Goal: Task Accomplishment & Management: Manage account settings

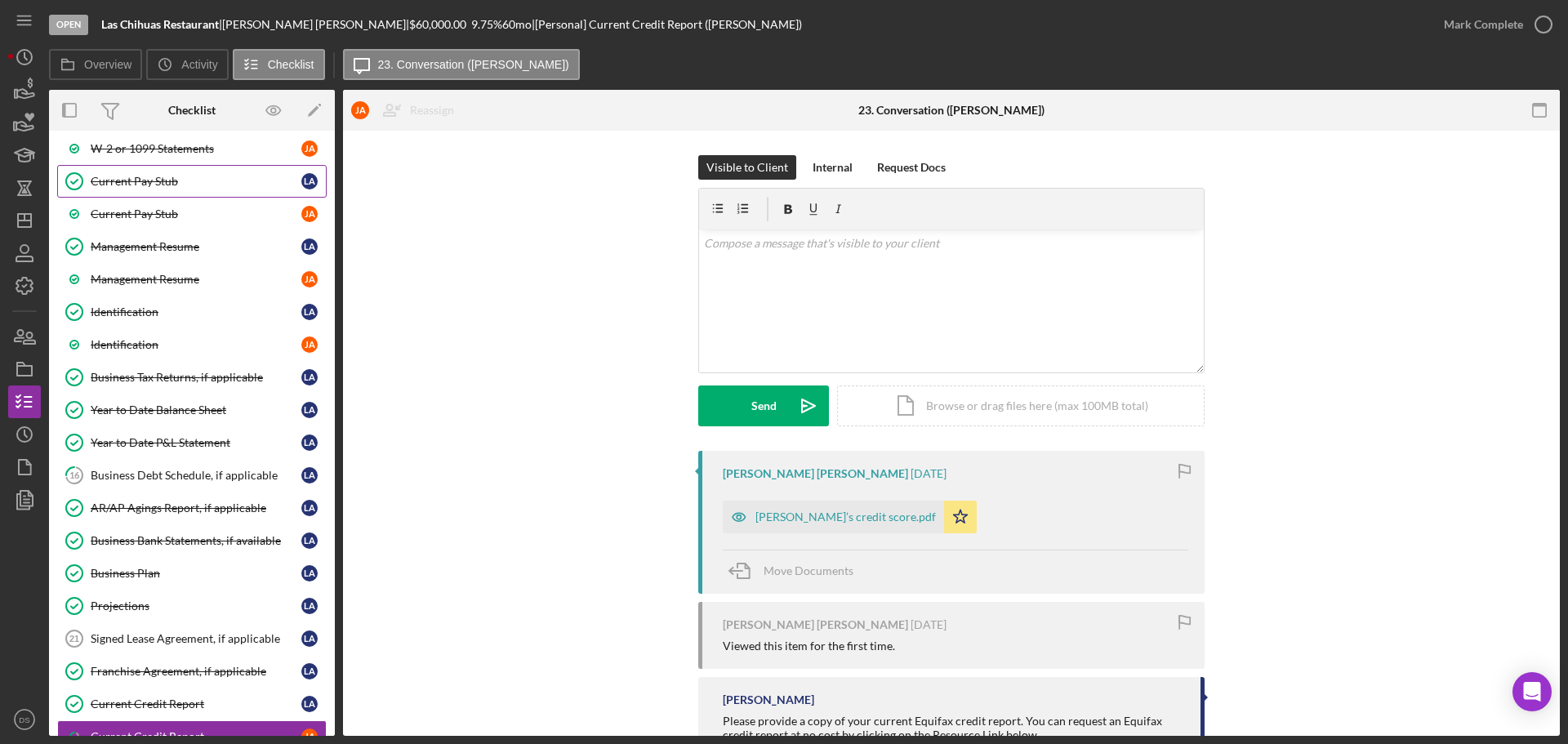
scroll to position [576, 0]
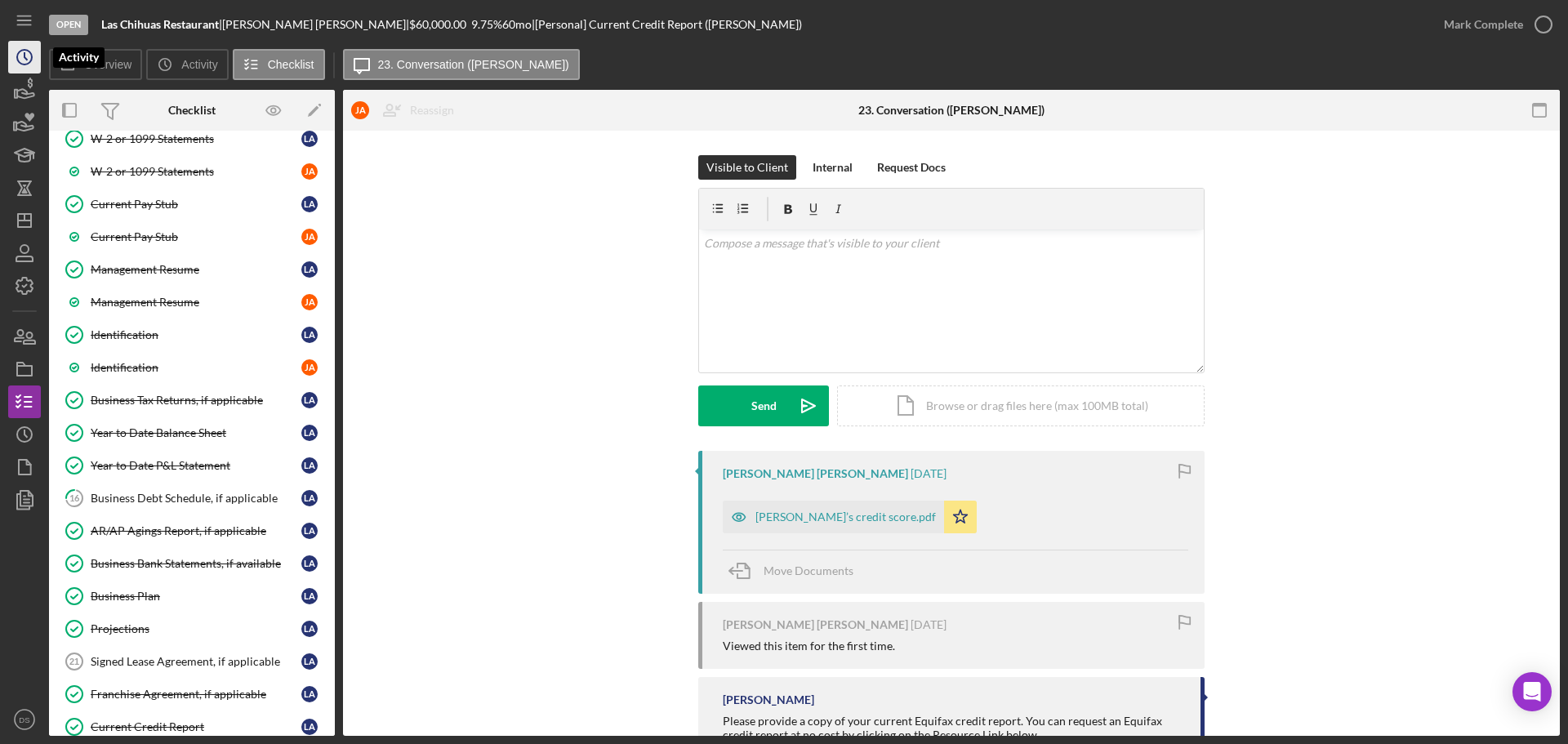
click at [36, 68] on icon "Icon/History" at bounding box center [25, 58] width 41 height 41
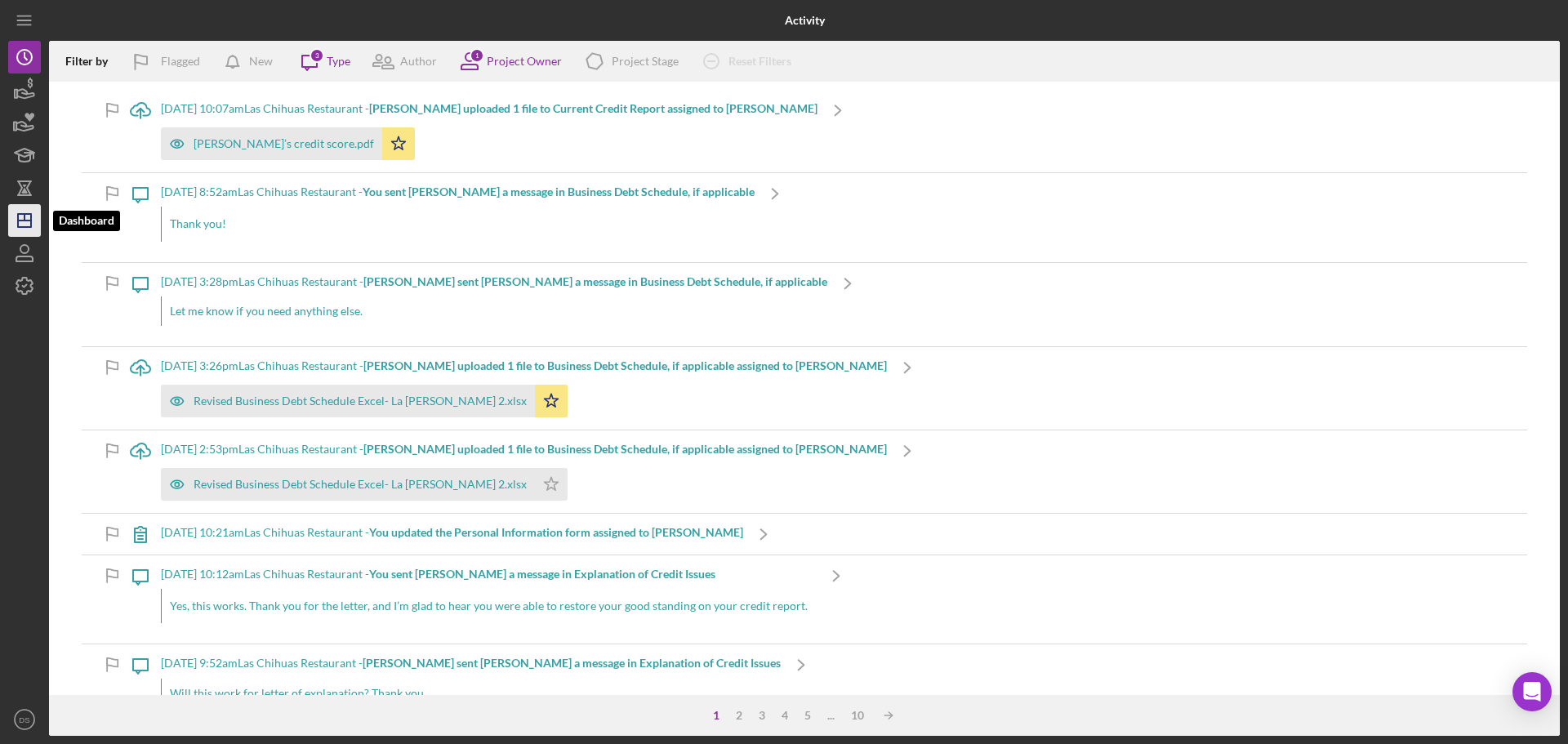
click at [23, 209] on icon "Icon/Dashboard" at bounding box center [25, 221] width 41 height 41
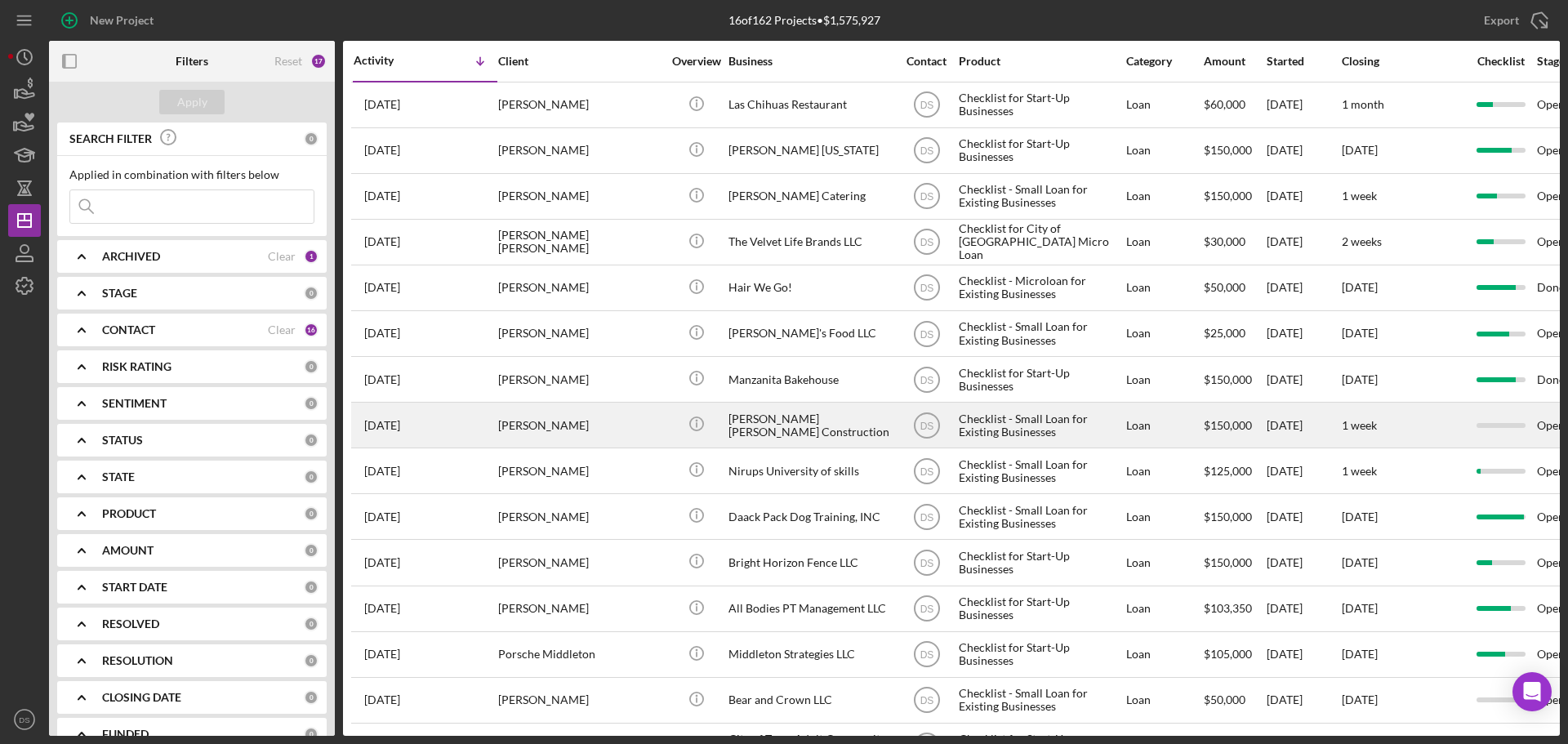
click at [649, 430] on div "[PERSON_NAME]" at bounding box center [580, 425] width 164 height 43
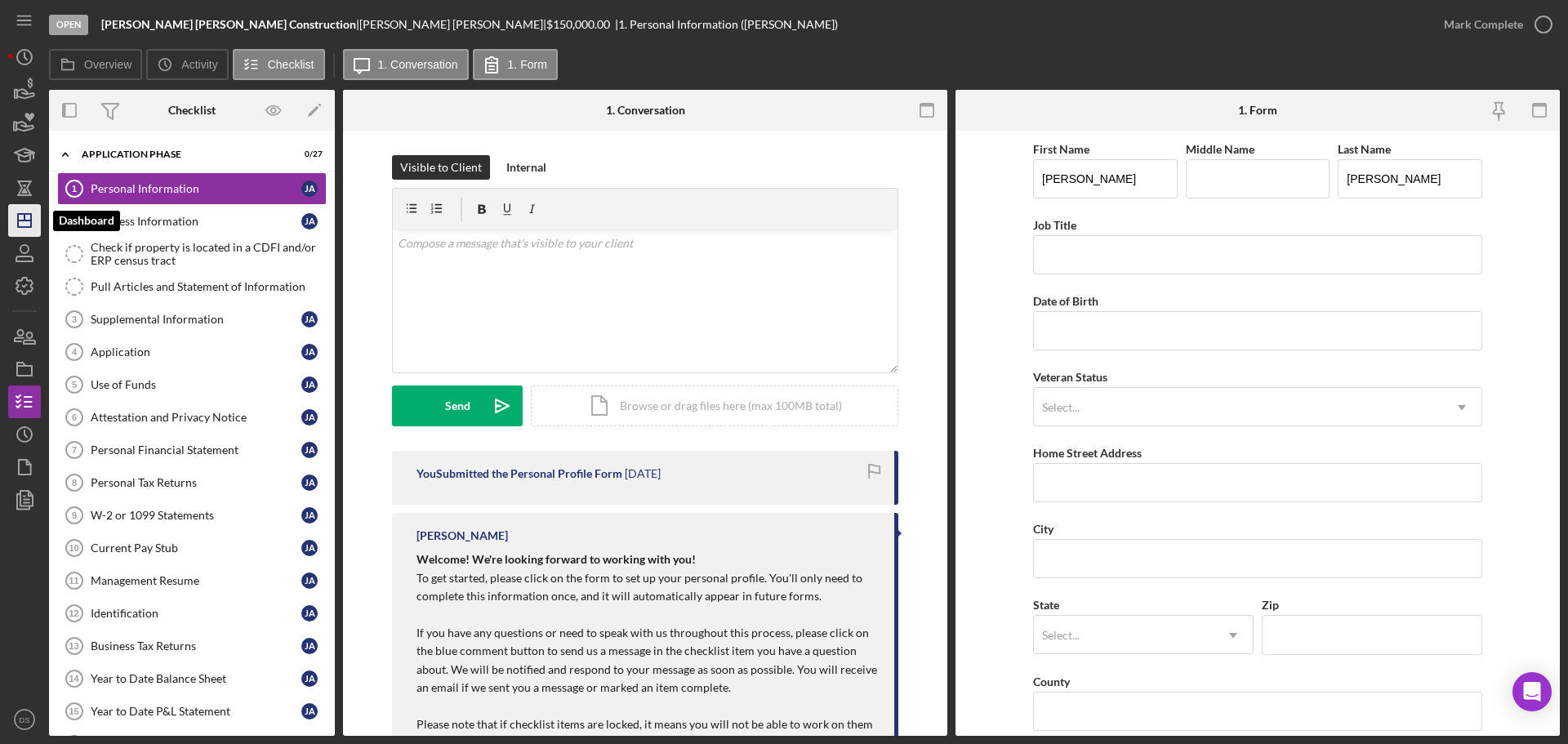
click at [18, 214] on polygon "button" at bounding box center [24, 221] width 13 height 13
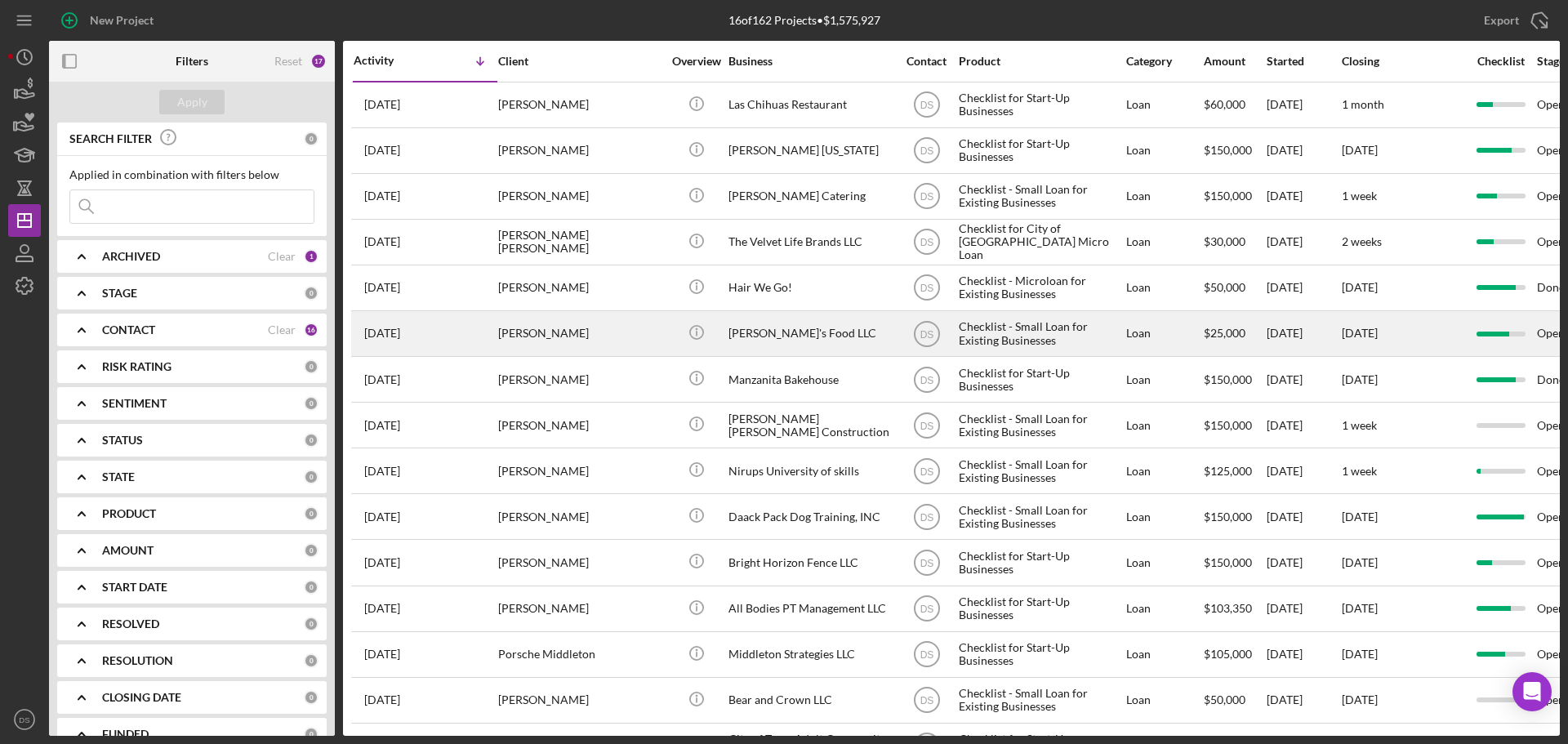
drag, startPoint x: 771, startPoint y: 331, endPoint x: 1439, endPoint y: 333, distance: 668.0
click at [1439, 333] on div "[DATE]" at bounding box center [1403, 333] width 122 height 43
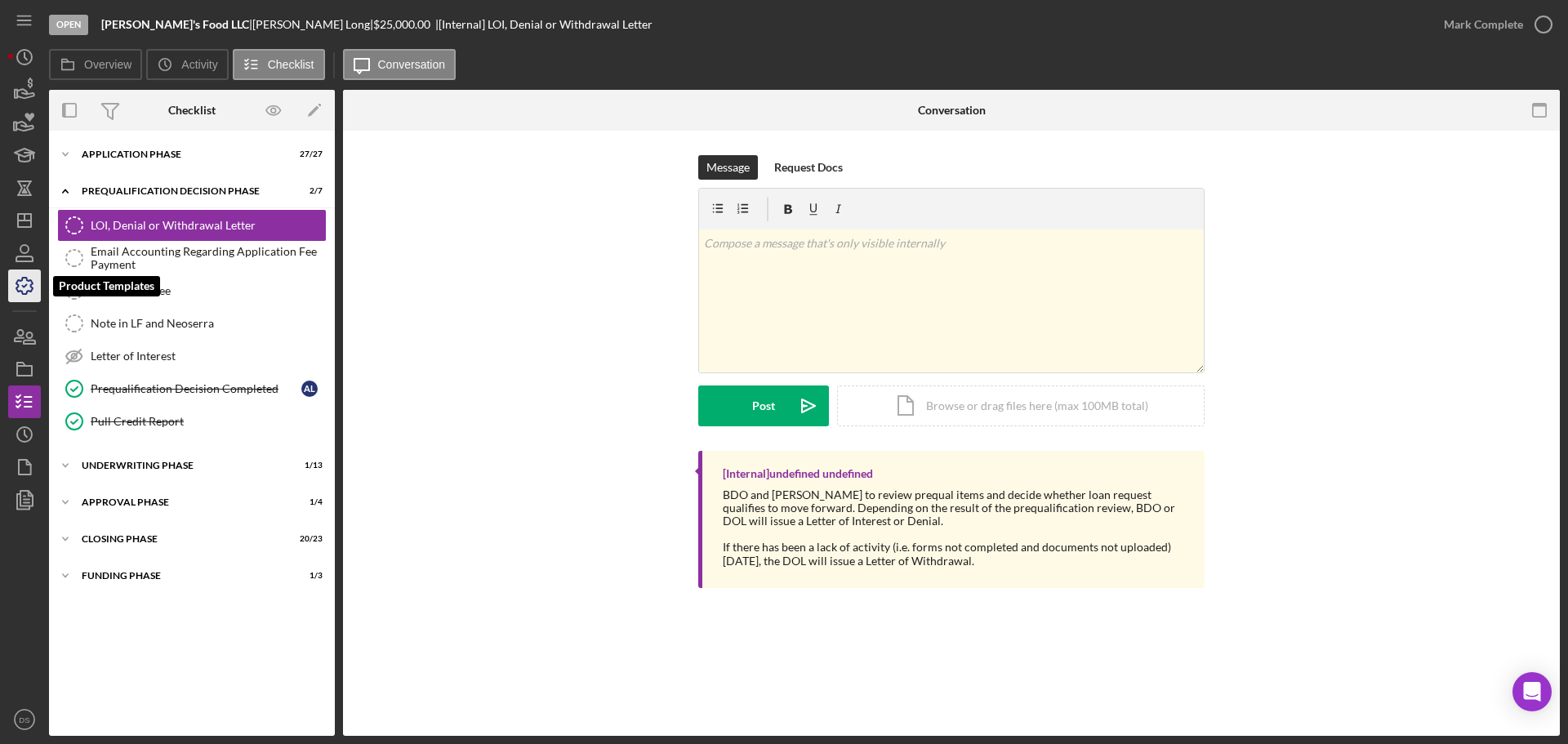
click at [27, 294] on icon "button" at bounding box center [24, 286] width 16 height 16
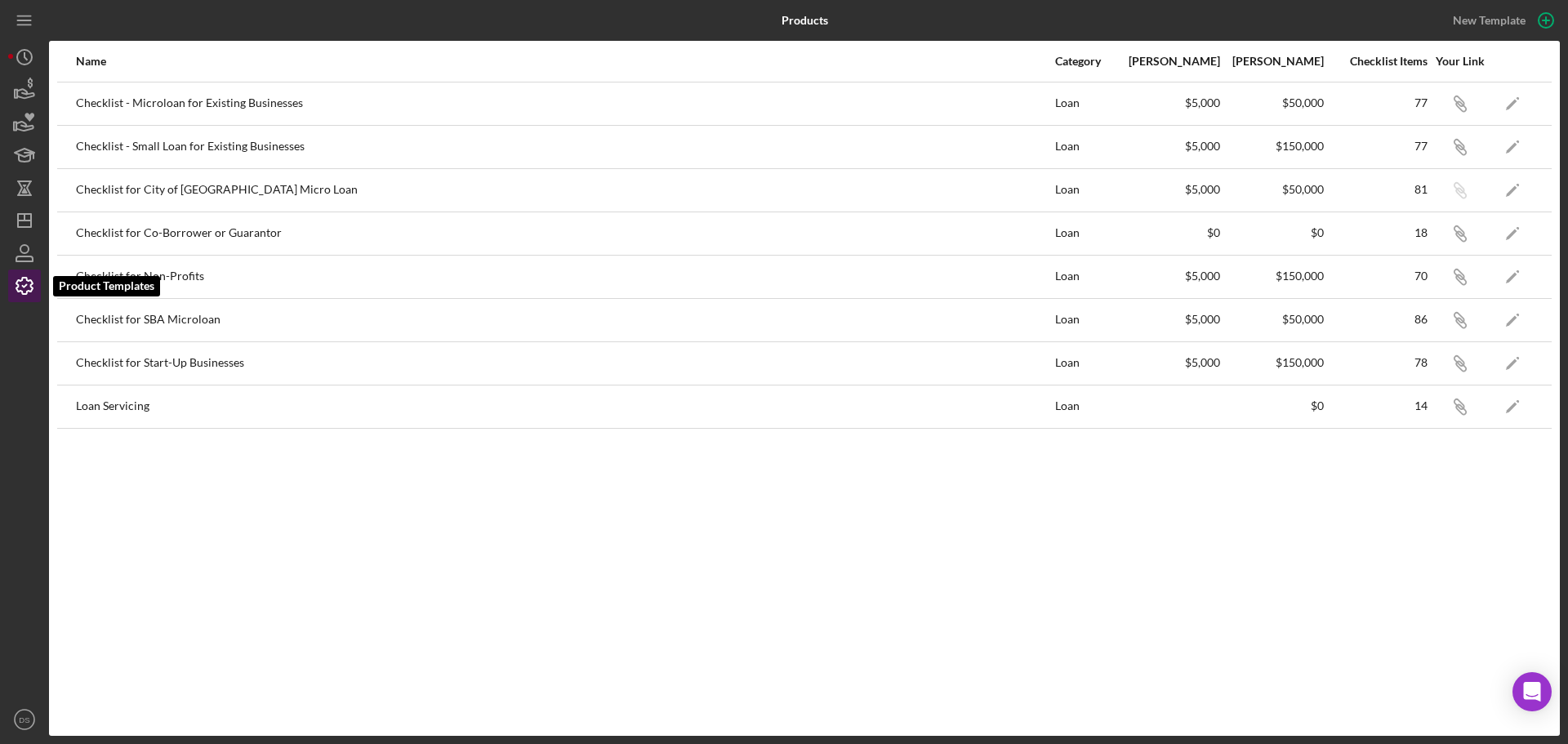
click at [27, 294] on icon "button" at bounding box center [24, 286] width 16 height 16
click at [18, 212] on icon "Icon/Dashboard" at bounding box center [25, 221] width 41 height 41
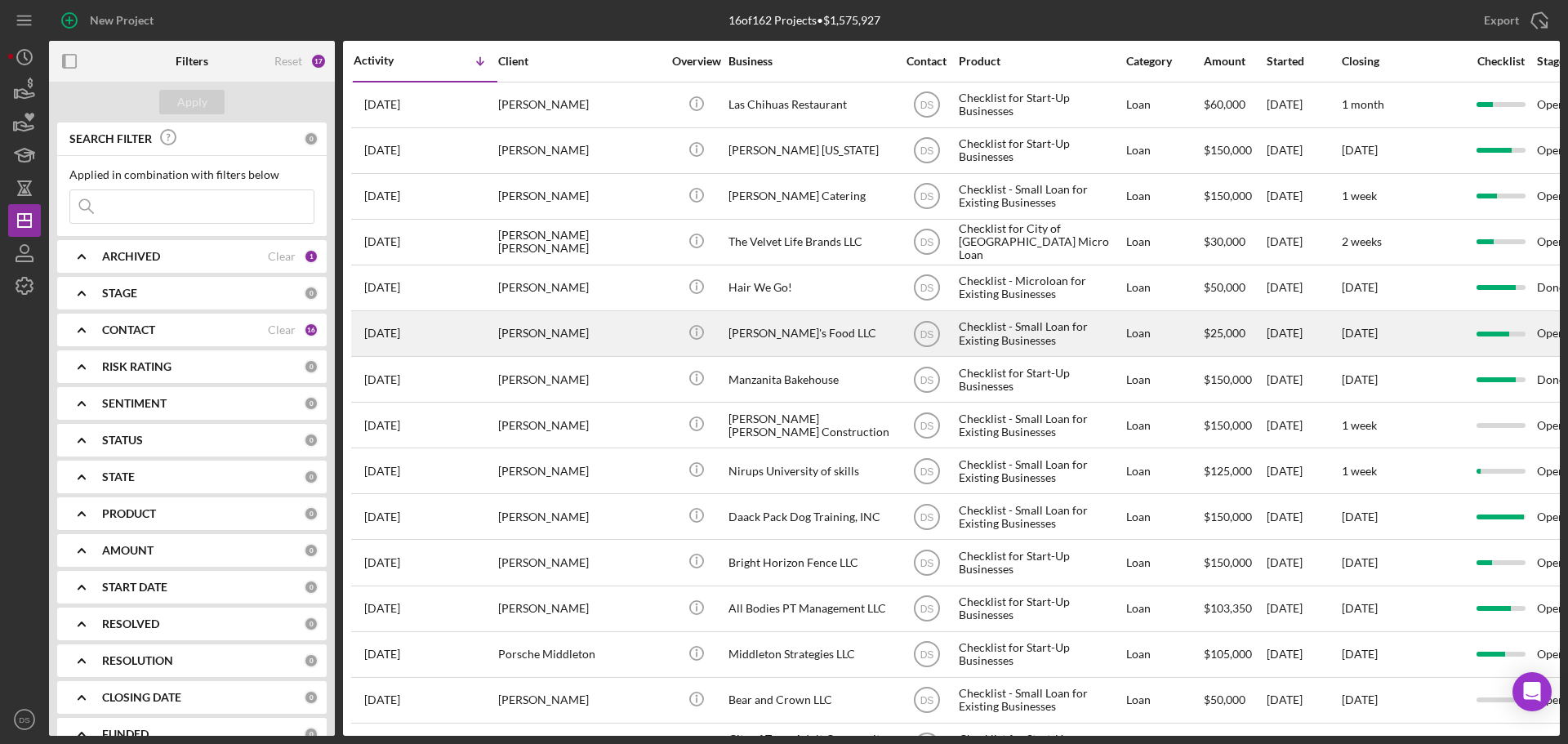
click at [744, 337] on div "[PERSON_NAME]'s Food LLC" at bounding box center [810, 333] width 164 height 43
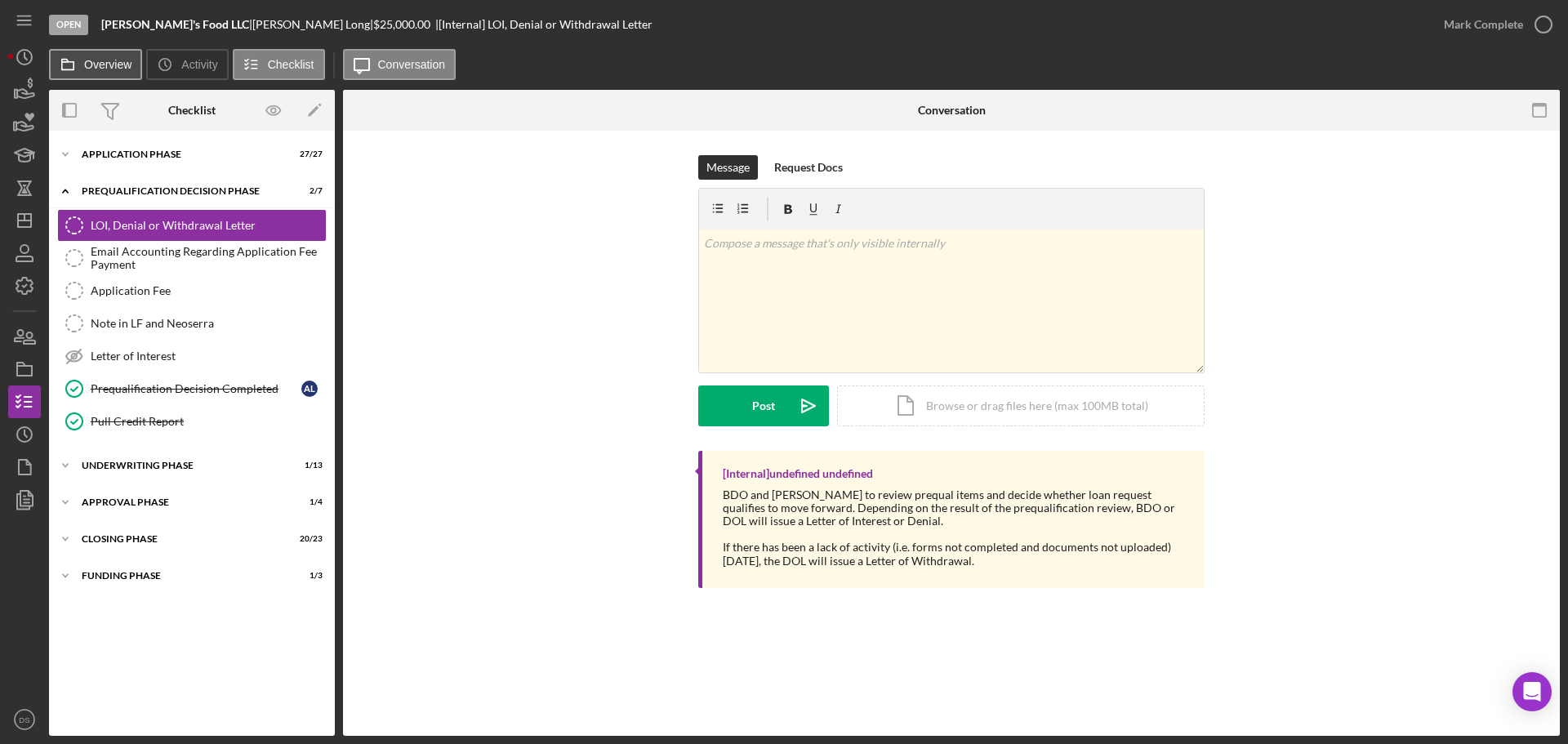
click at [97, 77] on button "Overview" at bounding box center [95, 64] width 93 height 31
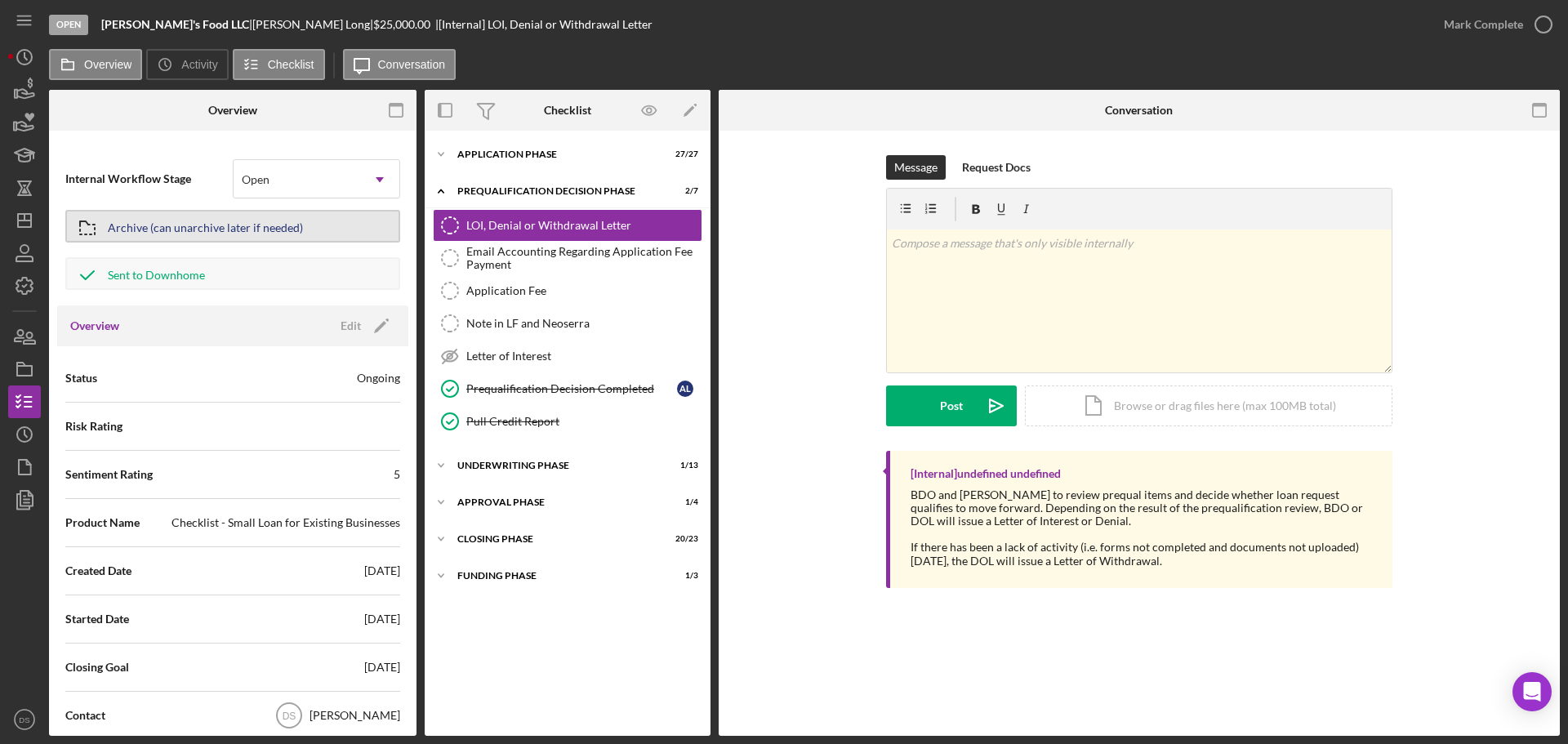
click at [259, 229] on div "Archive (can unarchive later if needed)" at bounding box center [205, 226] width 196 height 29
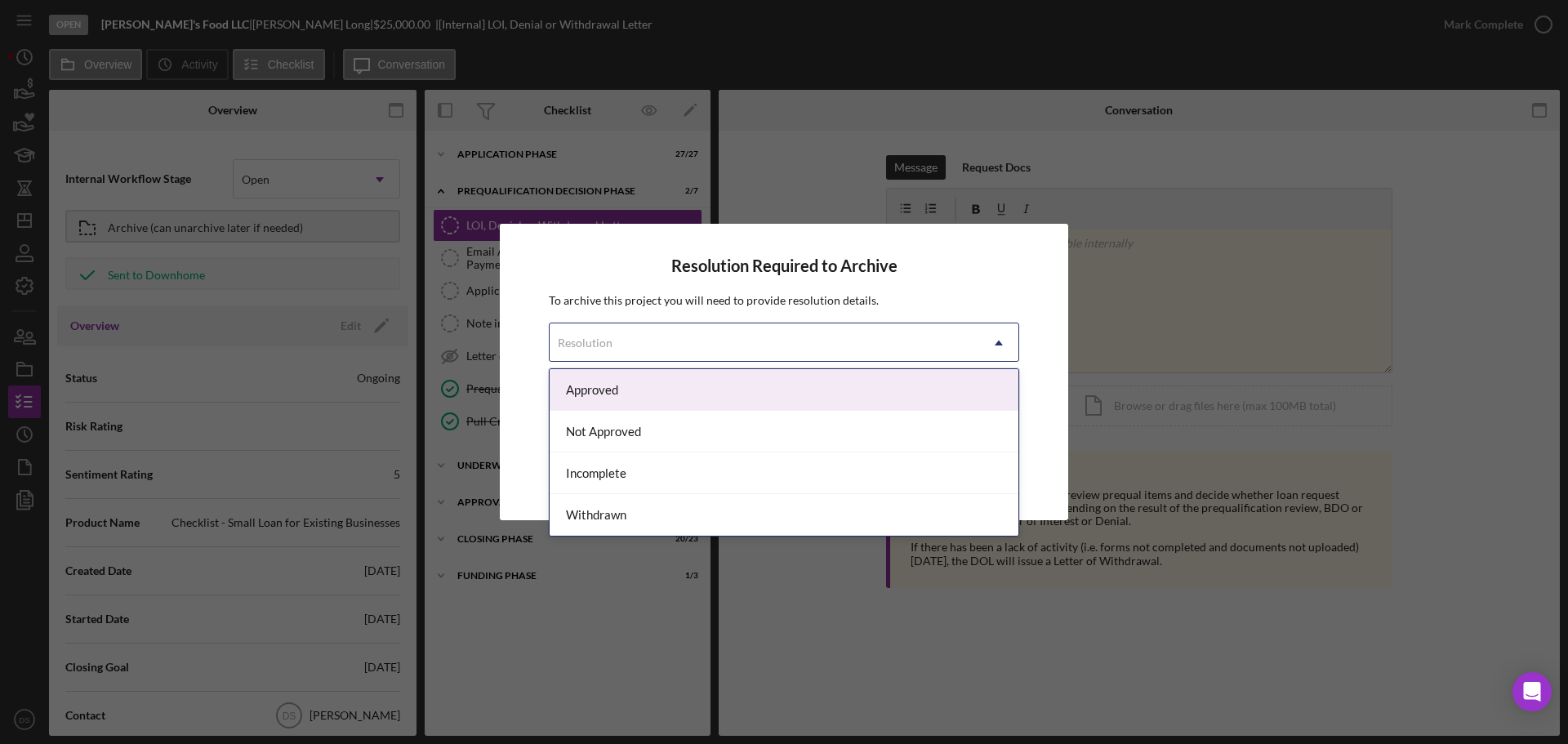
click at [840, 350] on div "Resolution" at bounding box center [764, 343] width 429 height 37
click at [764, 394] on div "Approved" at bounding box center [784, 390] width 469 height 42
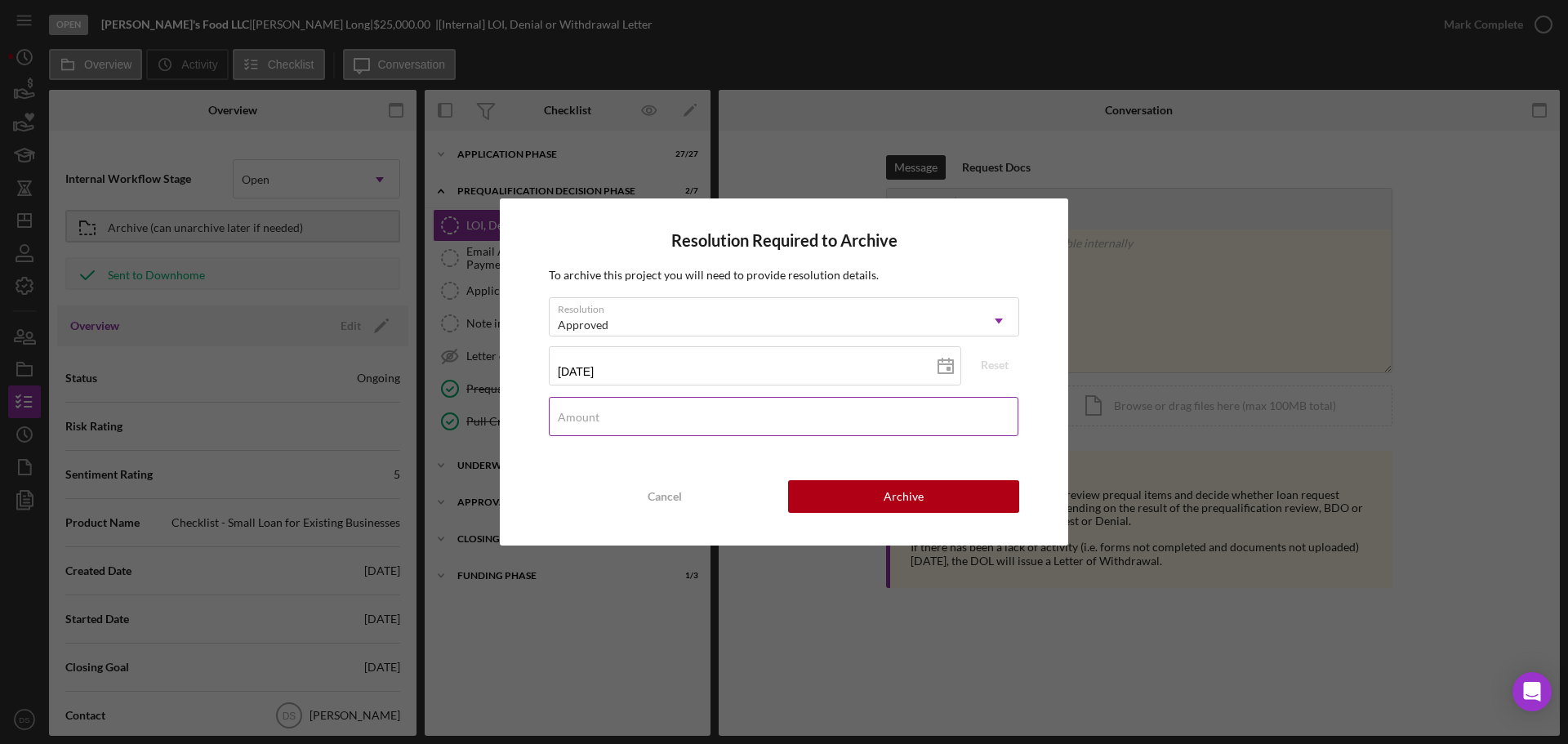
click at [809, 418] on input "Amount" at bounding box center [784, 416] width 469 height 39
type input "$25,000"
click at [874, 485] on button "Archive" at bounding box center [903, 496] width 231 height 33
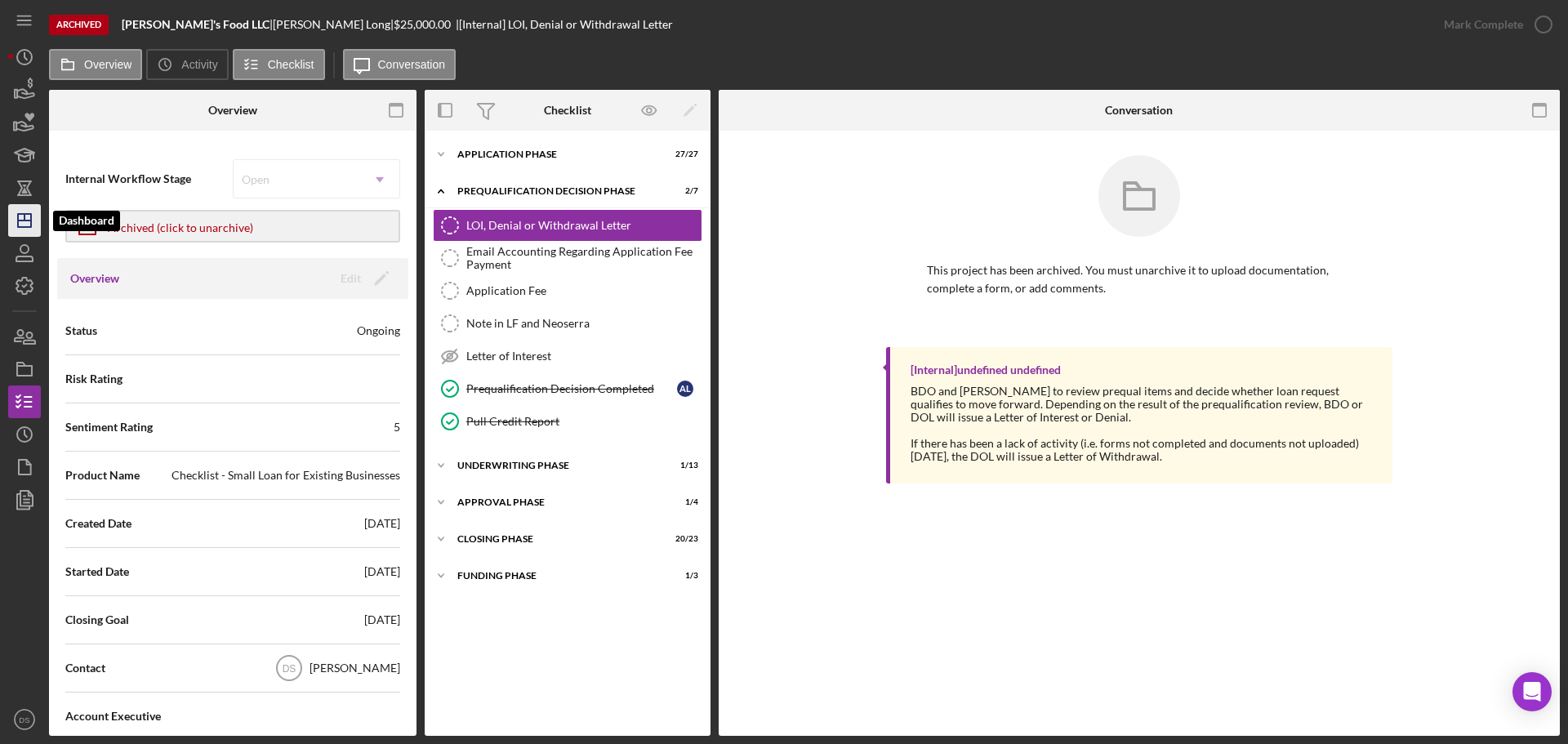
click at [27, 218] on icon "Icon/Dashboard" at bounding box center [25, 221] width 41 height 41
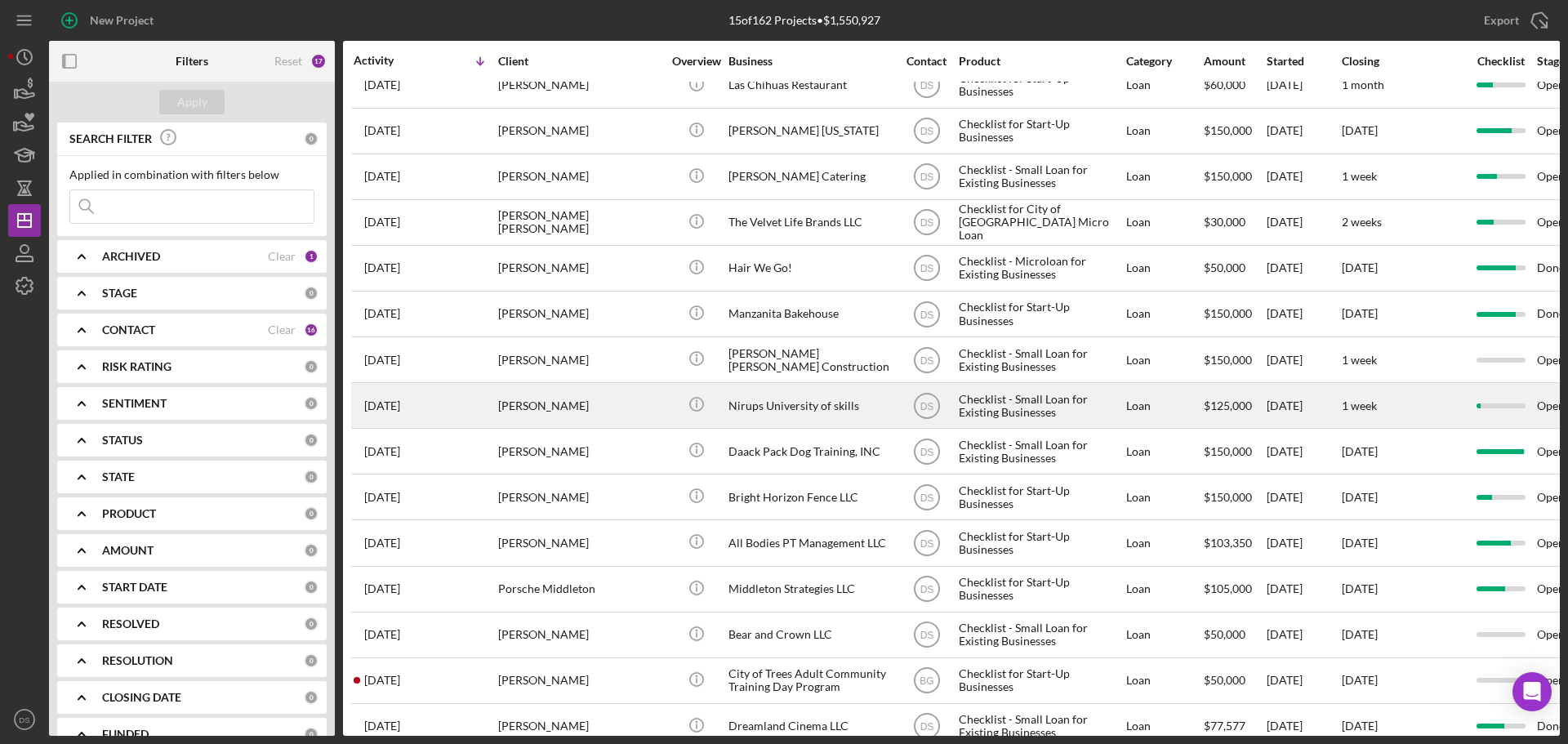
scroll to position [54, 0]
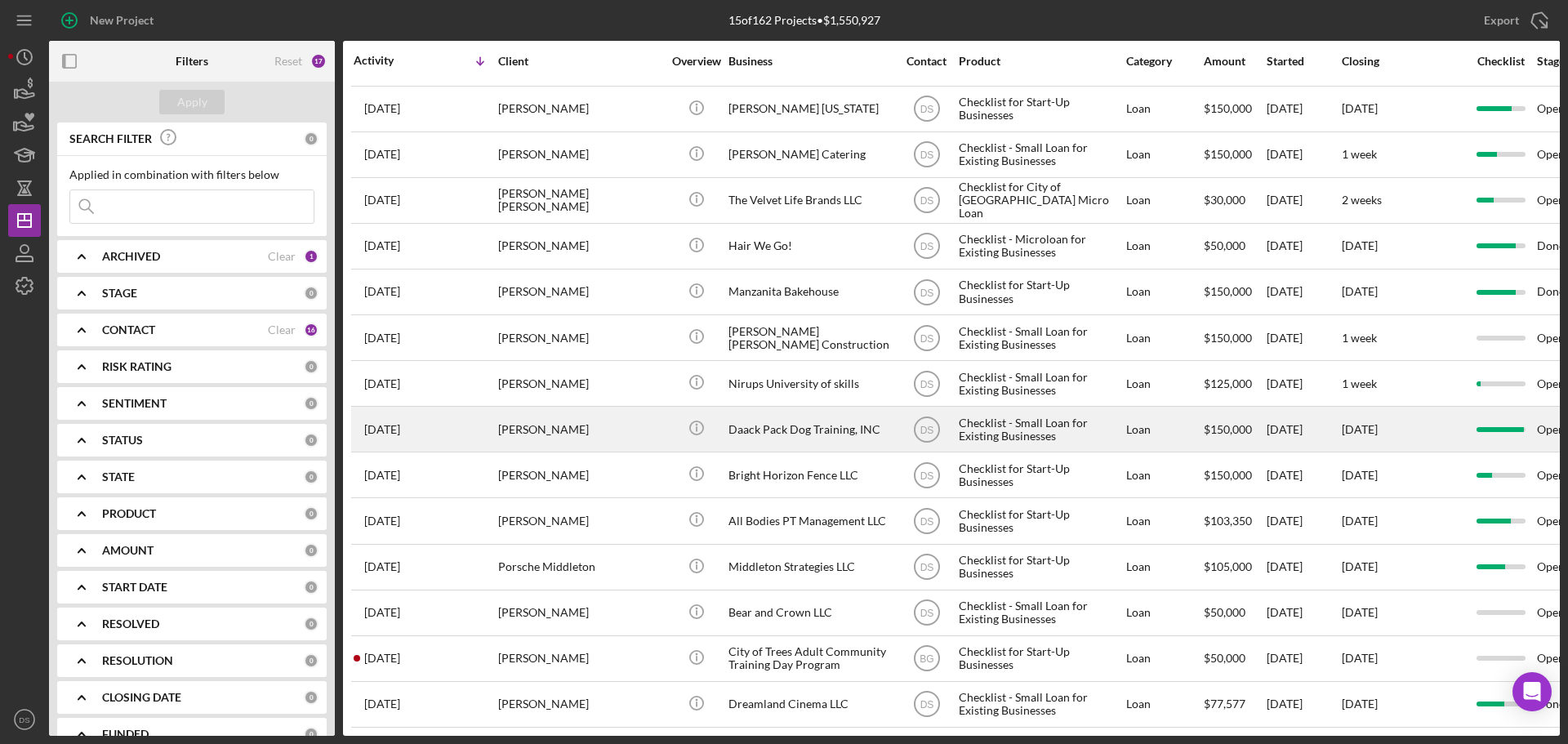
click at [753, 407] on div "Daack Pack Dog Training, INC" at bounding box center [810, 429] width 164 height 43
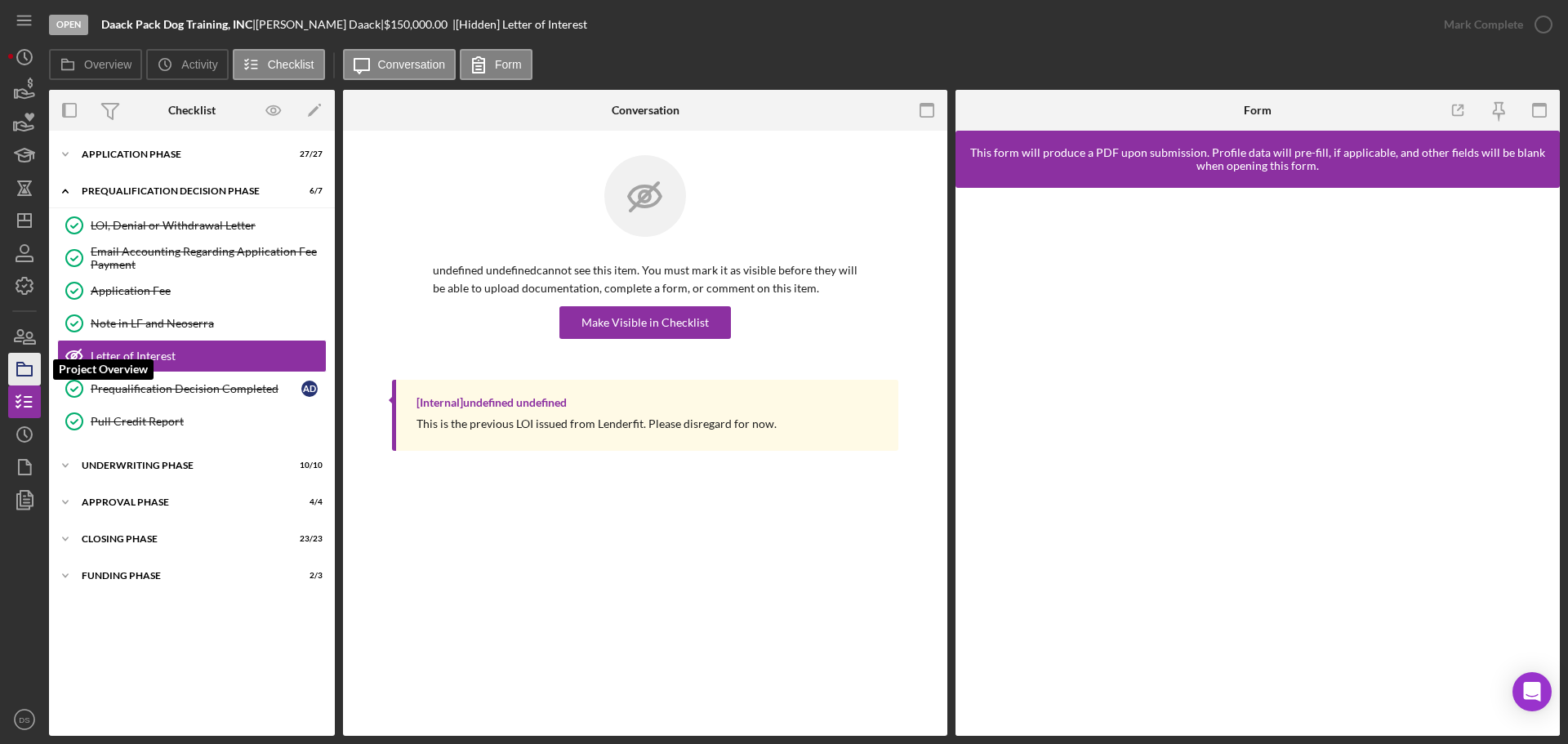
click at [25, 364] on polygon "button" at bounding box center [20, 365] width 8 height 4
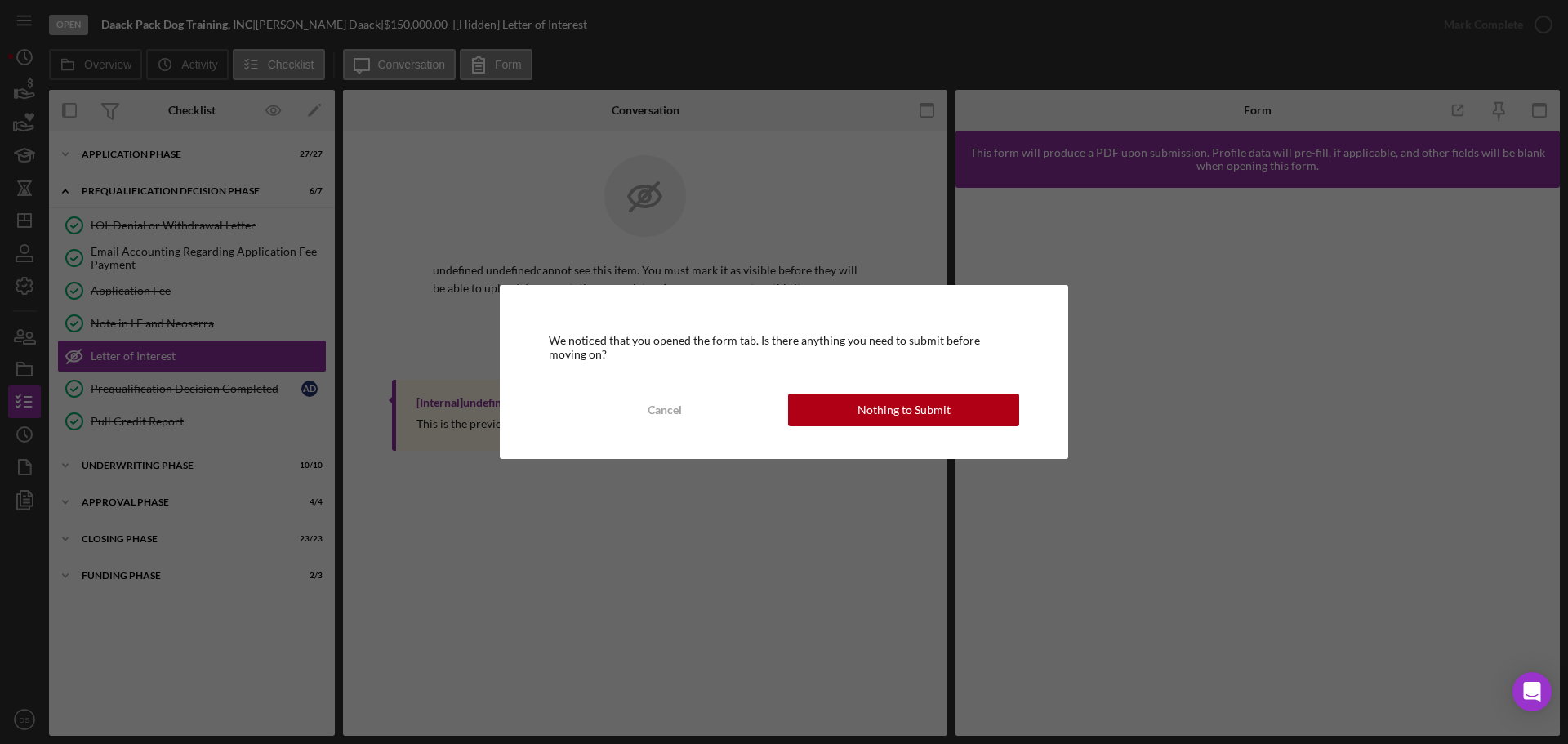
click at [28, 341] on div "We noticed that you opened the form tab. Is there anything you need to submit b…" at bounding box center [784, 372] width 1568 height 744
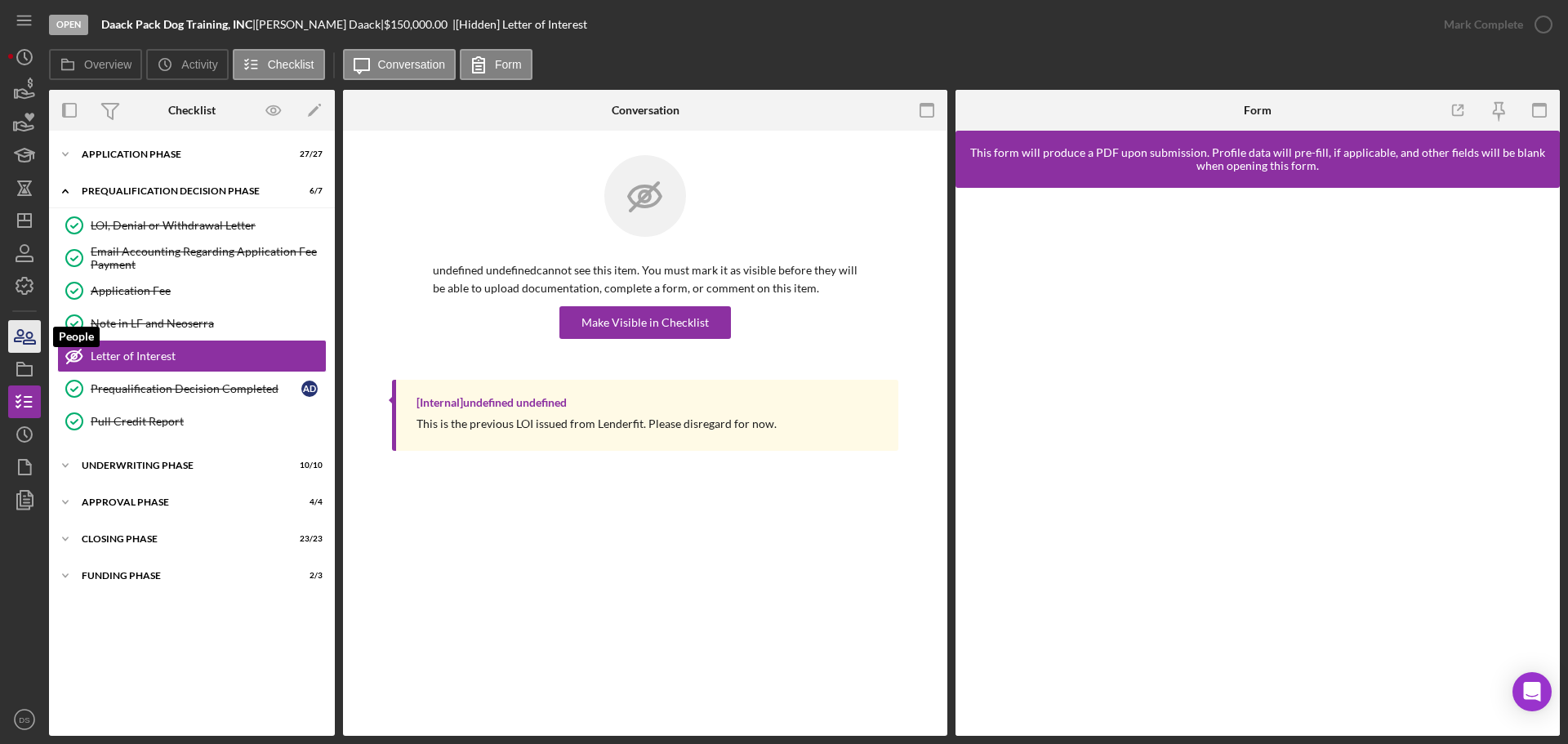
click at [35, 337] on icon "button" at bounding box center [25, 337] width 41 height 41
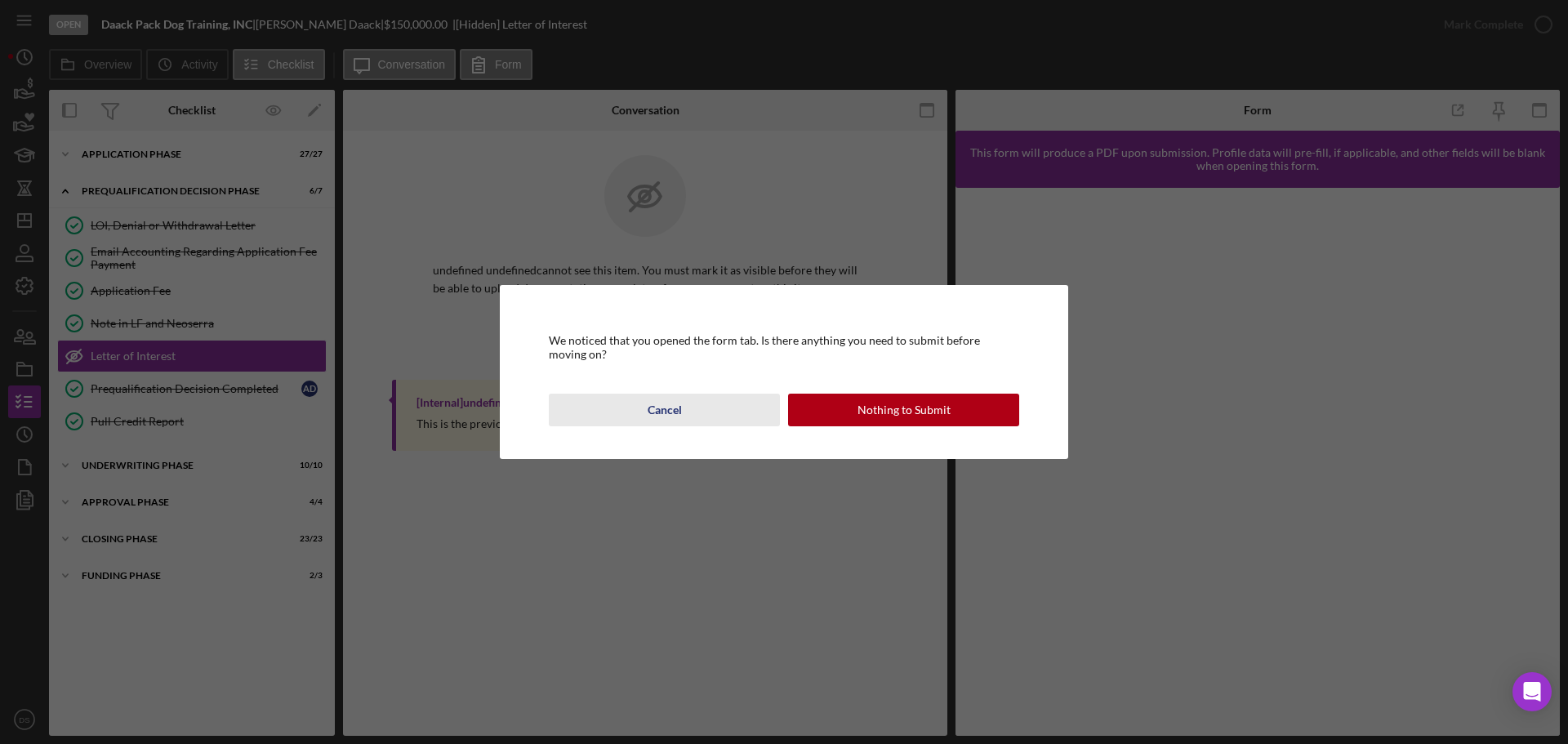
click at [665, 417] on div "Cancel" at bounding box center [665, 410] width 35 height 33
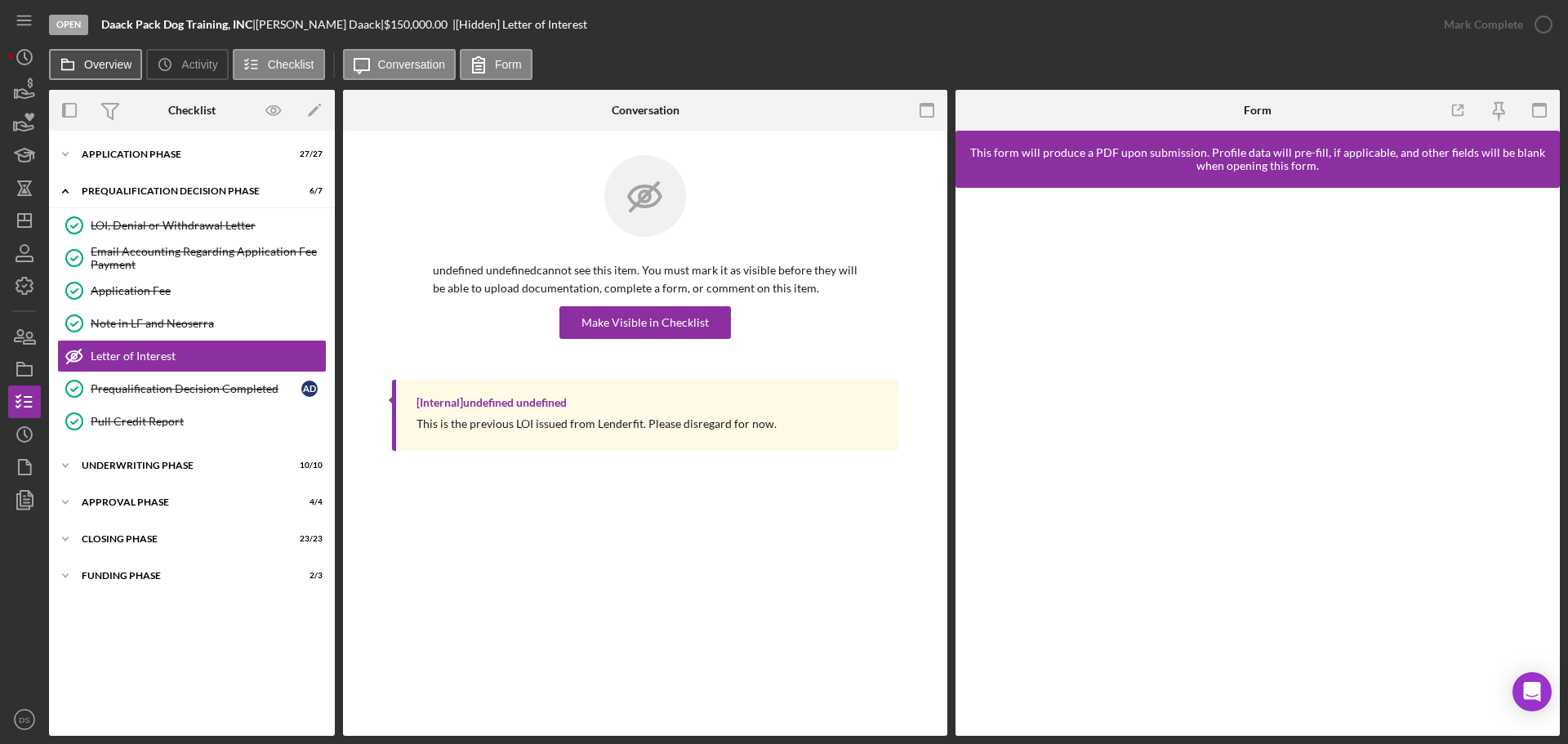
click at [114, 69] on label "Overview" at bounding box center [108, 65] width 48 height 13
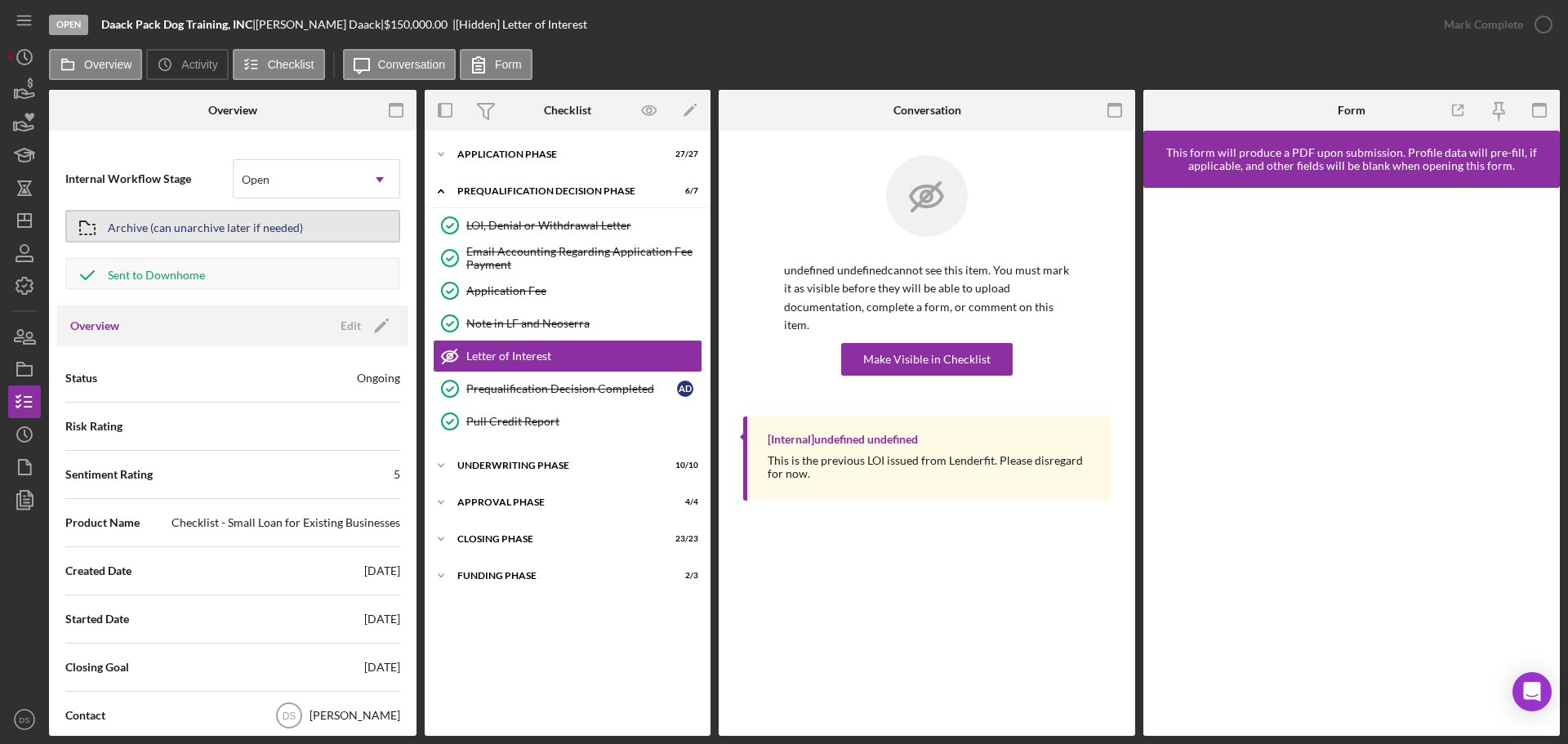
click at [251, 226] on div "Archive (can unarchive later if needed)" at bounding box center [205, 226] width 196 height 29
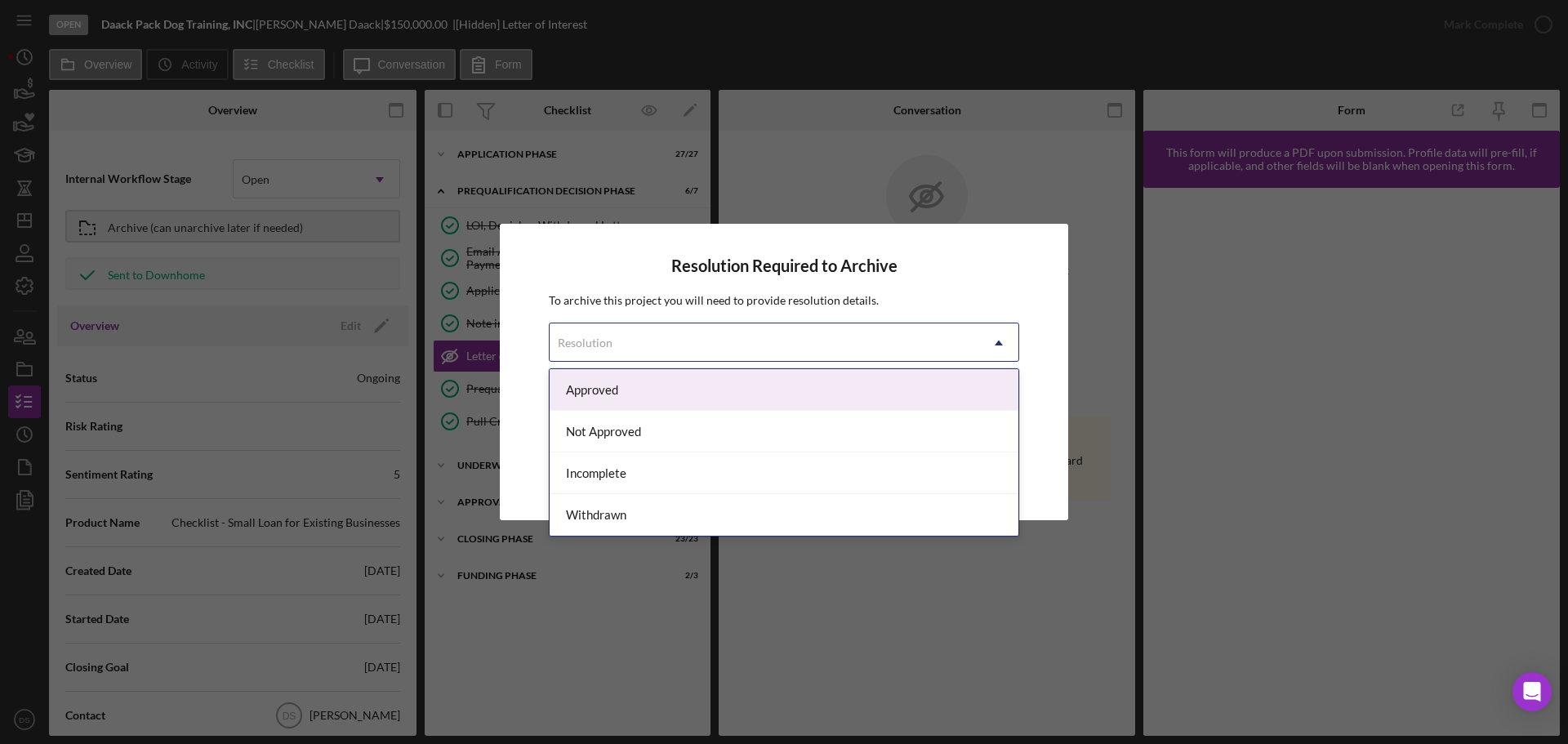
click at [572, 331] on div "Resolution" at bounding box center [764, 343] width 429 height 37
click at [592, 399] on div "Approved" at bounding box center [784, 390] width 469 height 42
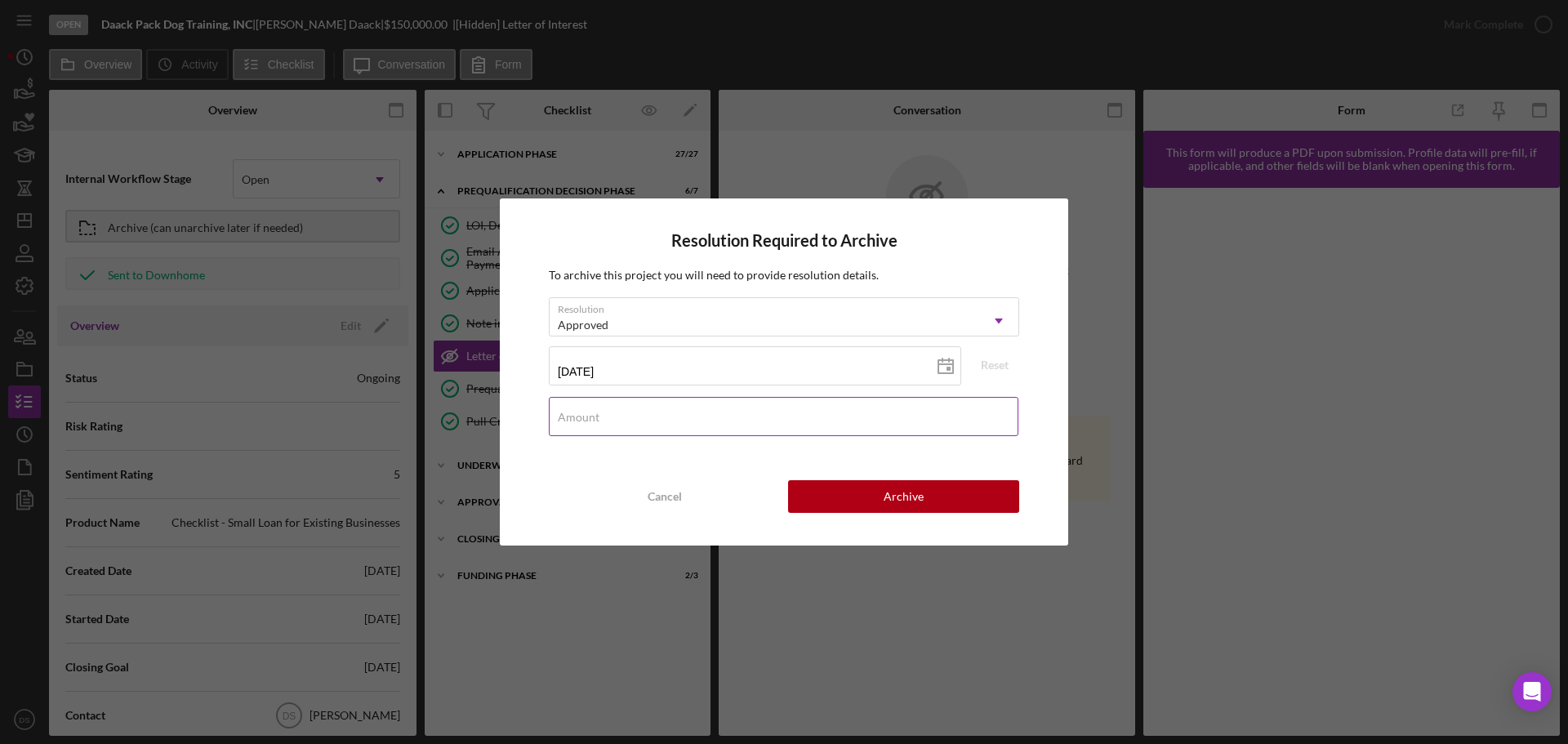
click at [621, 418] on input "Amount" at bounding box center [784, 416] width 469 height 39
click at [736, 424] on input "$15,000,000" at bounding box center [784, 416] width 469 height 39
drag, startPoint x: 717, startPoint y: 414, endPoint x: 466, endPoint y: 413, distance: 251.0
click at [466, 413] on div "Resolution Required to Archive To archive this project you will need to provide…" at bounding box center [784, 372] width 1568 height 744
click at [644, 418] on input "$15,000,000" at bounding box center [784, 416] width 469 height 39
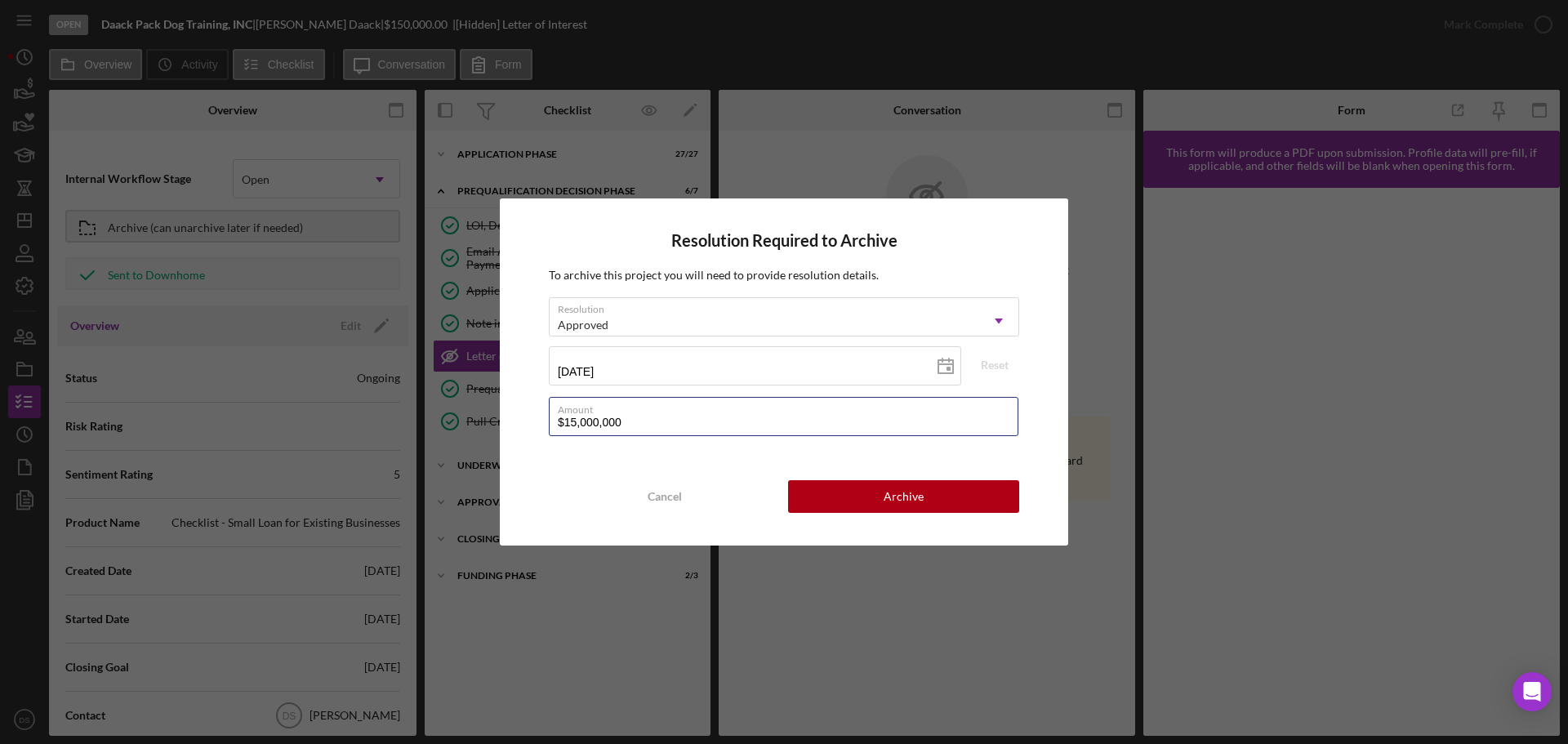
drag, startPoint x: 644, startPoint y: 418, endPoint x: 545, endPoint y: 420, distance: 99.0
click at [545, 420] on div "Resolution Required to Archive To archive this project you will need to provide…" at bounding box center [784, 372] width 568 height 347
type input "$150,000"
click at [859, 495] on button "Archive" at bounding box center [903, 496] width 231 height 33
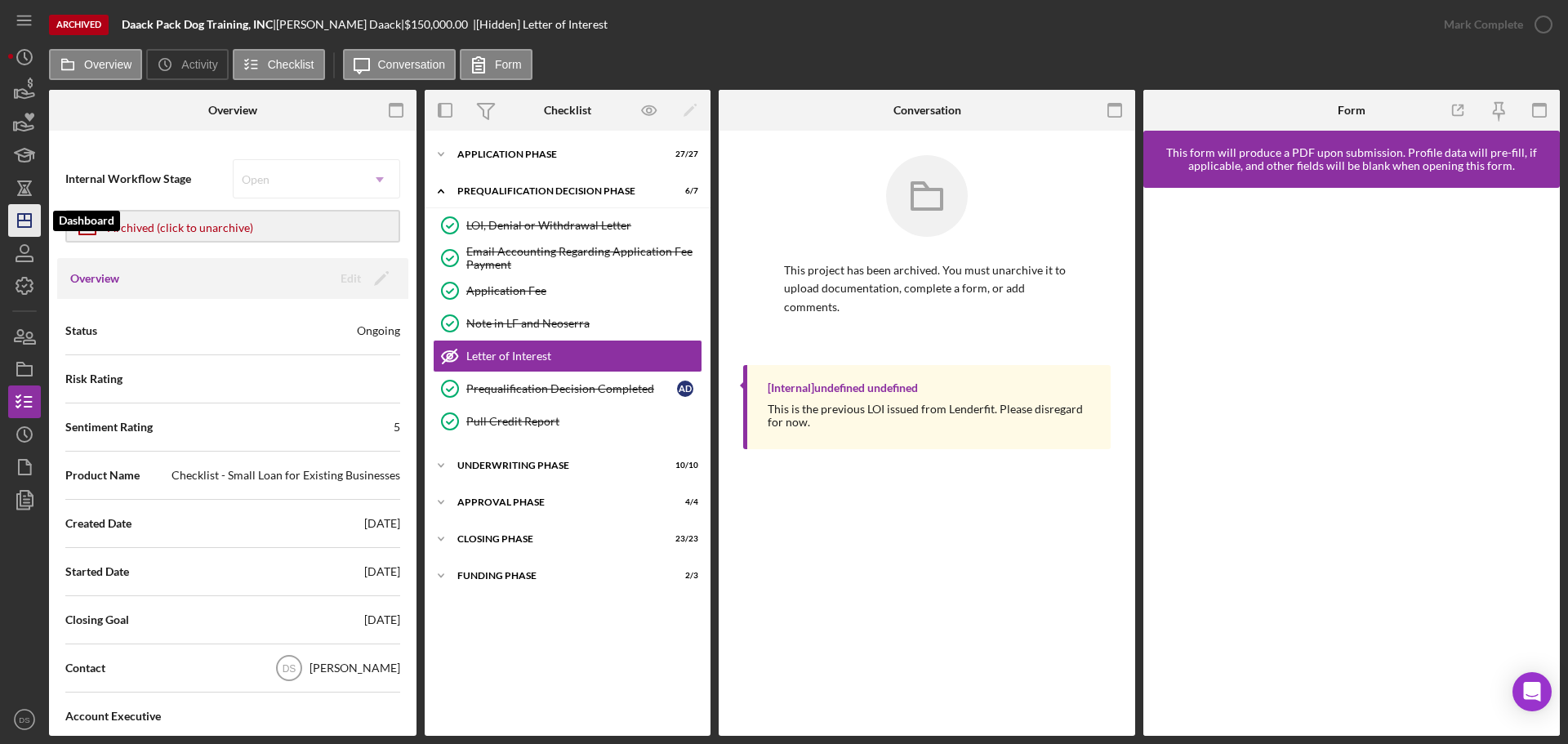
click at [14, 227] on icon "Icon/Dashboard" at bounding box center [25, 221] width 41 height 41
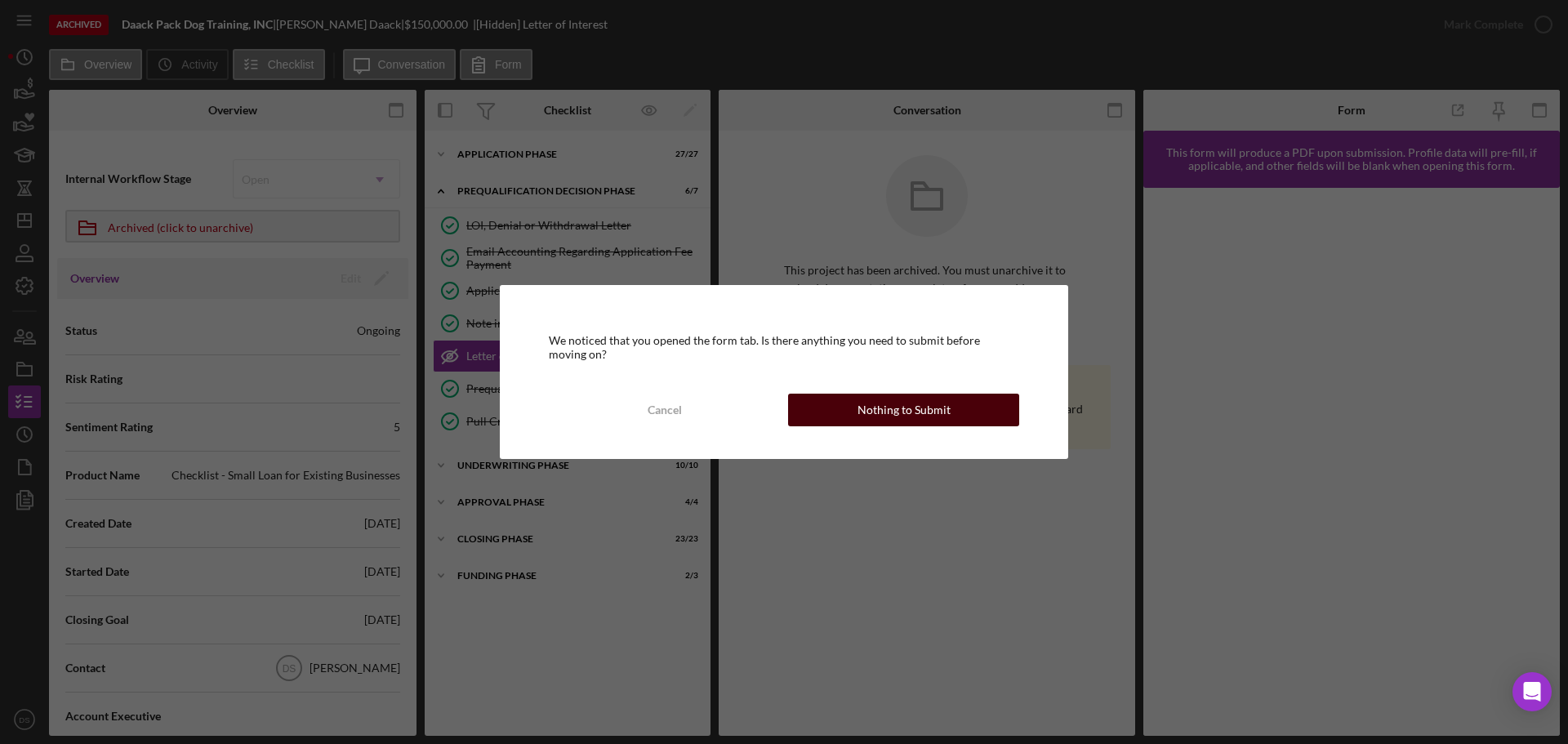
click at [861, 398] on div "Nothing to Submit" at bounding box center [904, 410] width 93 height 33
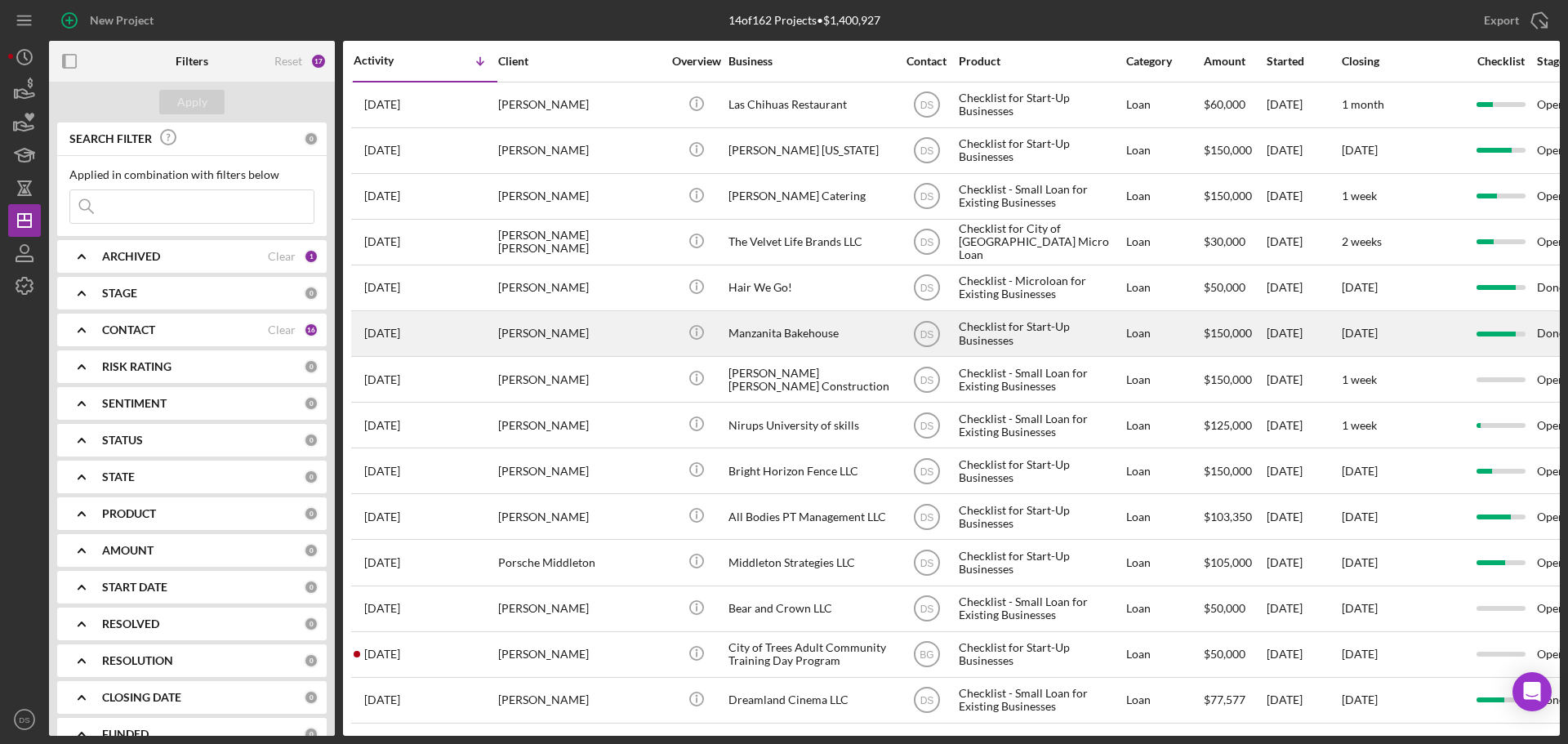
scroll to position [8, 0]
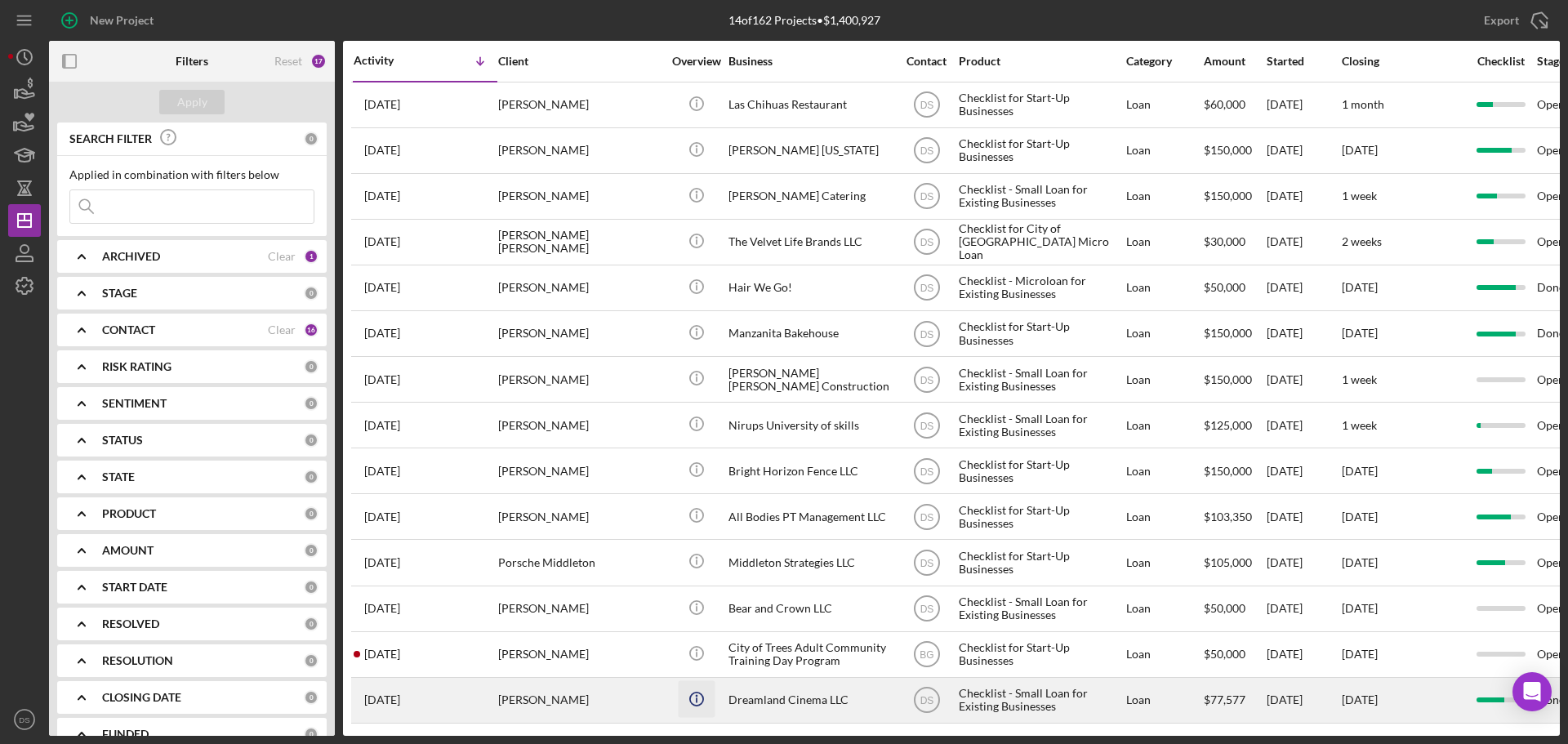
click at [695, 695] on icon "Icon/Info" at bounding box center [697, 700] width 37 height 37
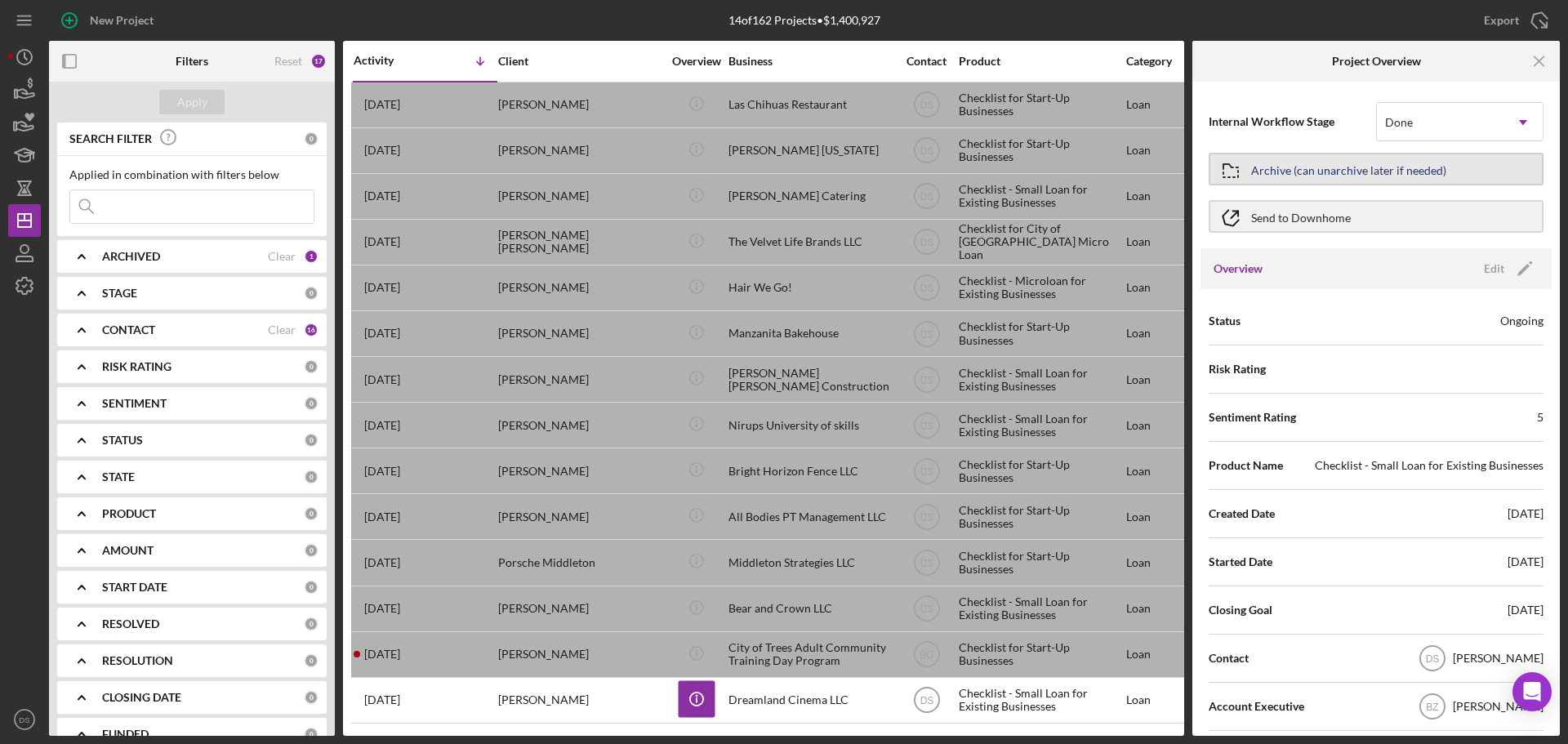
click at [1417, 174] on div "Archive (can unarchive later if needed)" at bounding box center [1348, 168] width 196 height 29
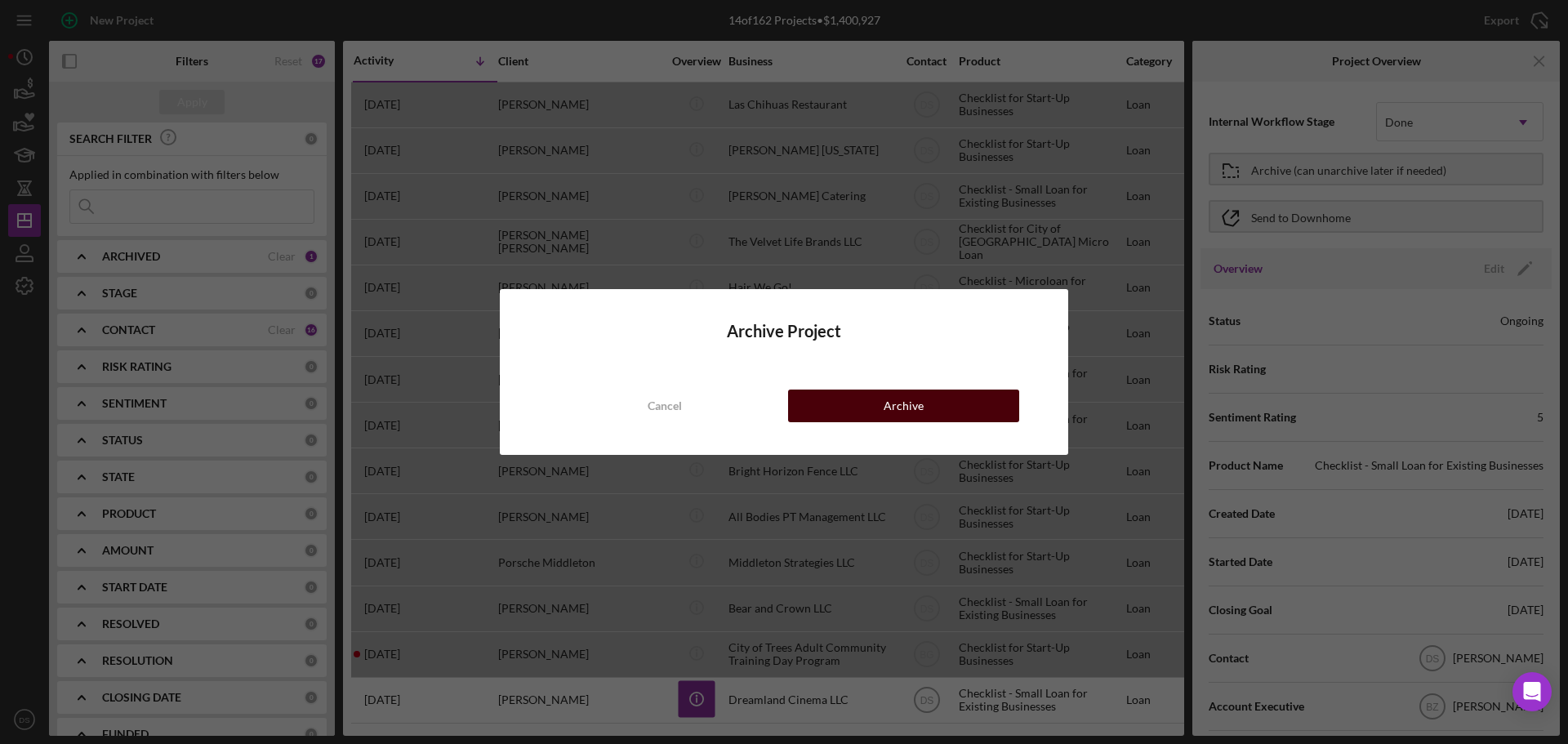
click at [931, 406] on button "Archive" at bounding box center [903, 406] width 231 height 33
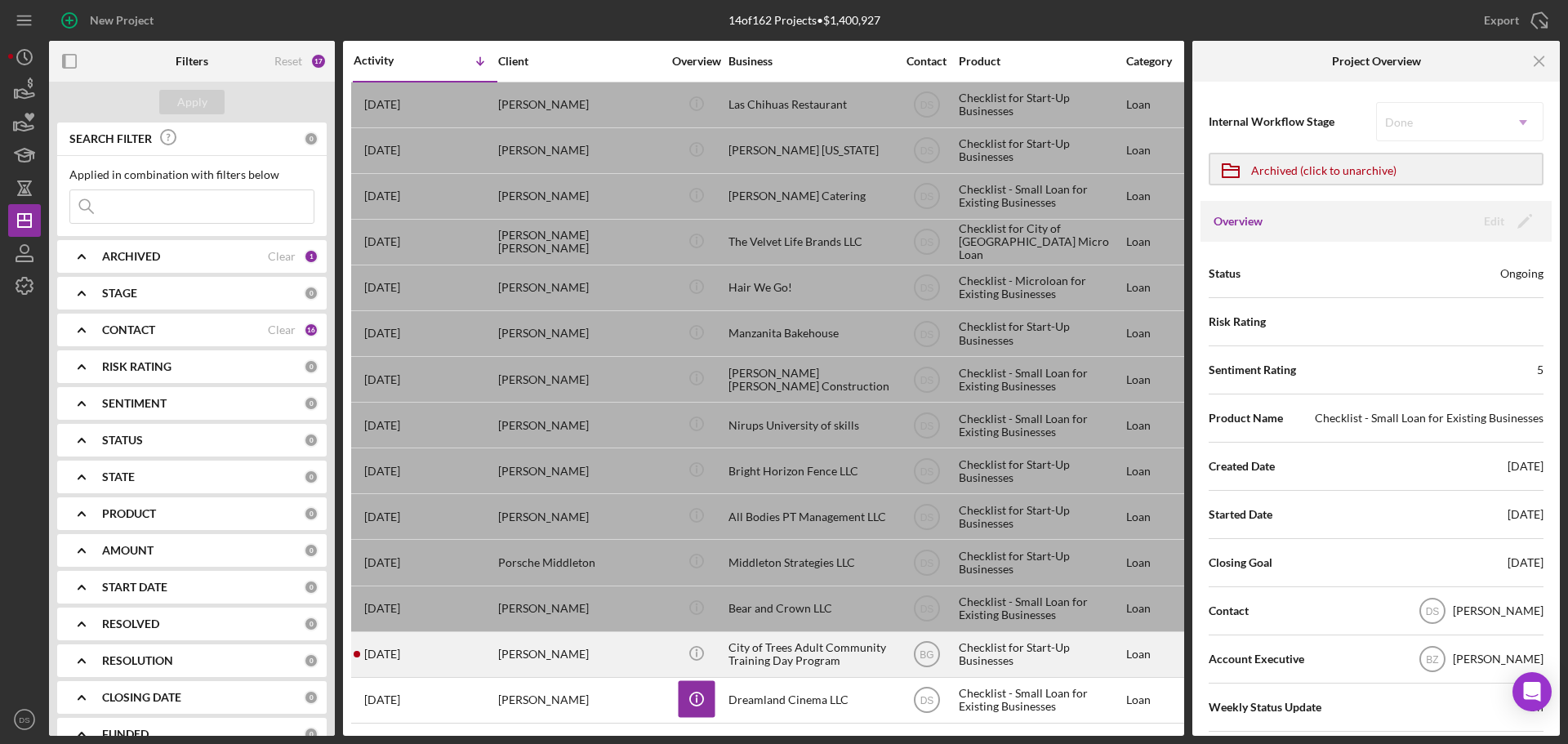
click at [750, 646] on div "City of Trees Adult Community Training Day Program" at bounding box center [810, 655] width 164 height 43
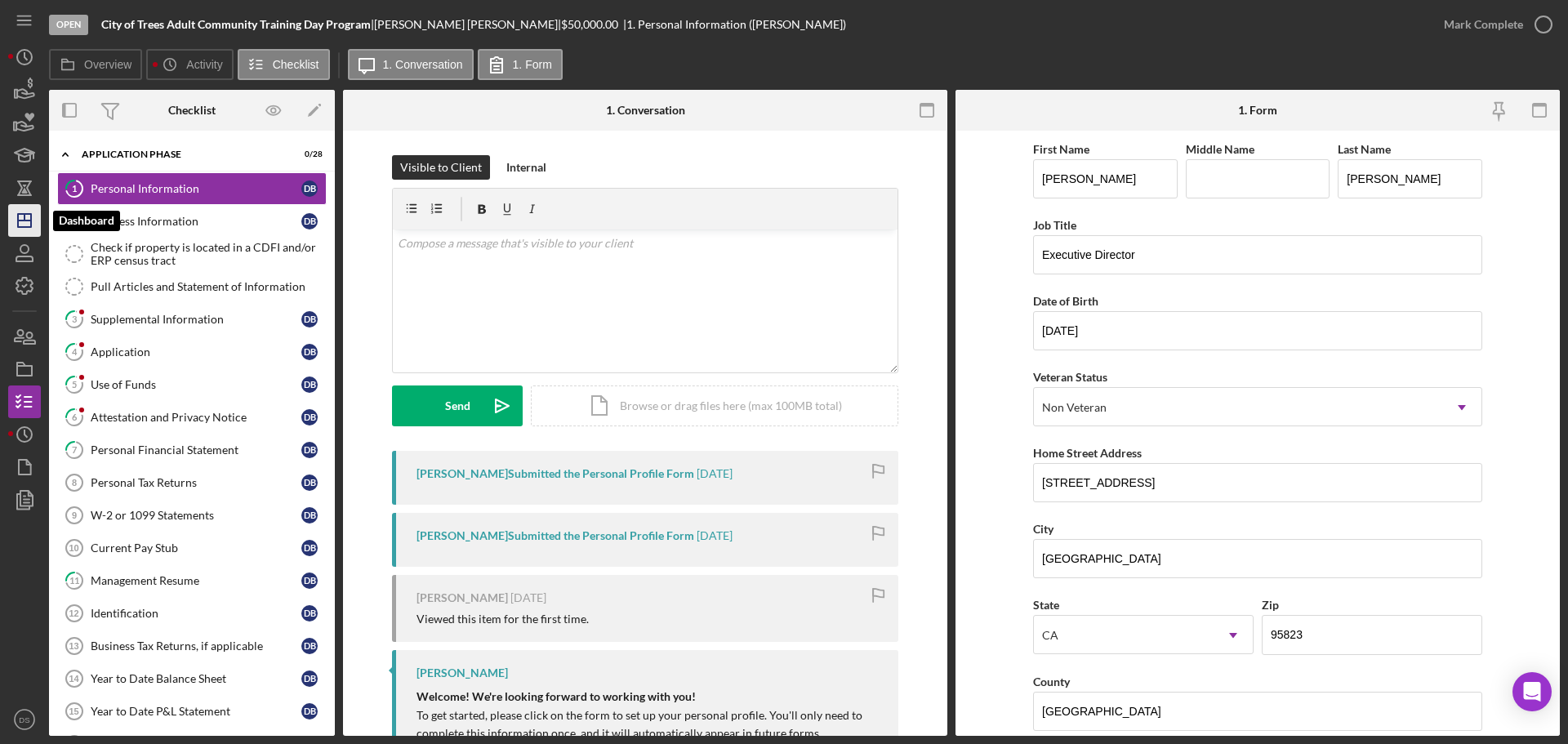
click at [31, 223] on polygon "button" at bounding box center [24, 221] width 13 height 13
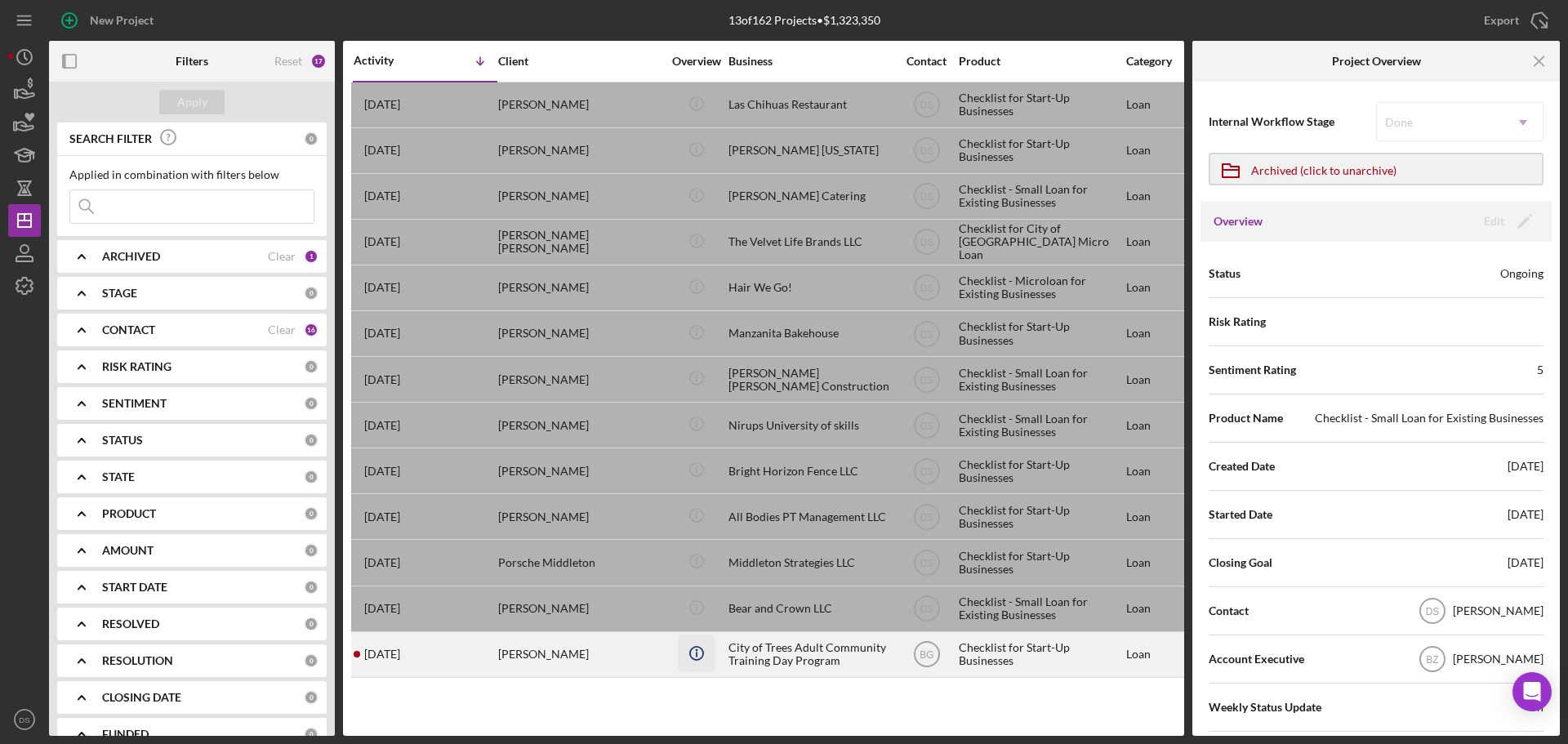
click at [692, 653] on icon "Icon/Info" at bounding box center [697, 654] width 37 height 37
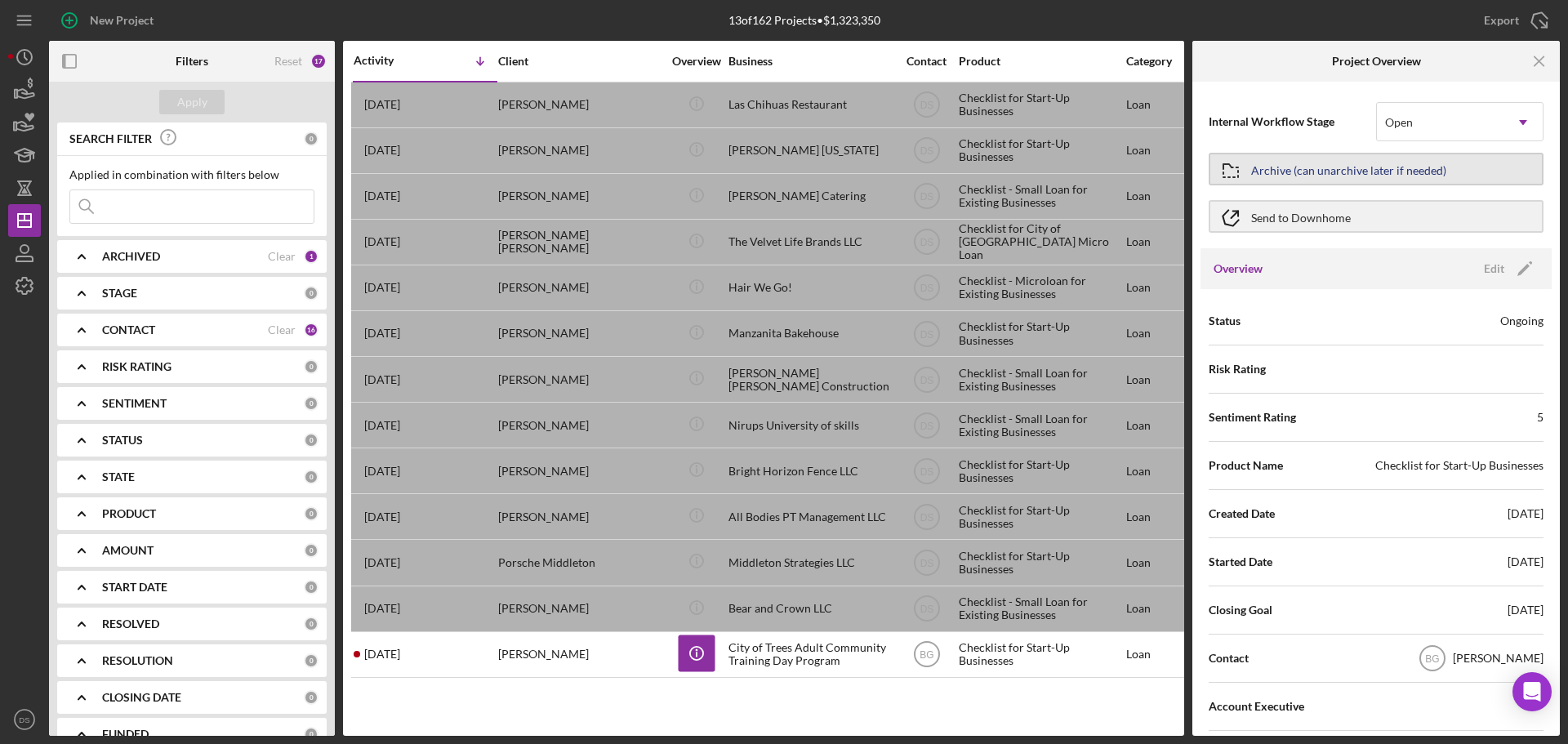
click at [1430, 175] on div "Archive (can unarchive later if needed)" at bounding box center [1348, 168] width 196 height 29
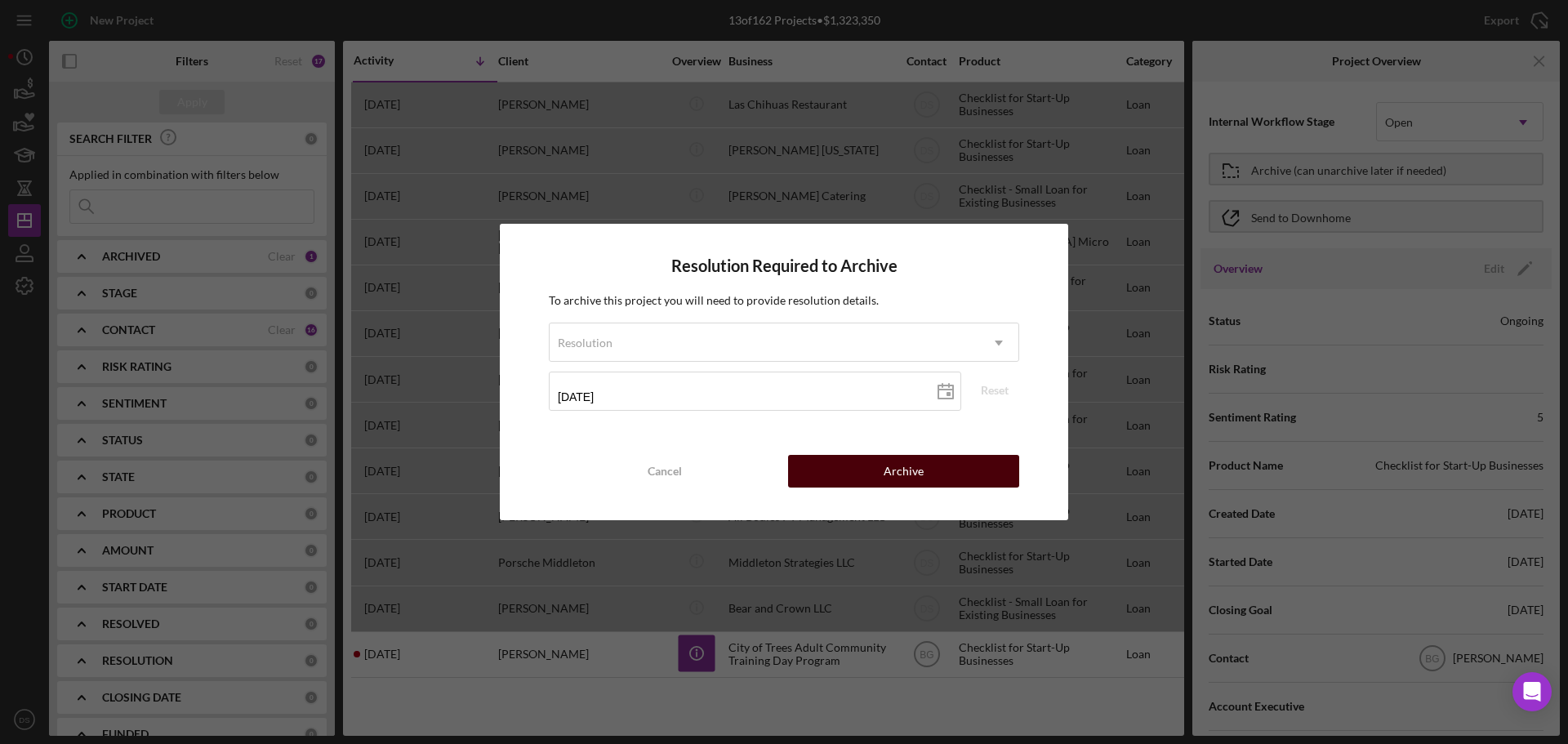
click at [935, 468] on button "Archive" at bounding box center [903, 471] width 231 height 33
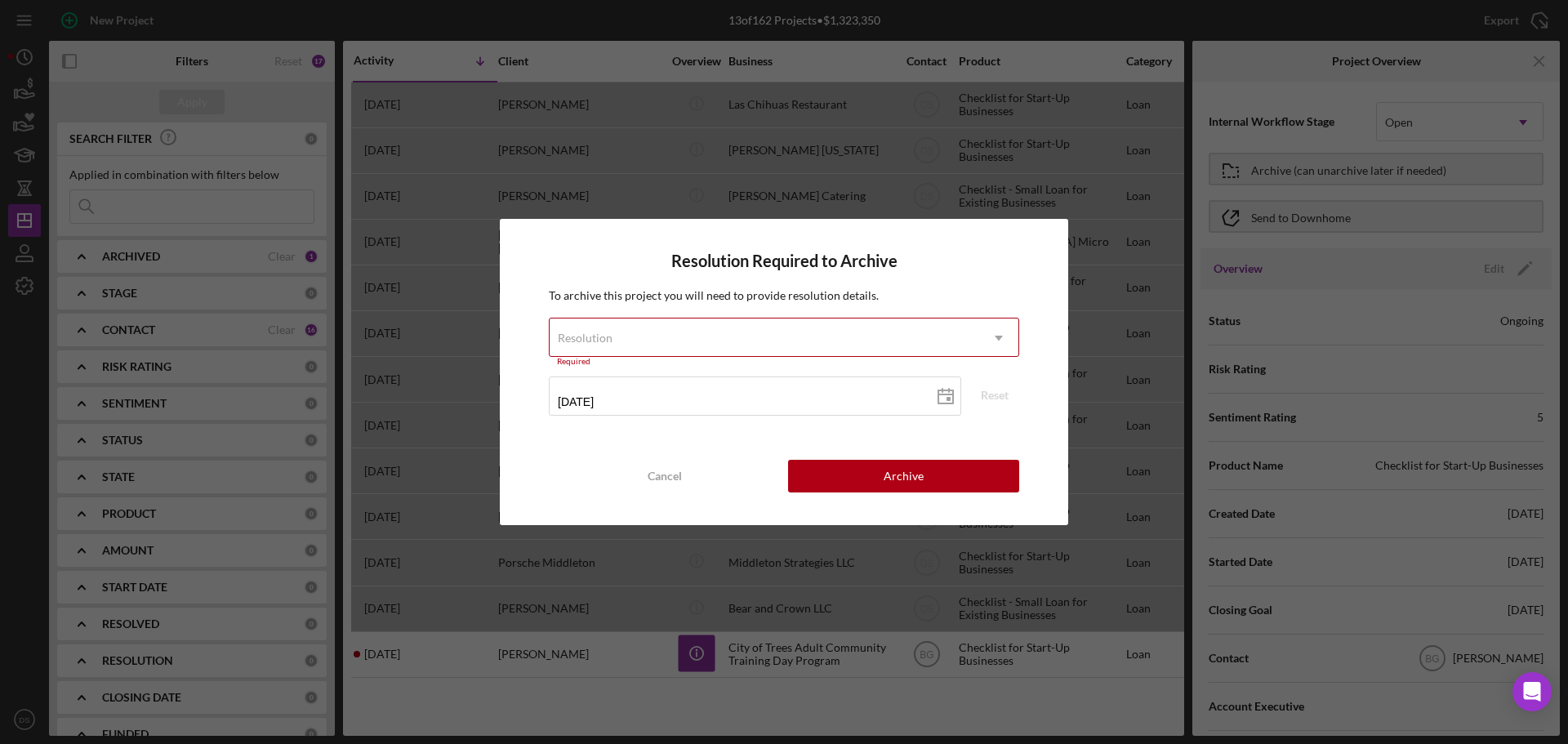
click at [797, 326] on div "Resolution" at bounding box center [764, 338] width 429 height 37
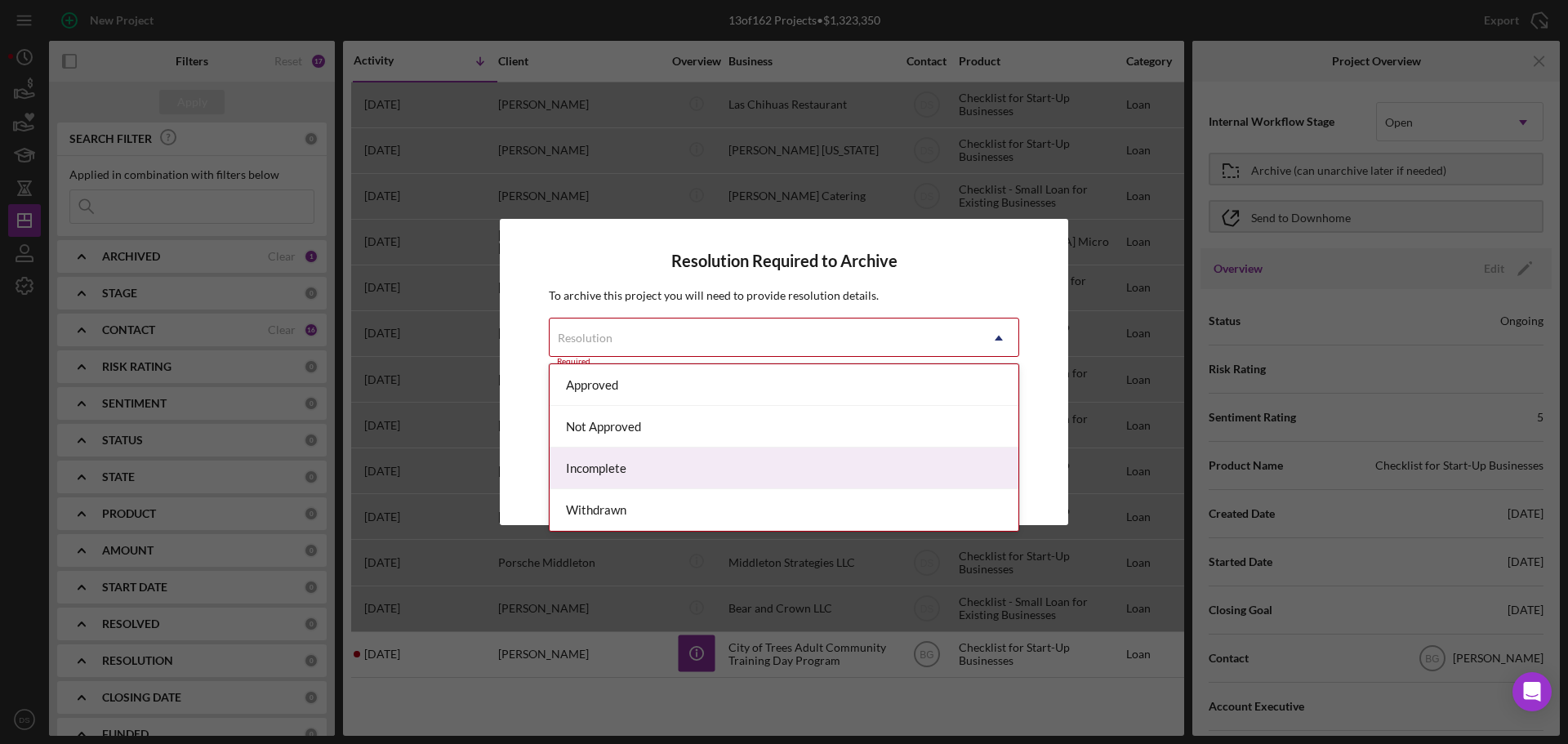
click at [749, 460] on div "Incomplete" at bounding box center [784, 469] width 469 height 42
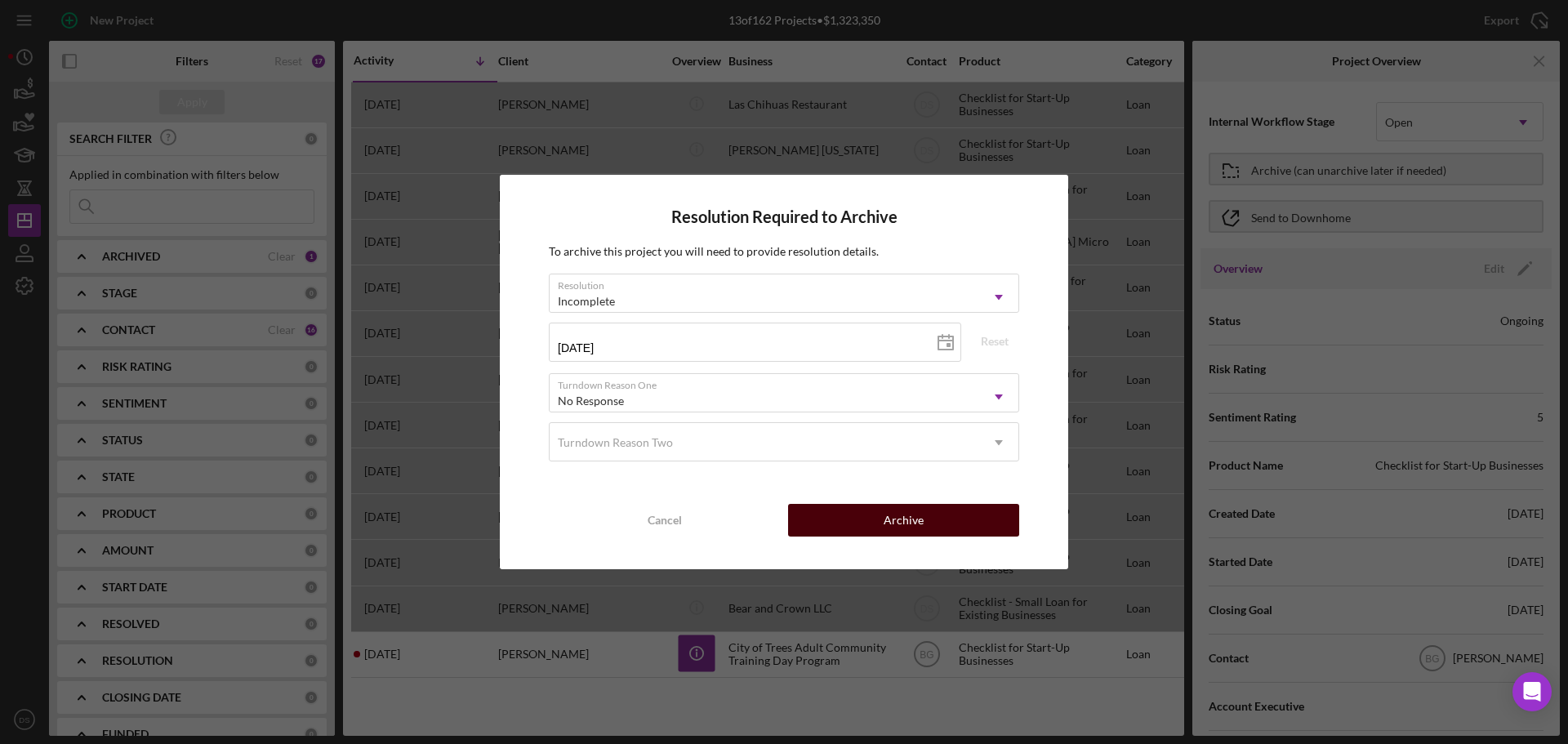
click at [879, 512] on button "Archive" at bounding box center [903, 520] width 231 height 33
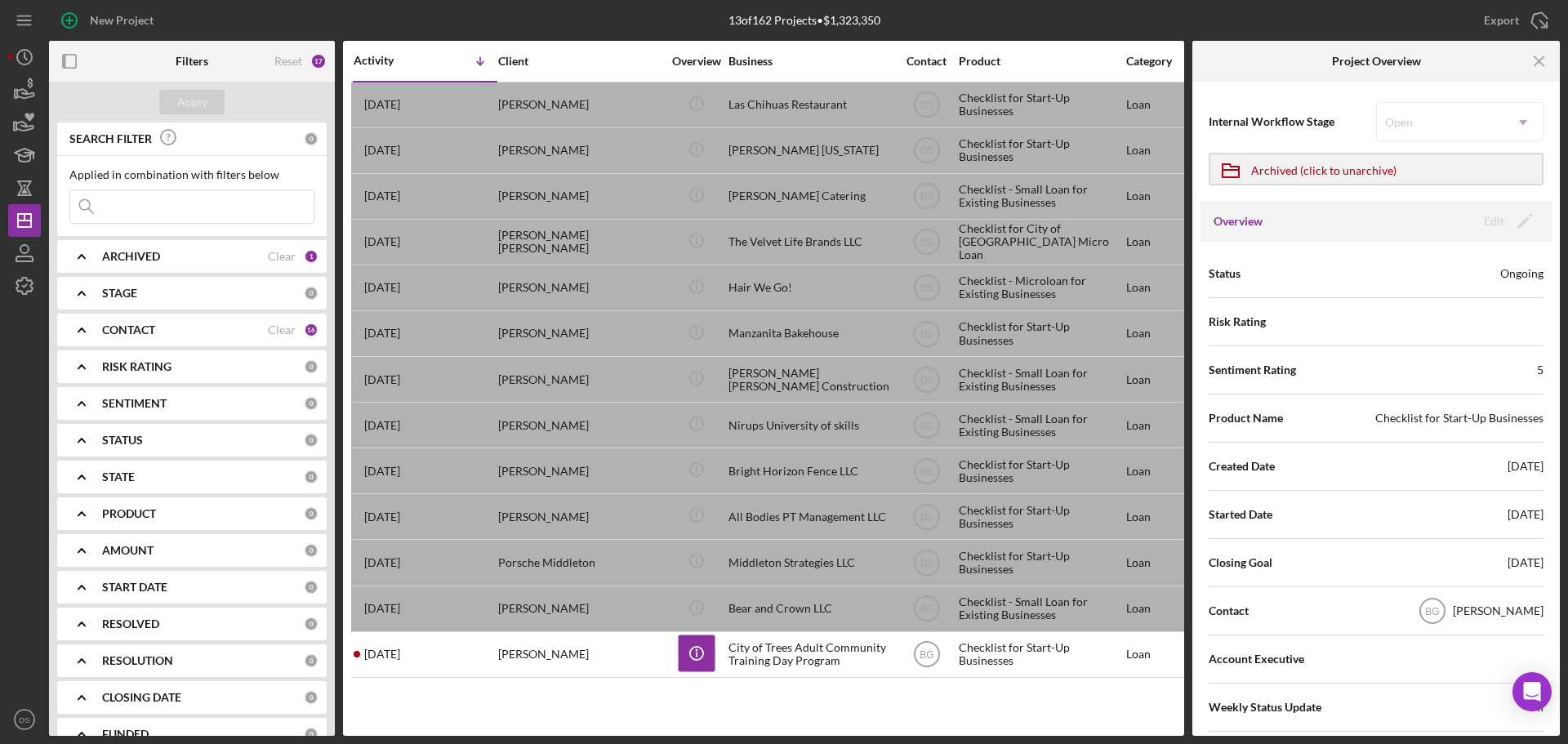
click at [966, 693] on div "Activity Icon/Table Sort Arrow Client Overview Business Contact Product Categor…" at bounding box center [763, 388] width 841 height 695
click at [1547, 58] on icon "Icon/Menu Close" at bounding box center [1541, 62] width 37 height 37
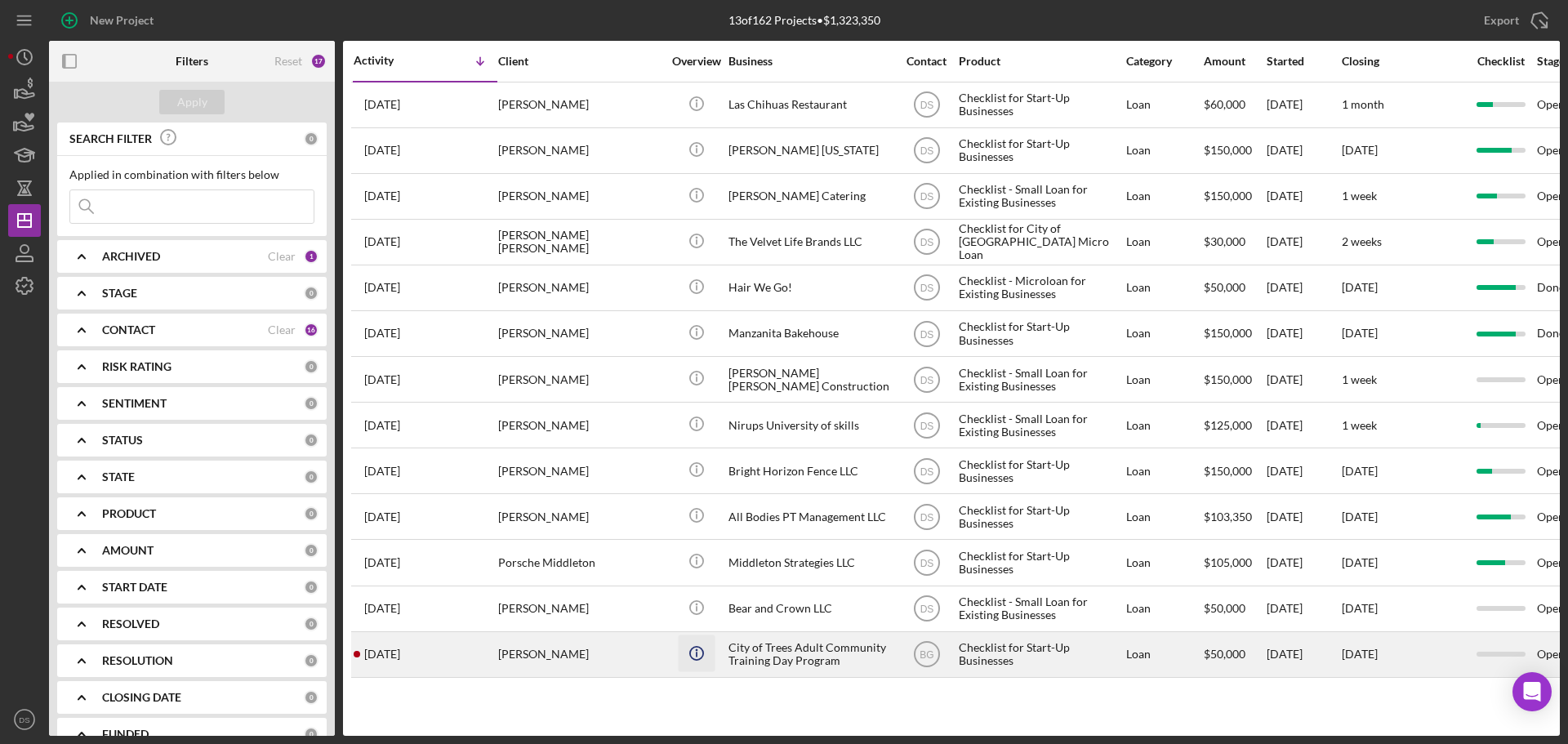
click at [691, 110] on circle "button" at bounding box center [696, 103] width 13 height 13
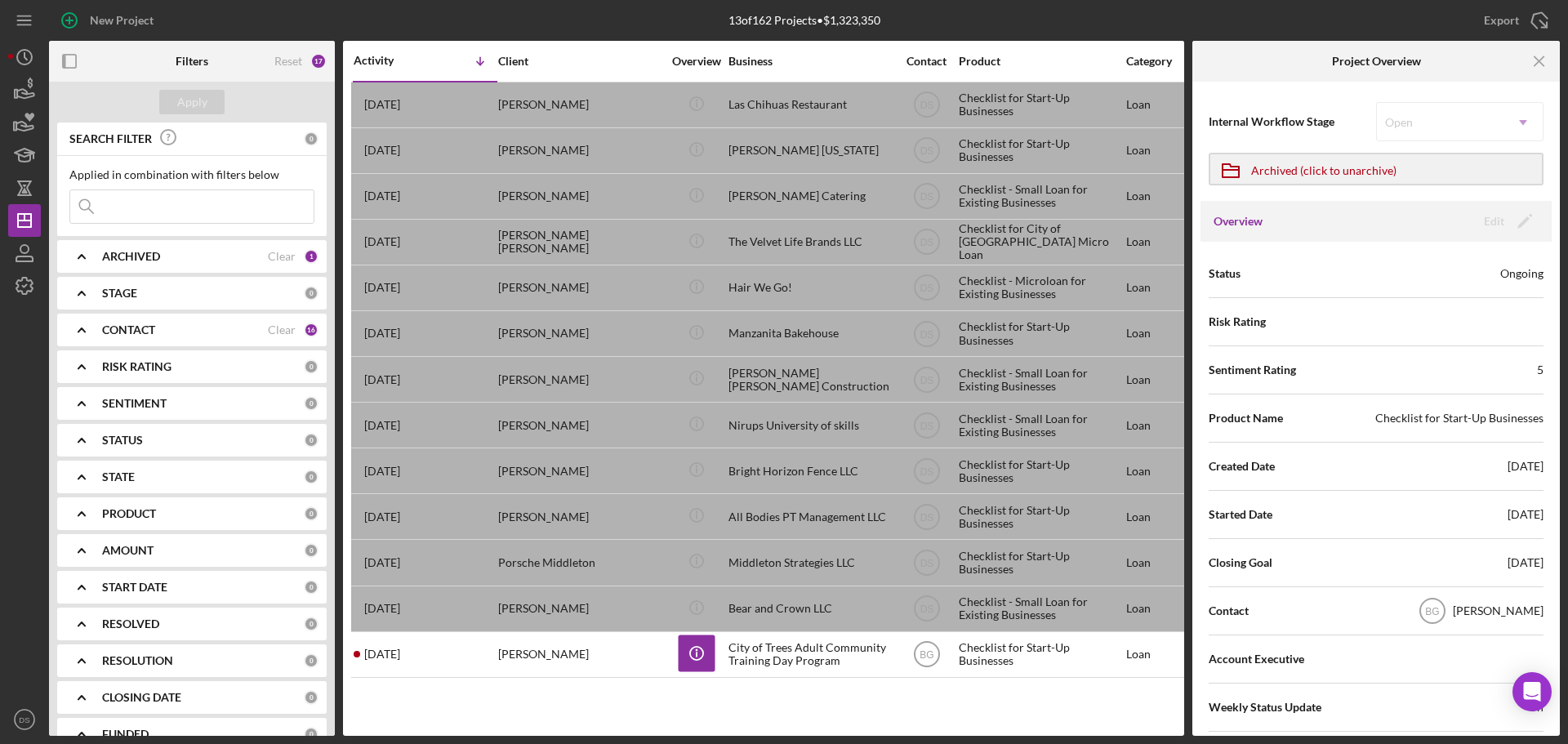
click at [957, 707] on div "Activity Icon/Table Sort Arrow Client Overview Business Contact Product Categor…" at bounding box center [763, 388] width 841 height 695
click at [280, 254] on div "Clear" at bounding box center [282, 256] width 27 height 13
click at [233, 258] on div "ARCHIVED" at bounding box center [203, 256] width 202 height 13
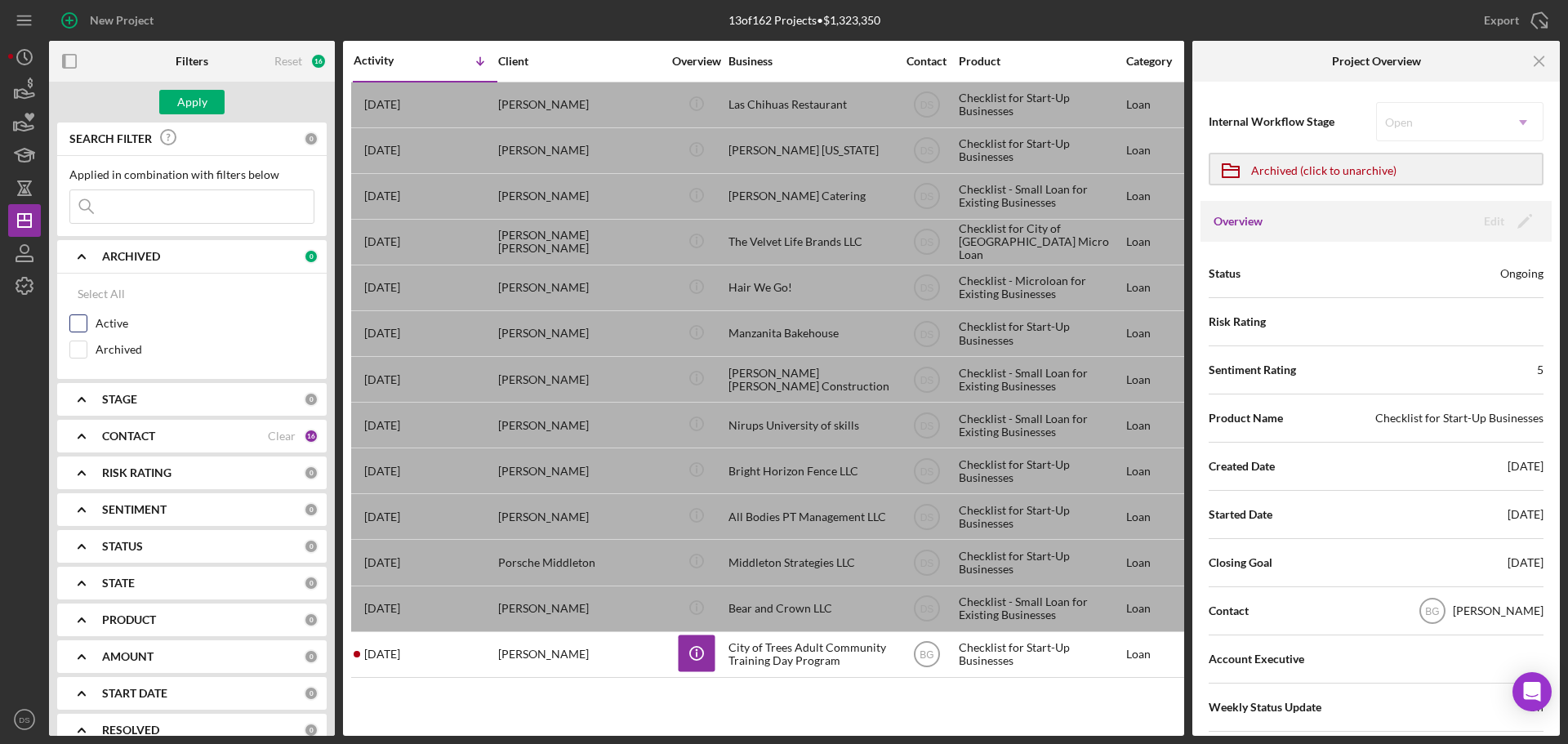
click at [80, 326] on input "Active" at bounding box center [78, 323] width 16 height 16
checkbox input "true"
click at [178, 117] on div "Apply" at bounding box center [191, 102] width 286 height 41
click at [1537, 66] on icon "Icon/Menu Close" at bounding box center [1541, 62] width 37 height 37
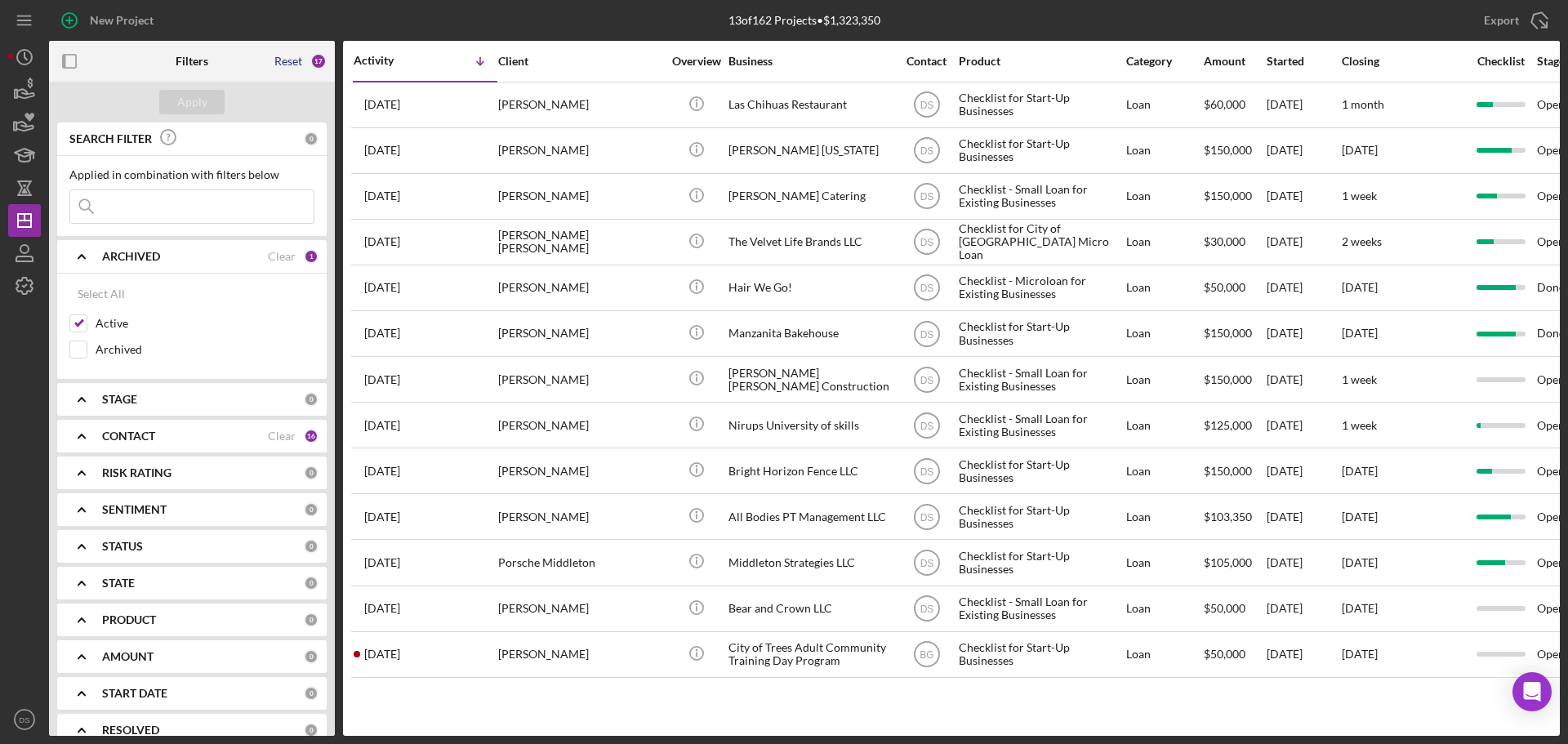
click at [282, 57] on div "Reset" at bounding box center [288, 61] width 27 height 13
click at [211, 93] on button "Apply" at bounding box center [192, 102] width 66 height 25
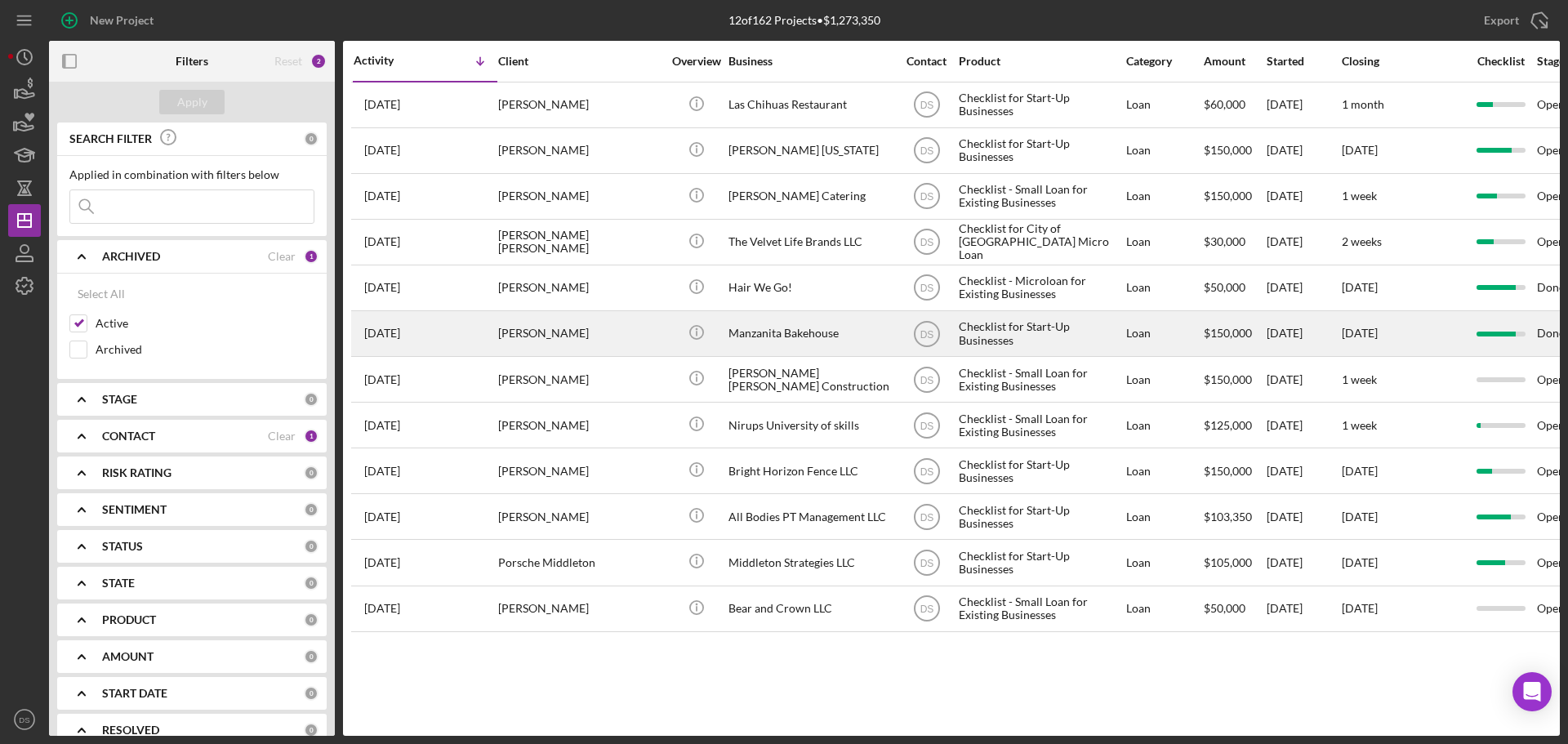
click at [662, 328] on td "[PERSON_NAME]" at bounding box center [581, 334] width 167 height 46
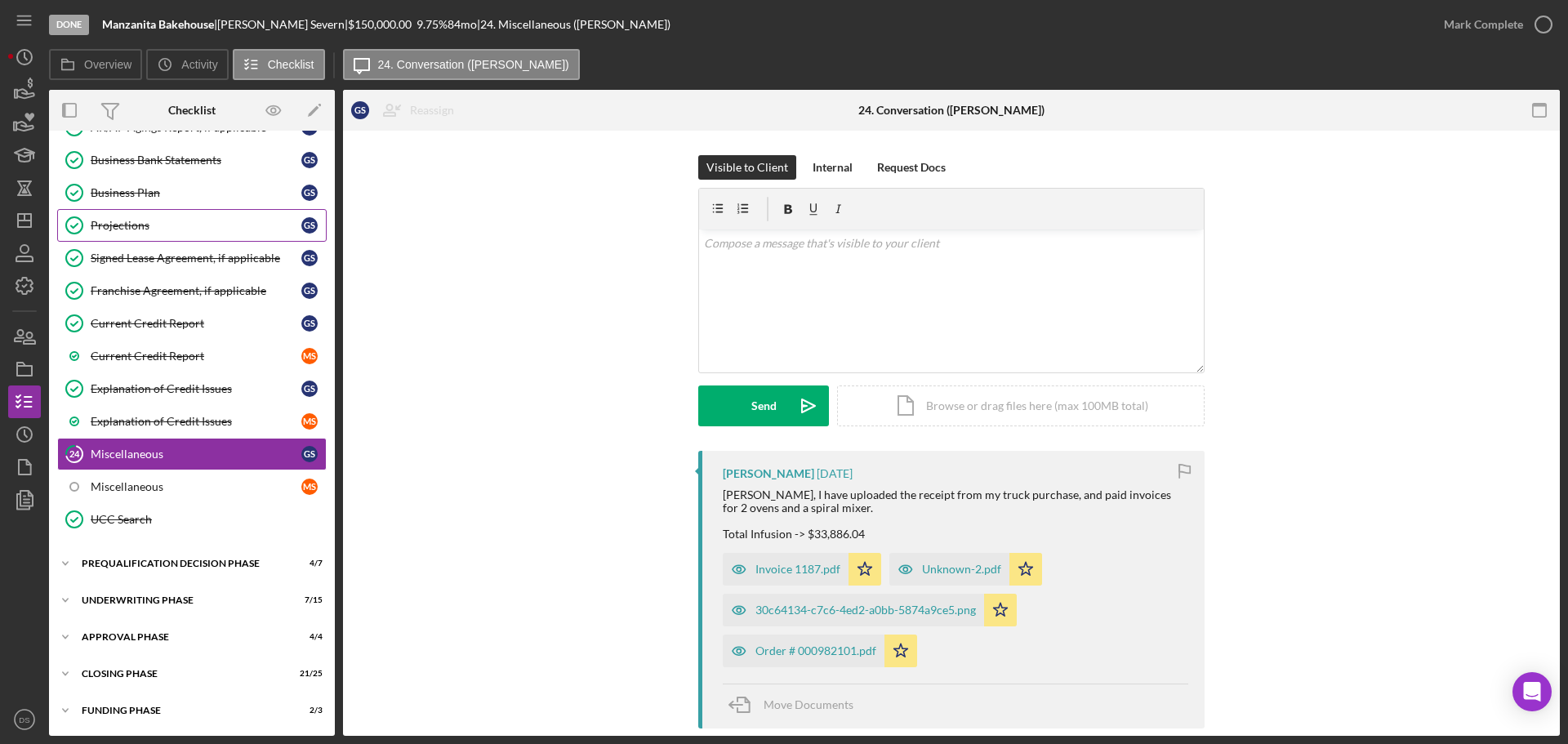
scroll to position [980, 0]
click at [142, 712] on div "Funding Phase" at bounding box center [197, 710] width 233 height 10
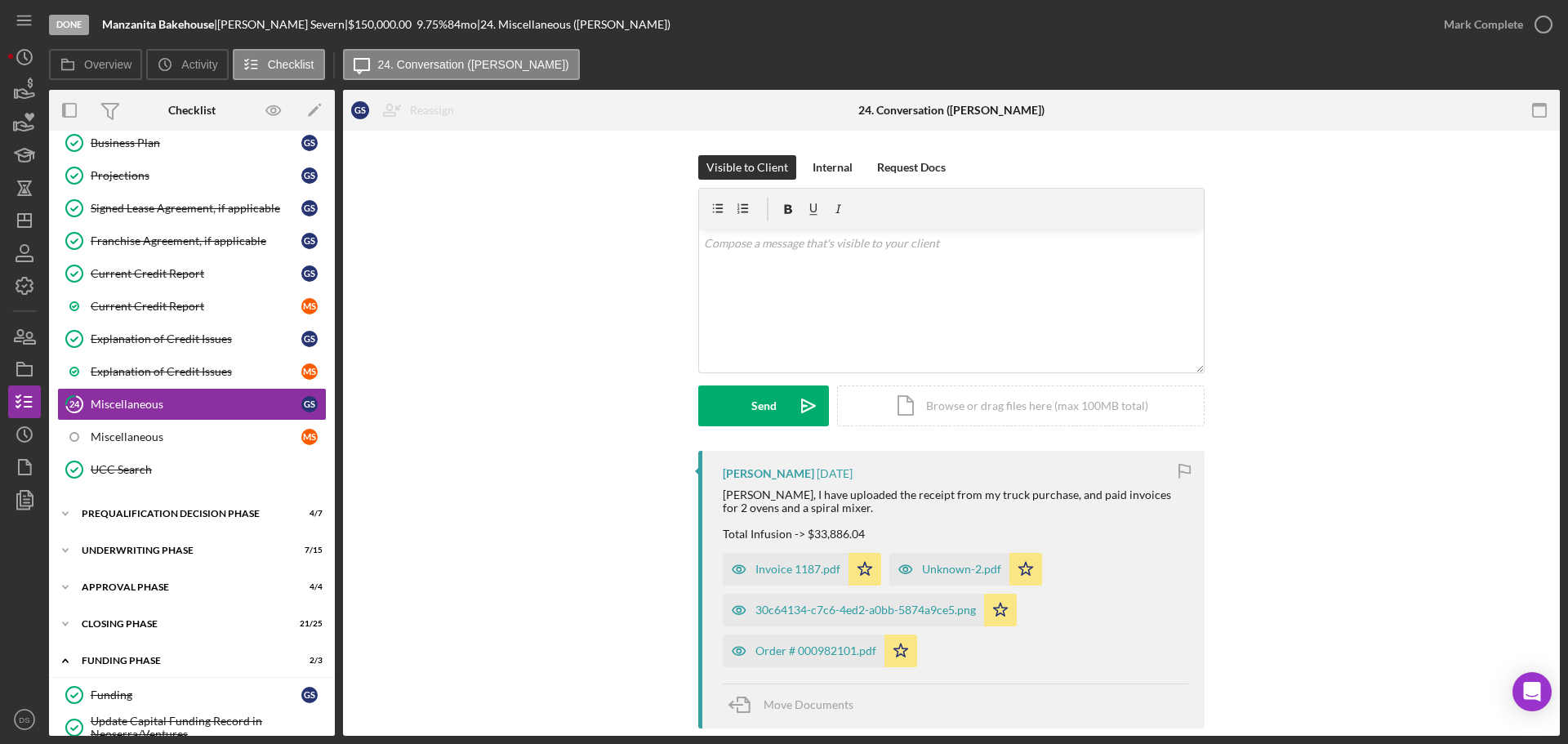
scroll to position [1087, 0]
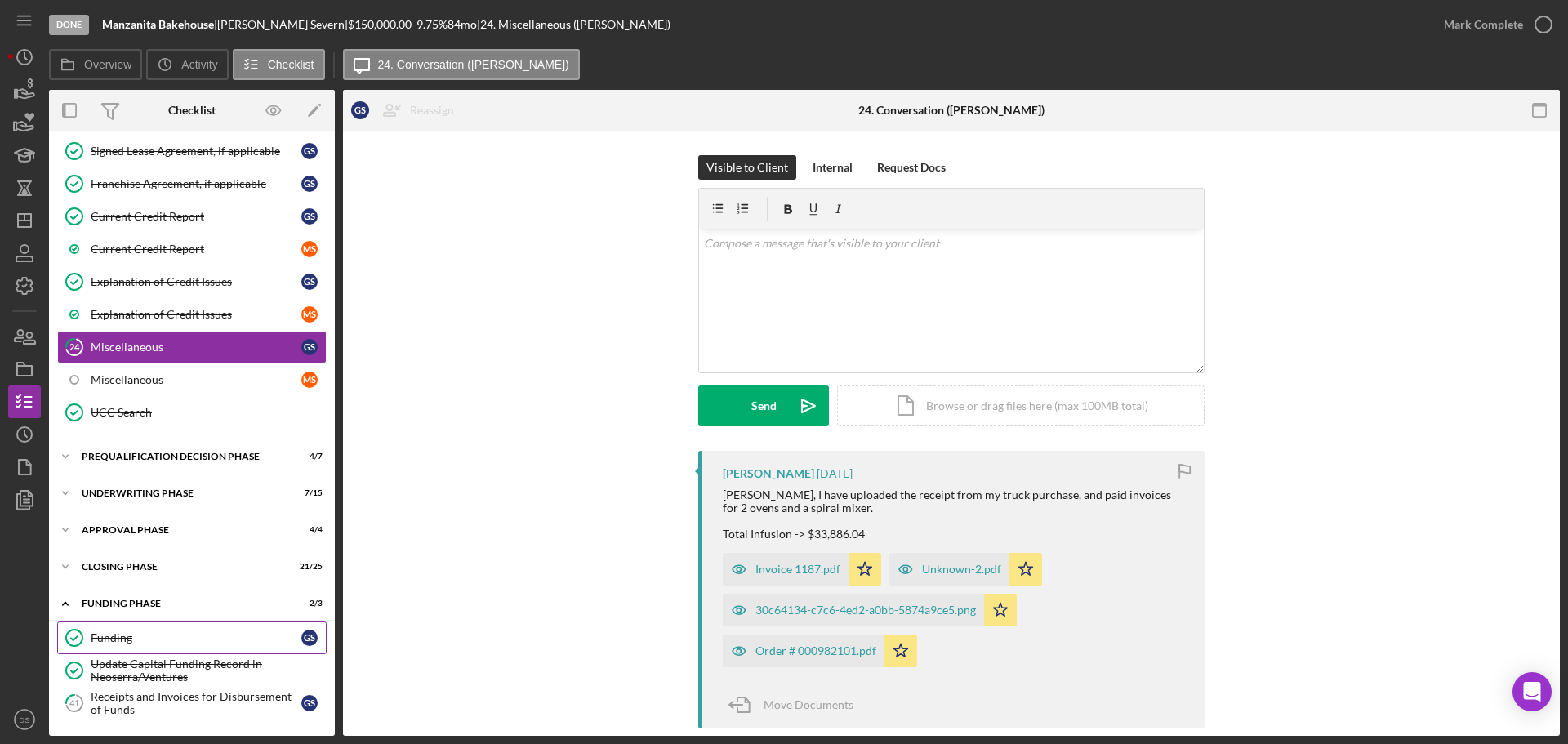
click at [174, 634] on div "Funding" at bounding box center [196, 638] width 211 height 13
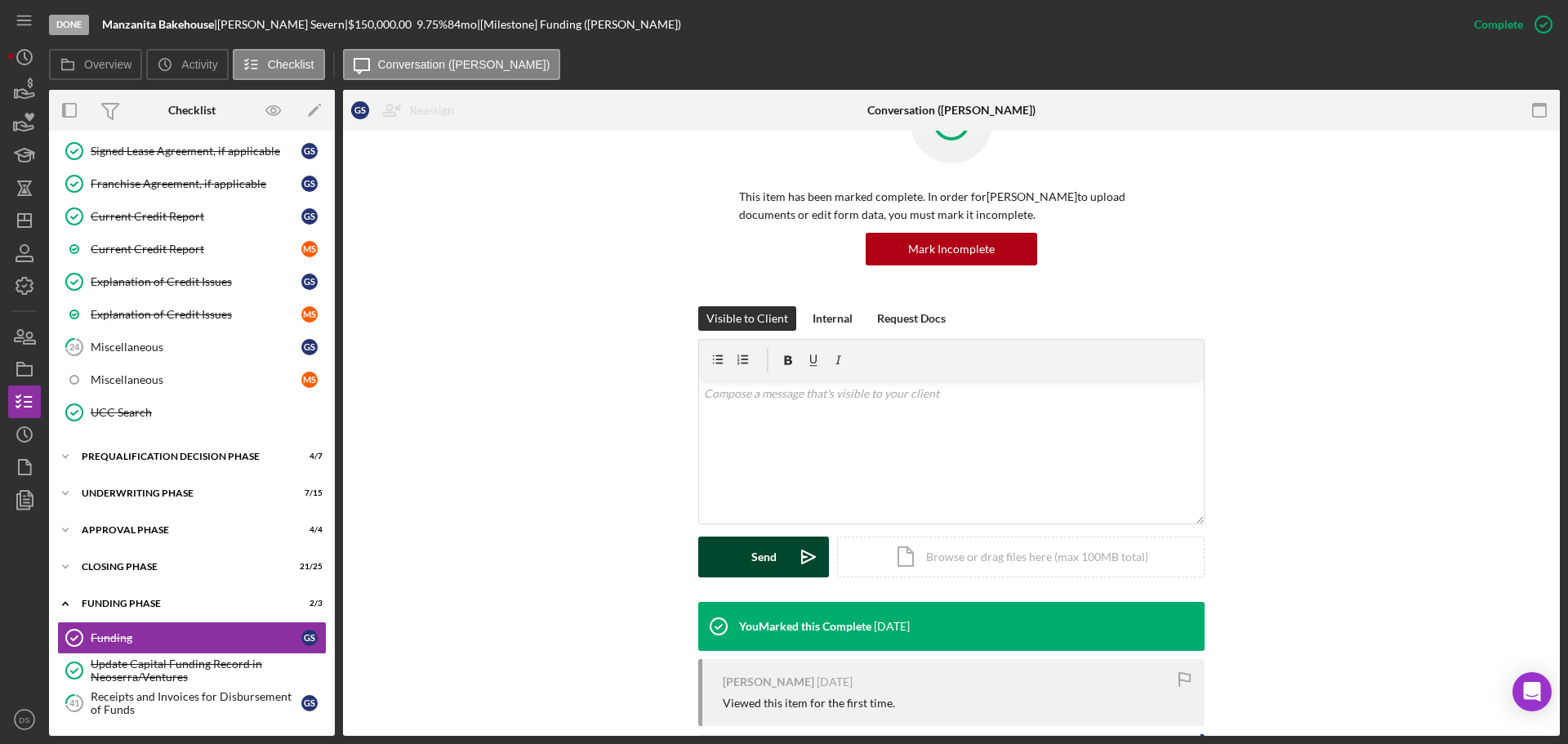
scroll to position [202, 0]
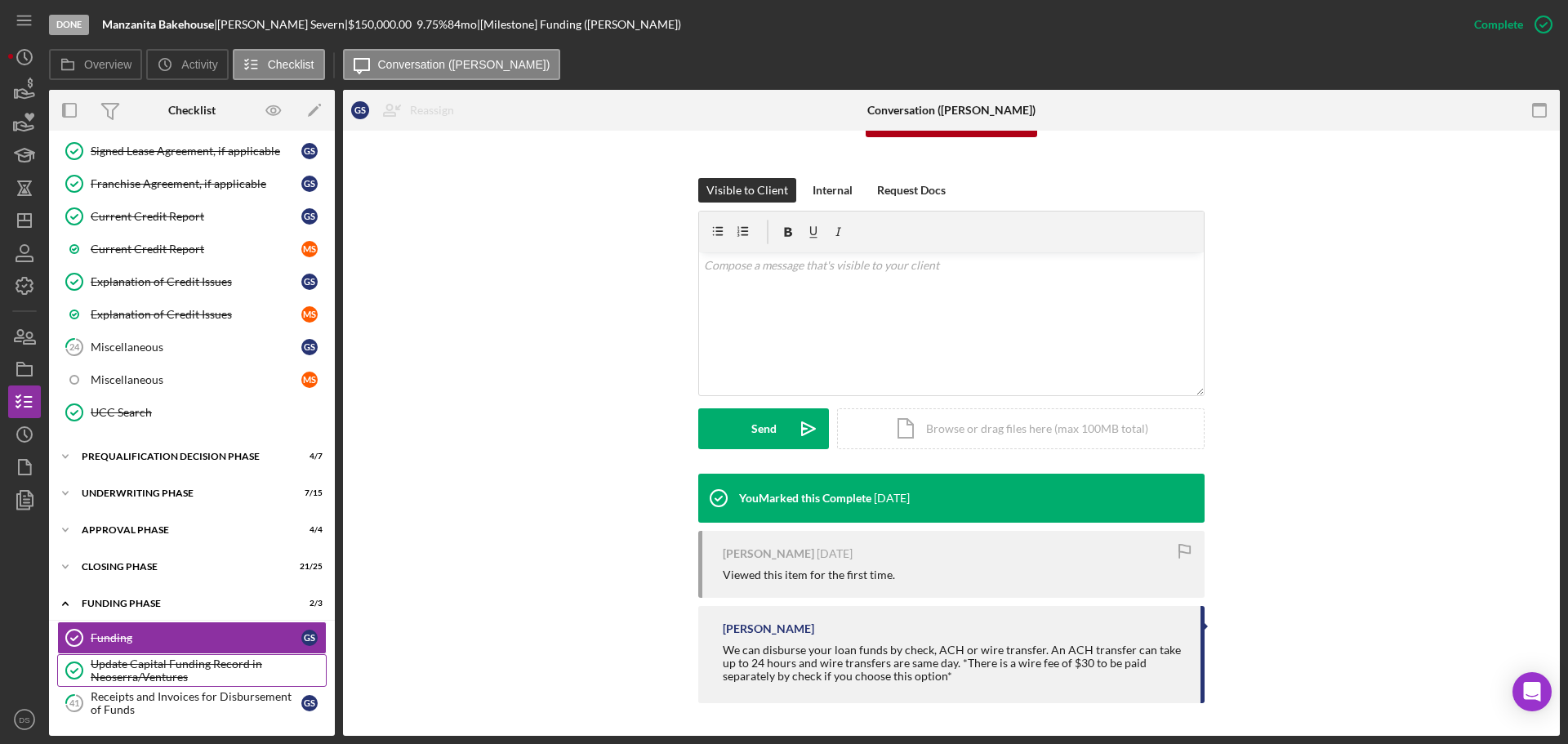
click at [194, 670] on div "Update Capital Funding Record in Neoserra/Ventures" at bounding box center [208, 671] width 236 height 27
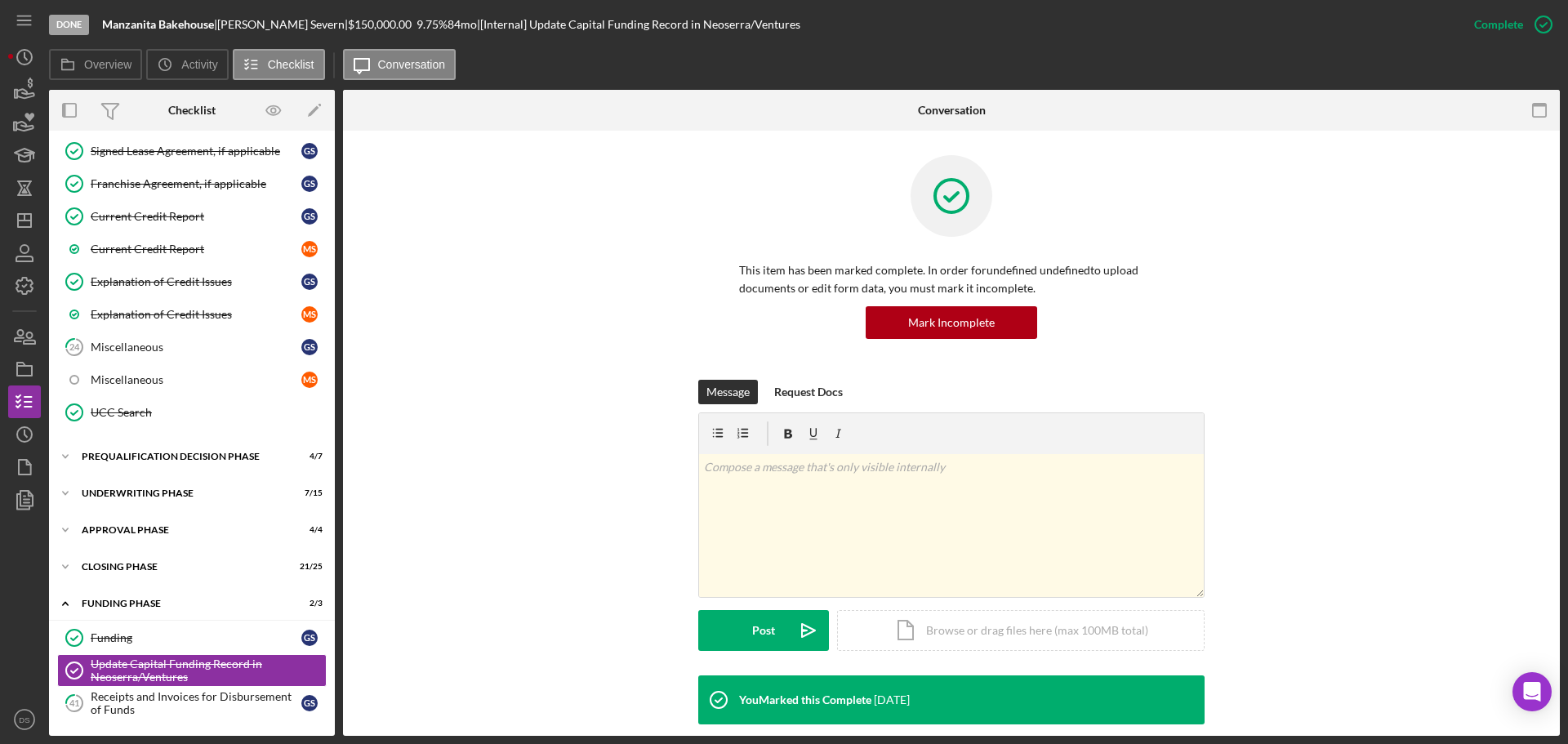
scroll to position [21, 0]
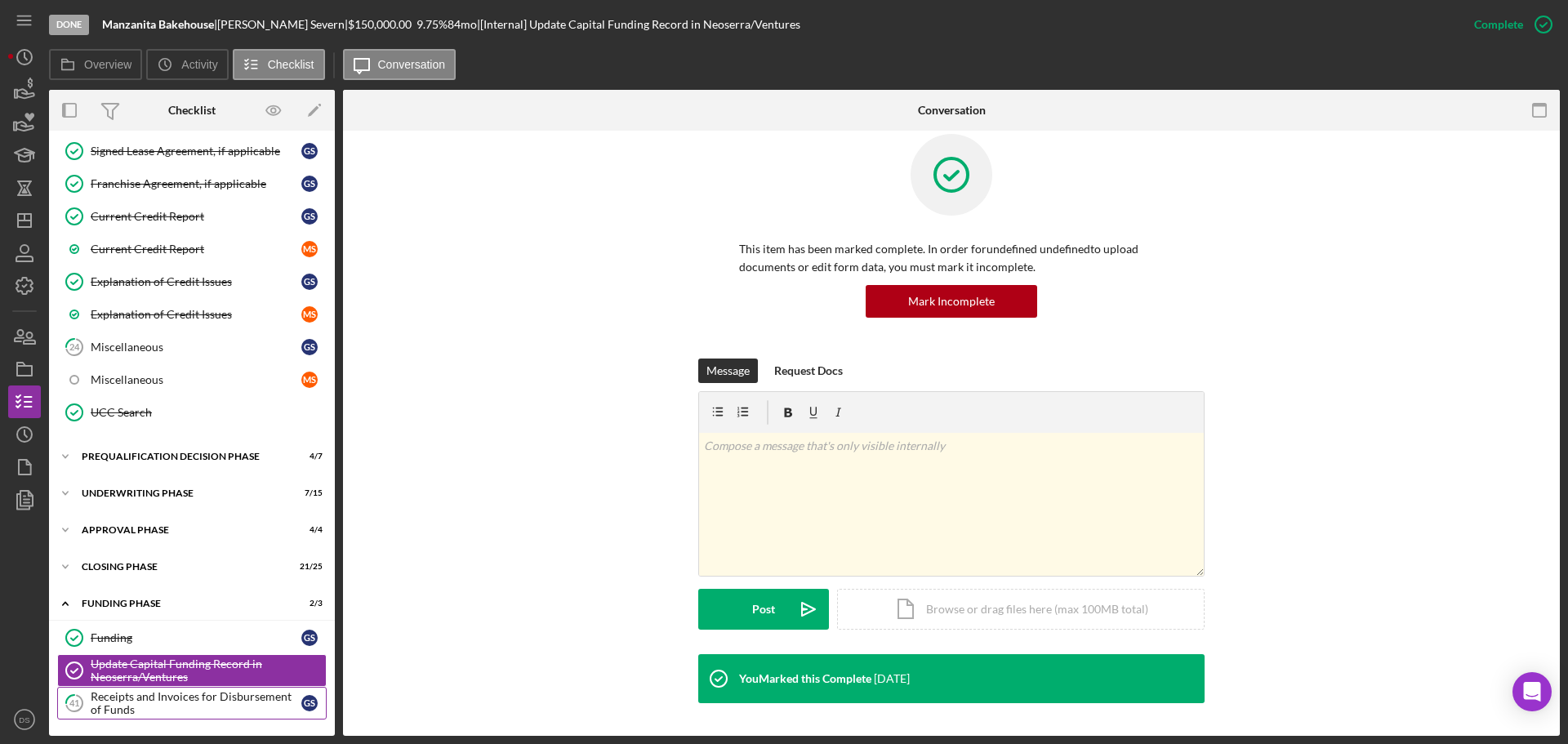
click at [226, 701] on div "Receipts and Invoices for Disbursement of Funds" at bounding box center [196, 704] width 211 height 27
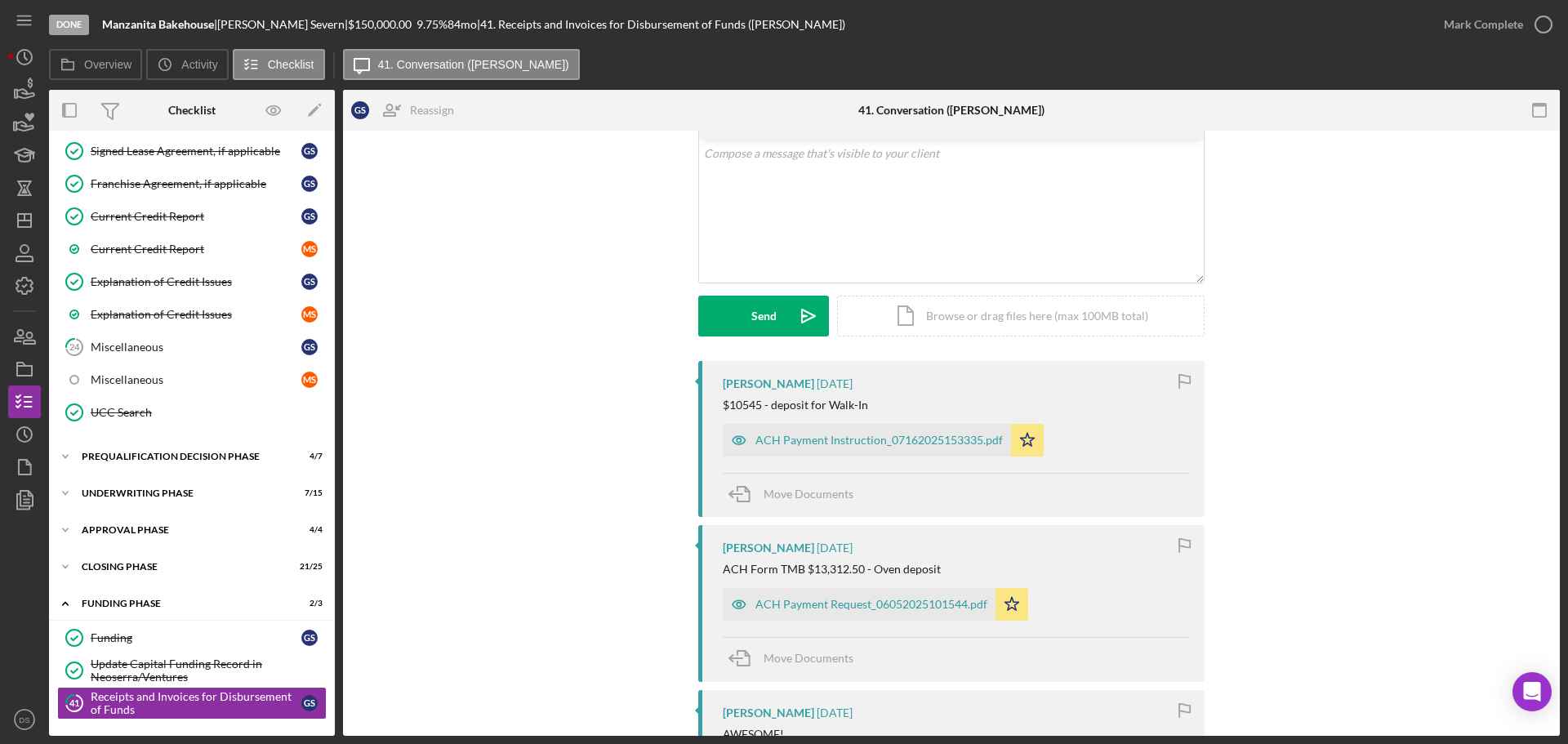
scroll to position [81, 0]
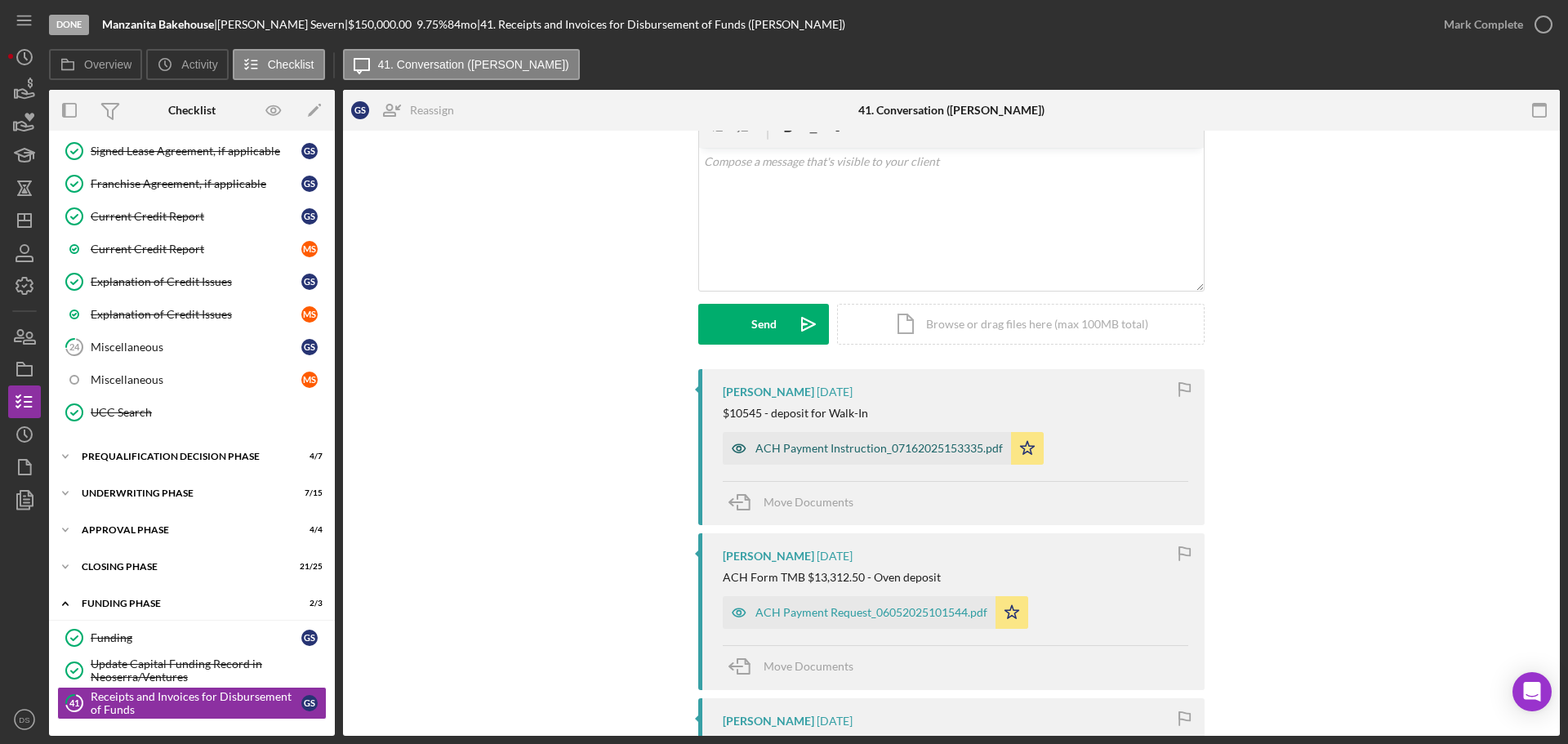
click at [807, 452] on div "ACH Payment Instruction_07162025153335.pdf" at bounding box center [879, 448] width 248 height 13
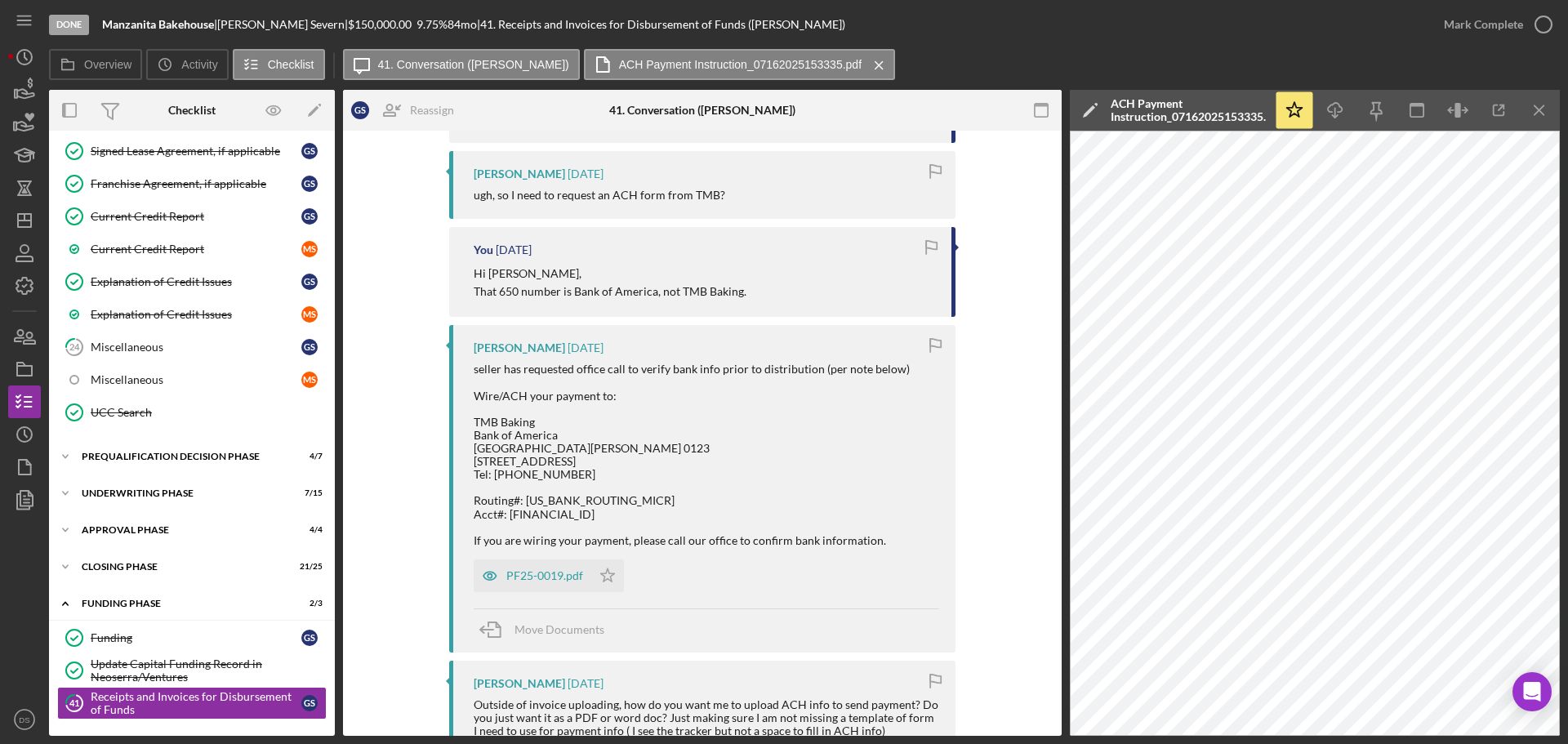
scroll to position [1325, 0]
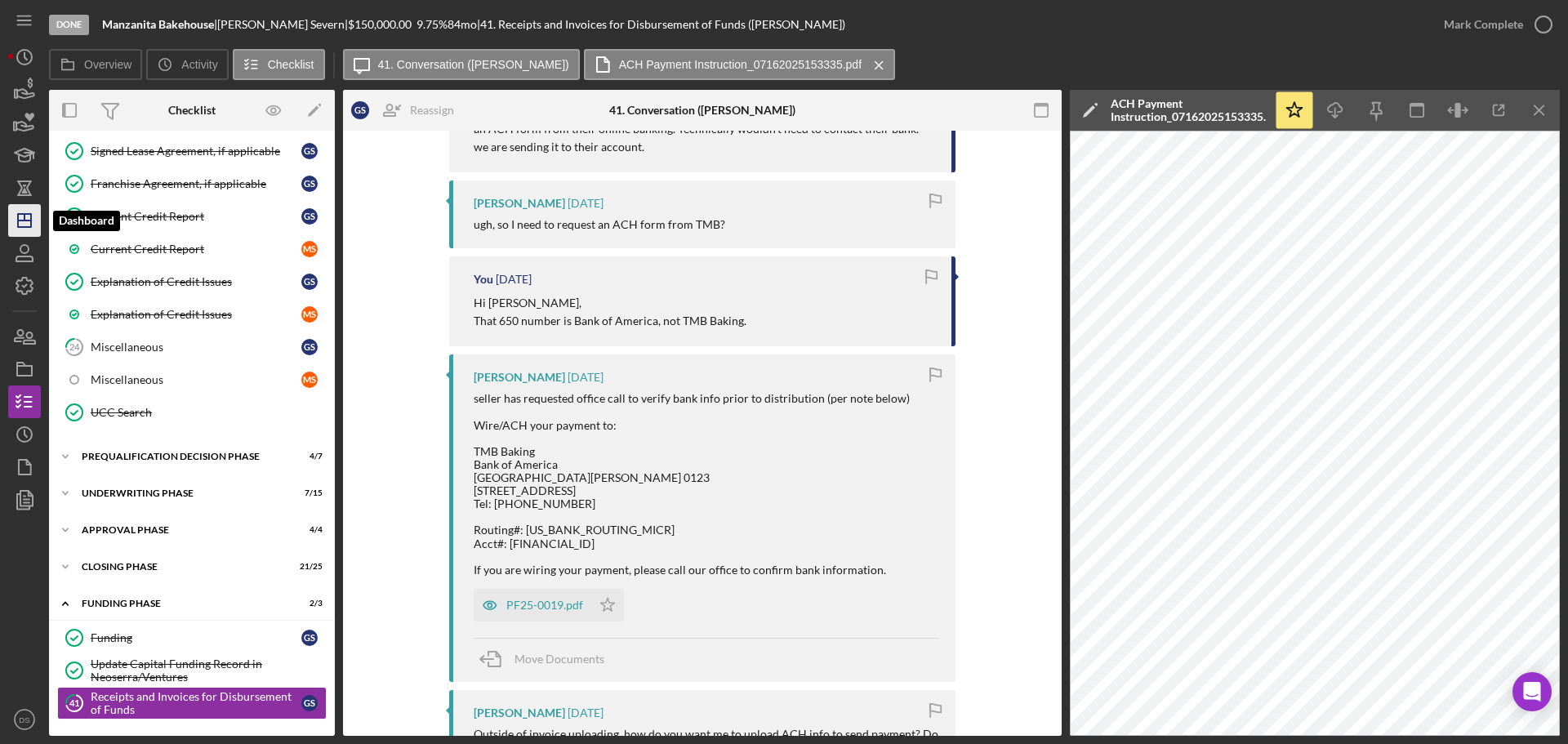
click at [23, 229] on icon "Icon/Dashboard" at bounding box center [25, 221] width 41 height 41
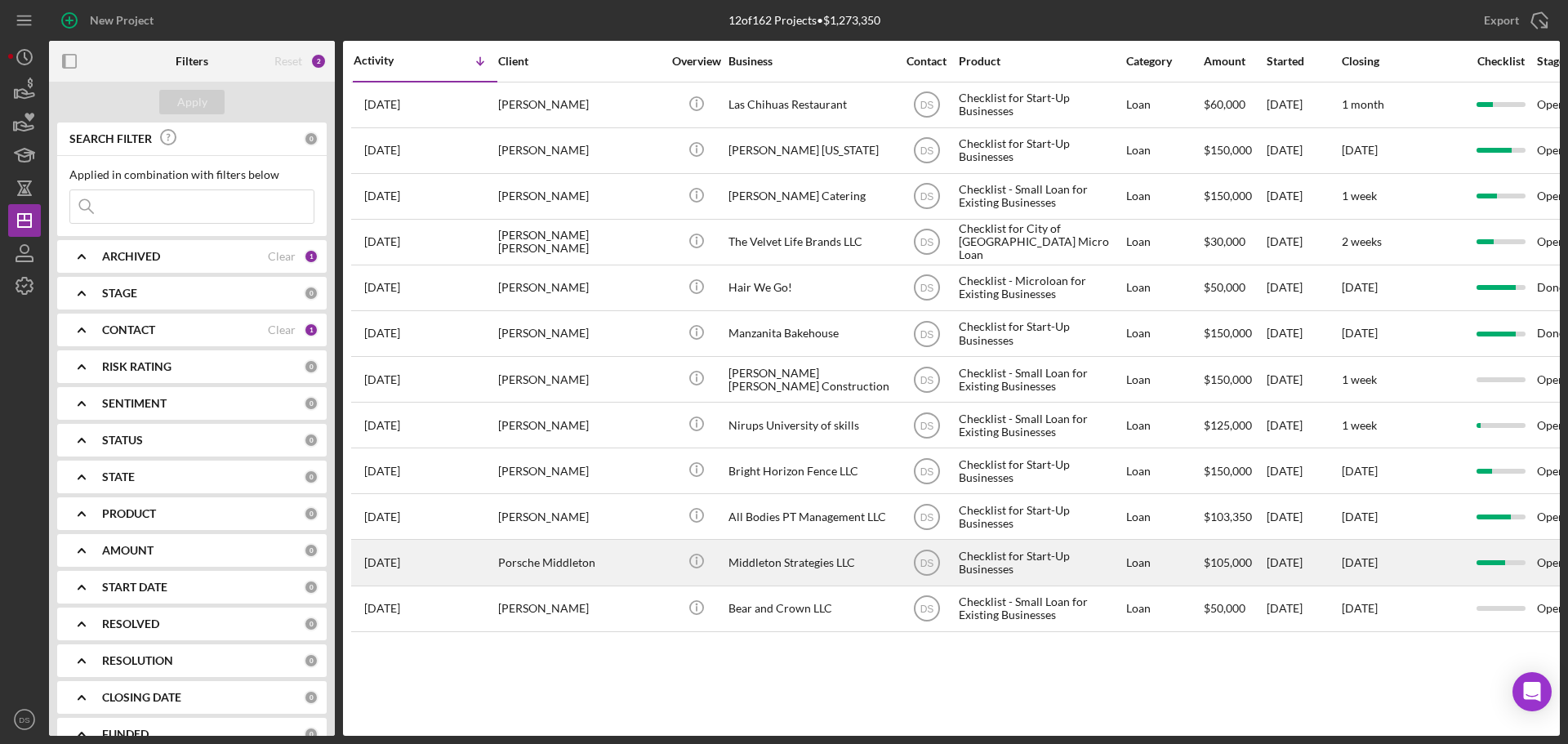
click at [792, 571] on div "Middleton Strategies LLC" at bounding box center [810, 562] width 164 height 43
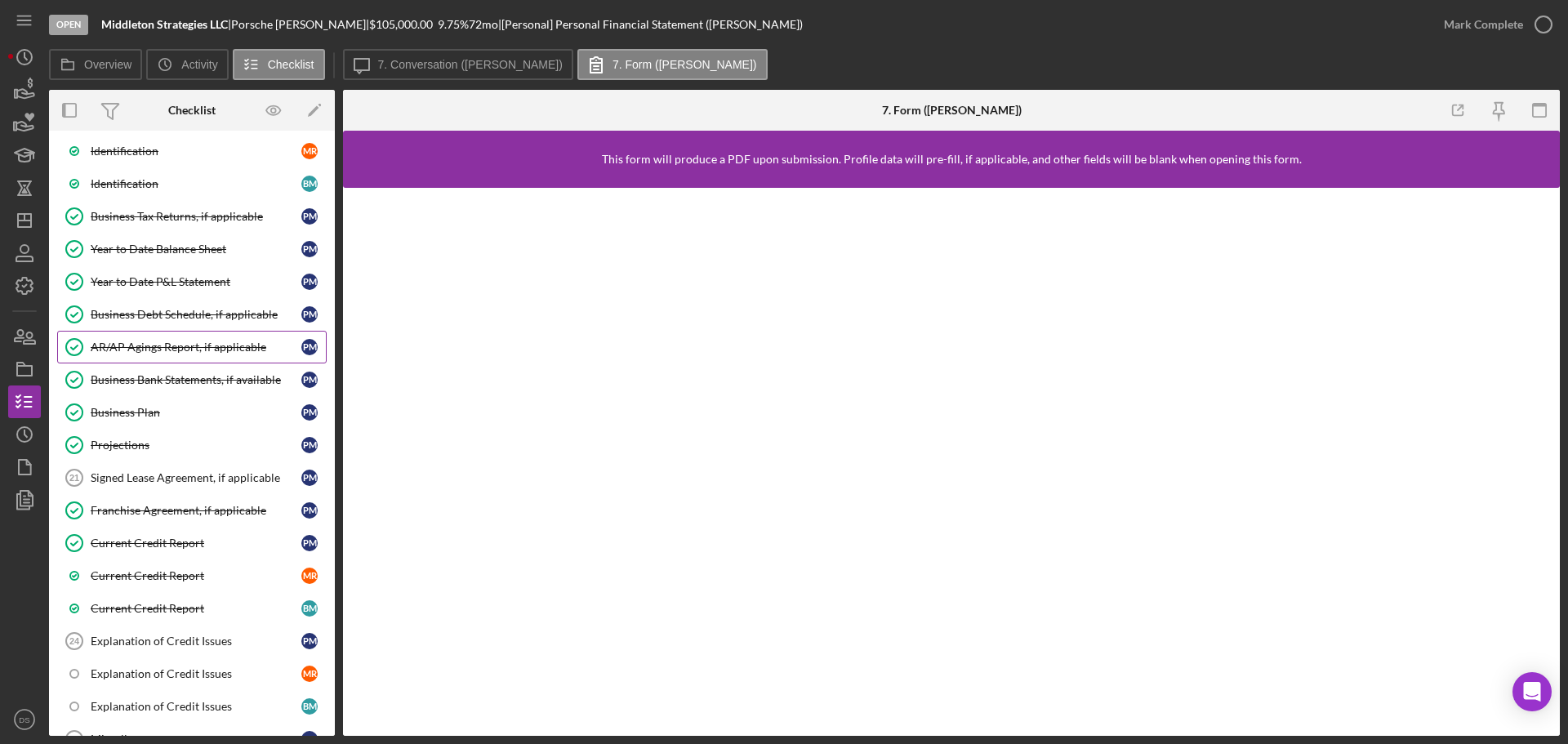
scroll to position [1372, 0]
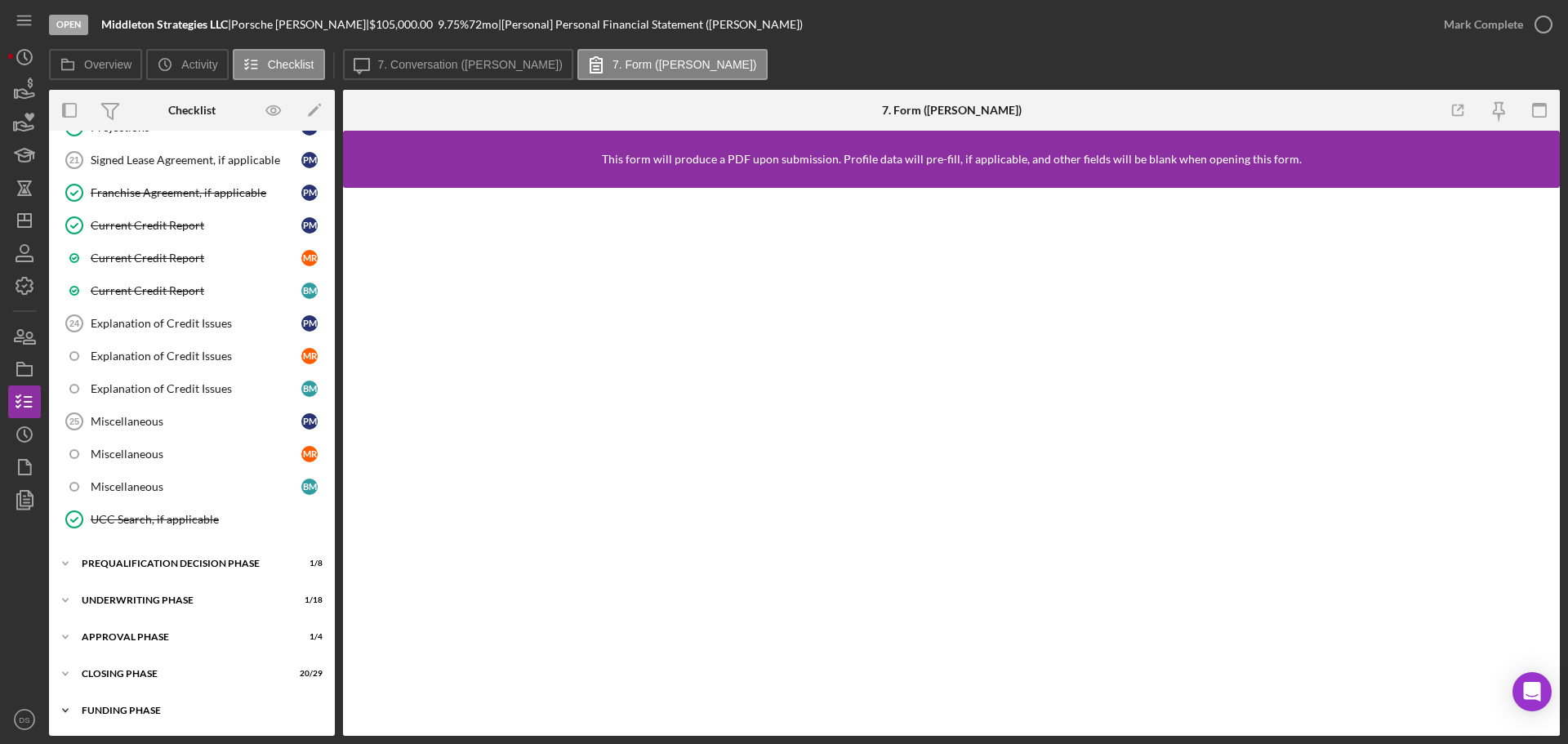
click at [168, 709] on div "Funding Phase" at bounding box center [197, 710] width 233 height 10
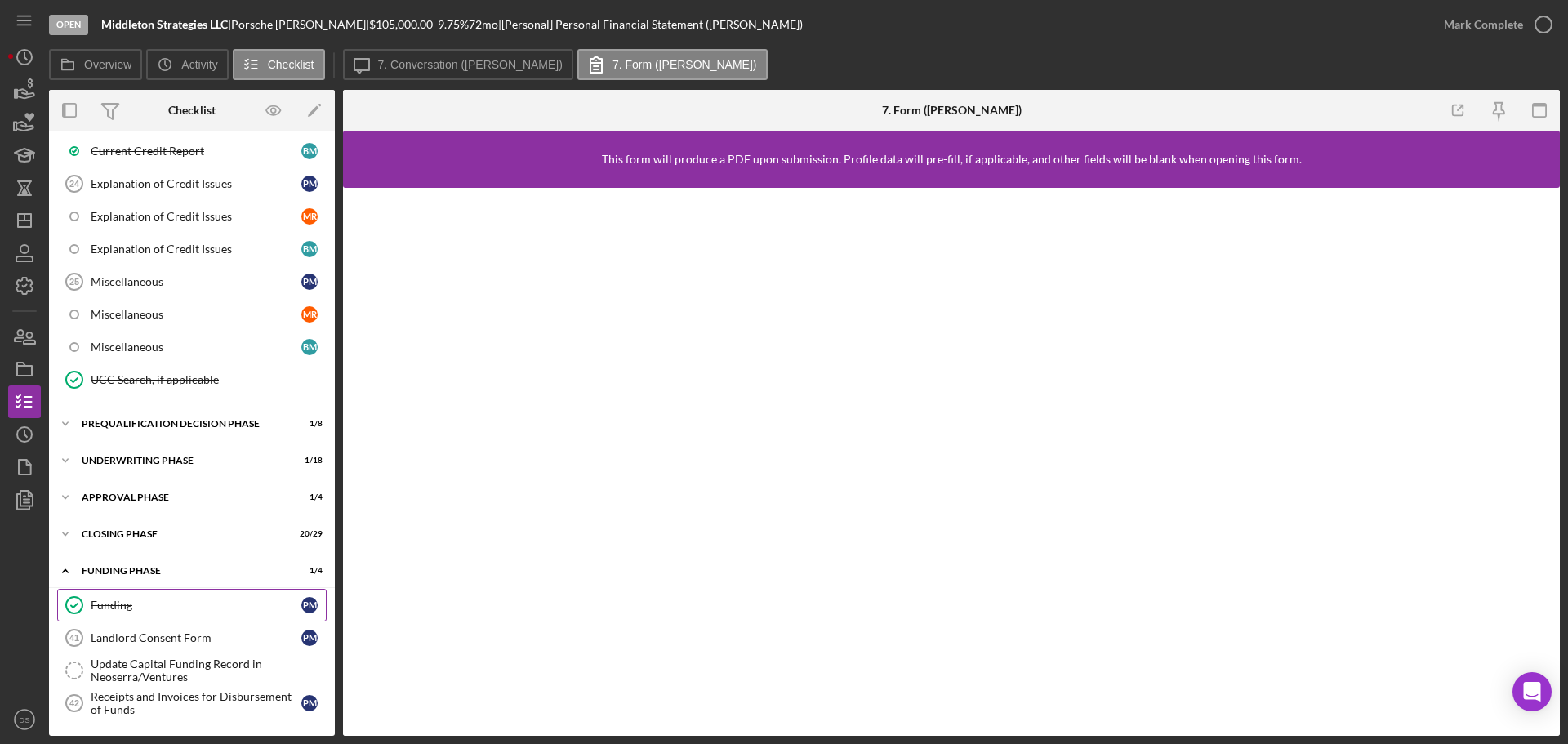
click at [195, 608] on div "Funding" at bounding box center [196, 605] width 211 height 13
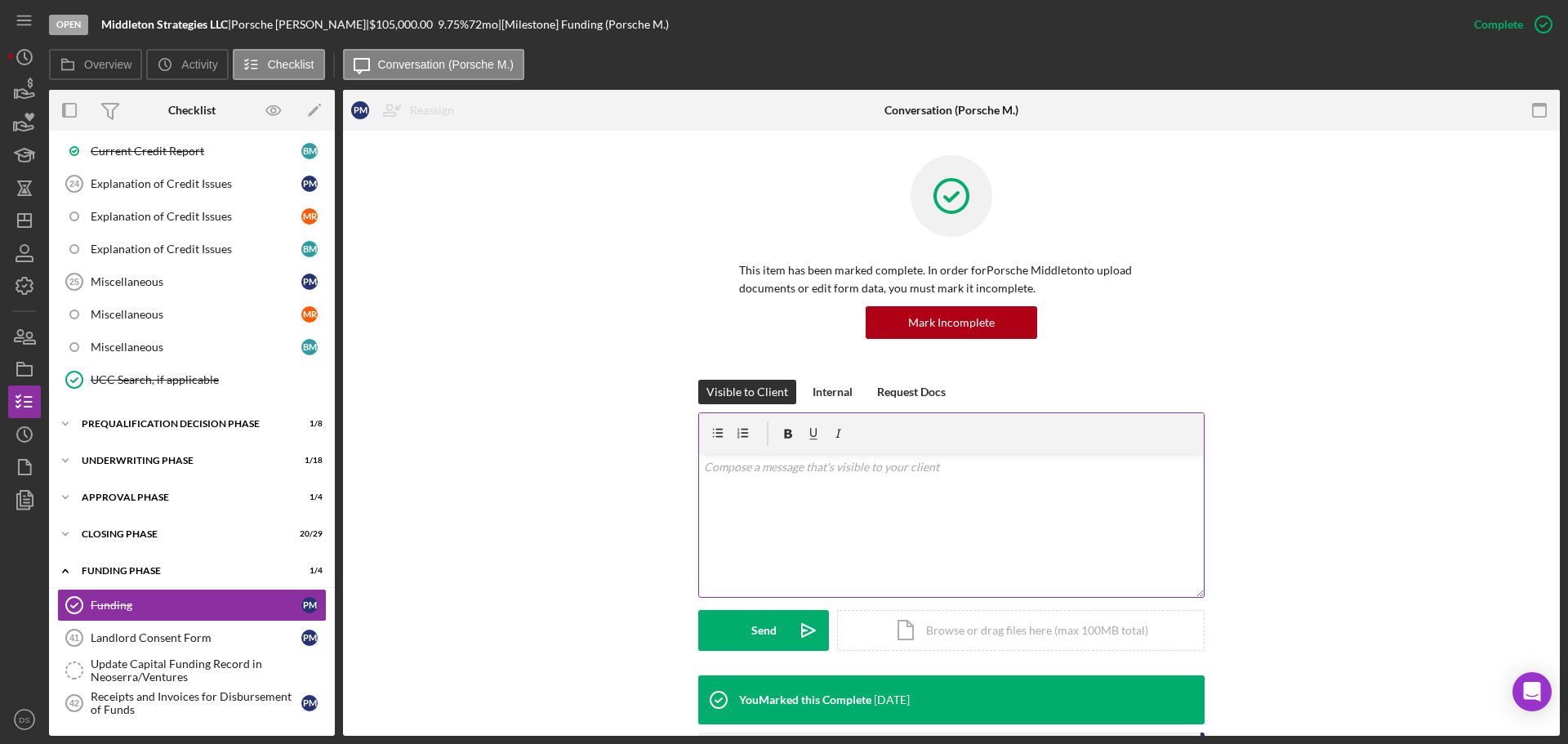
scroll to position [127, 0]
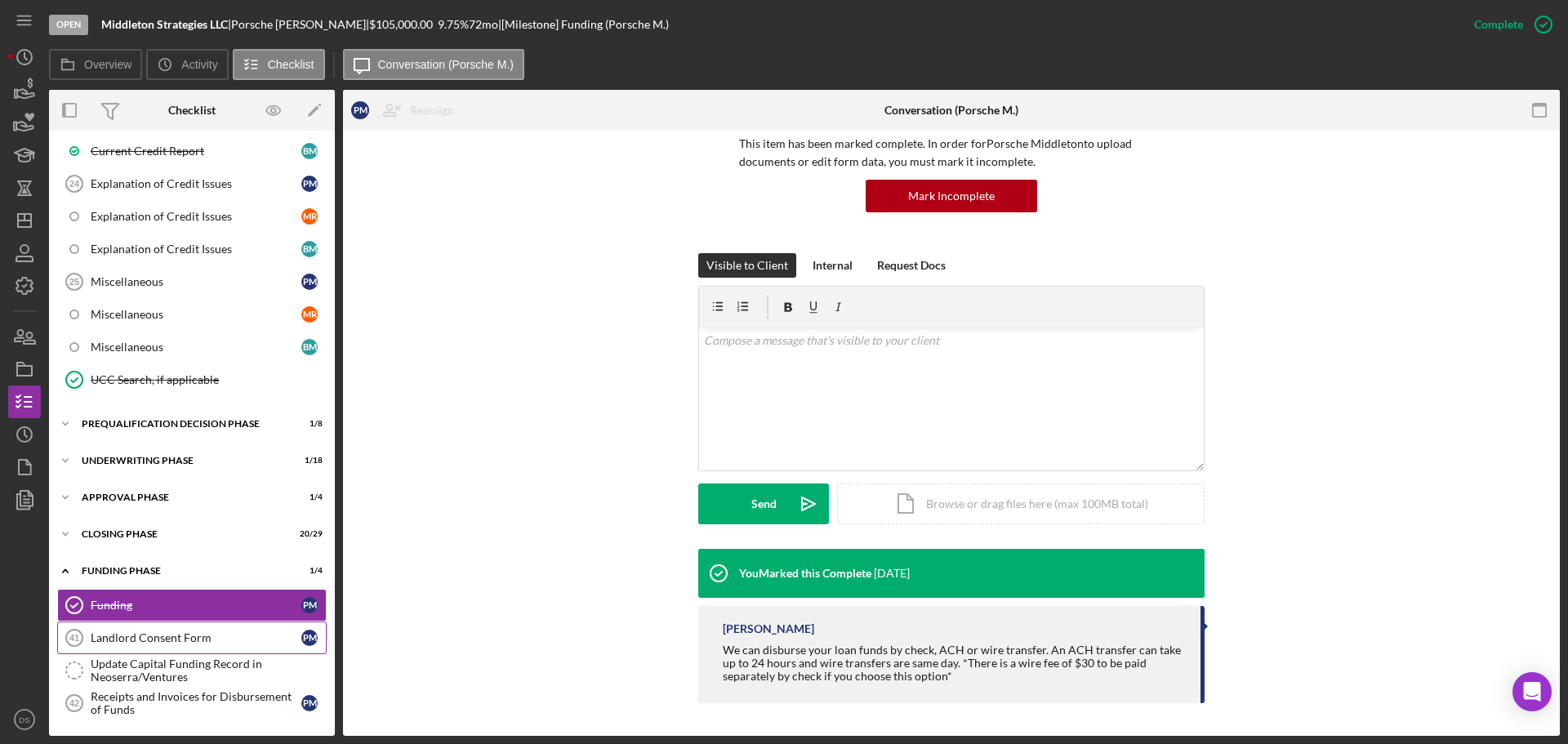
click at [174, 629] on link "Landlord Consent Form 41 Landlord Consent Form P M" at bounding box center [192, 638] width 269 height 33
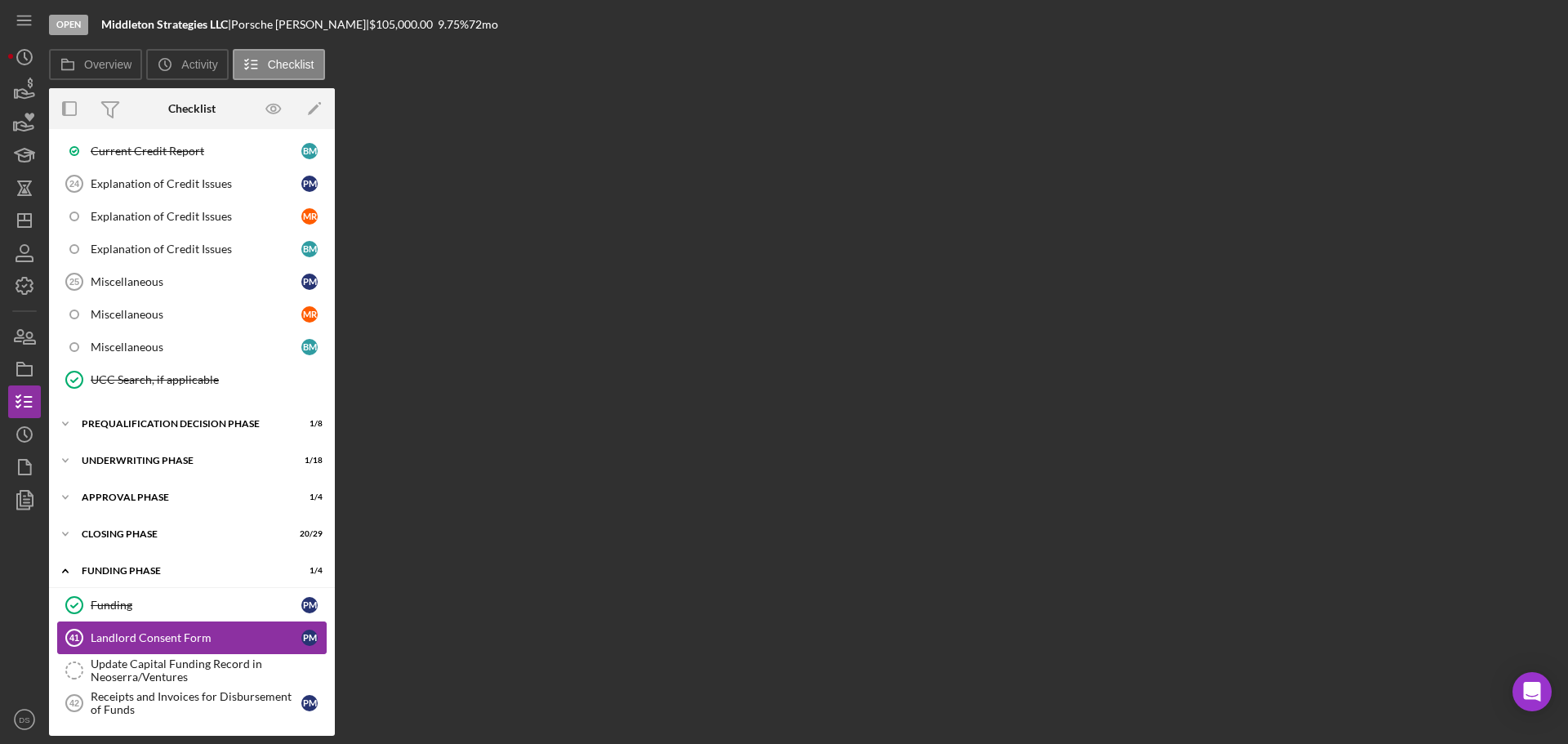
scroll to position [1512, 0]
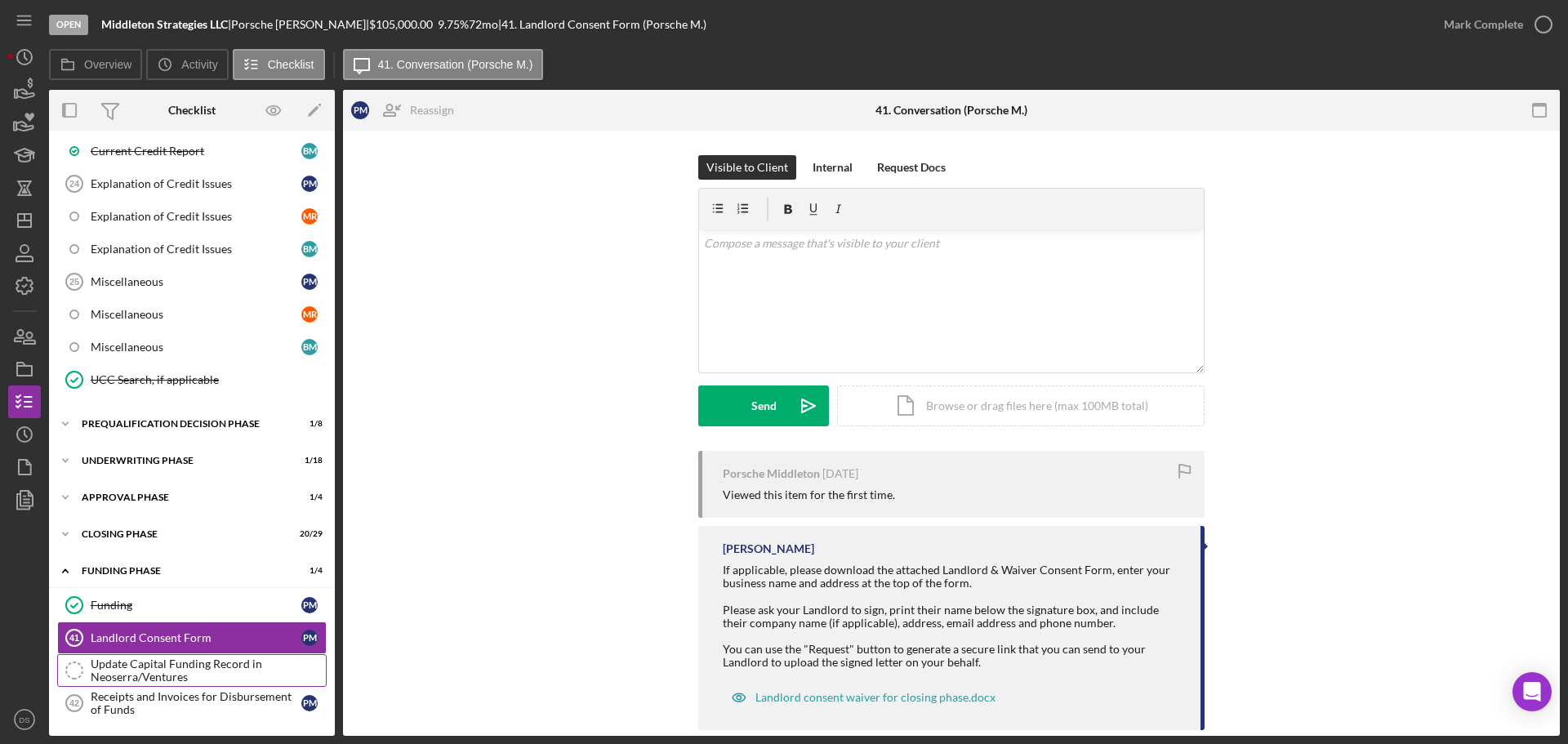
click at [225, 659] on div "Update Capital Funding Record in Neoserra/Ventures" at bounding box center [208, 671] width 236 height 27
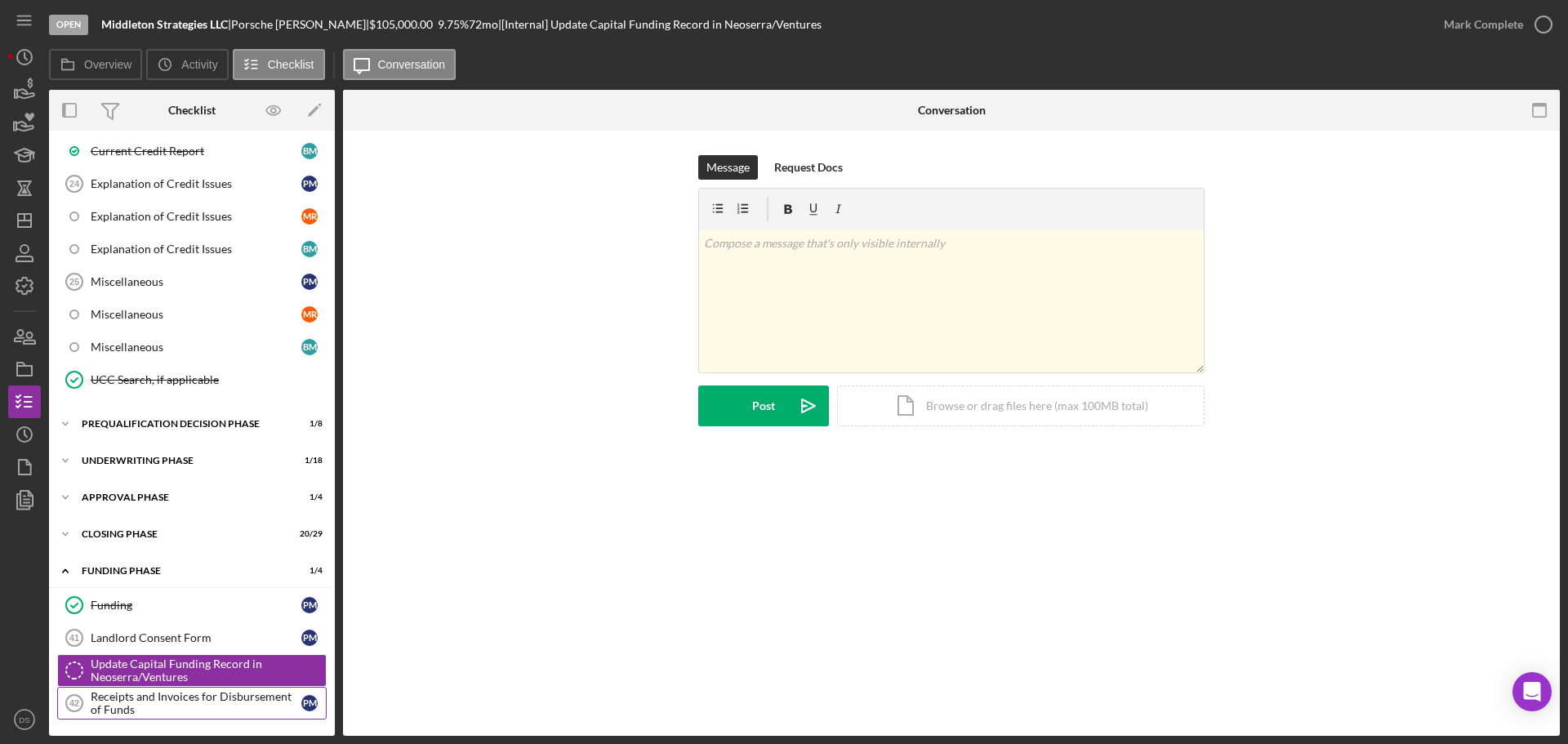
click at [228, 699] on div "Receipts and Invoices for Disbursement of Funds" at bounding box center [196, 704] width 211 height 27
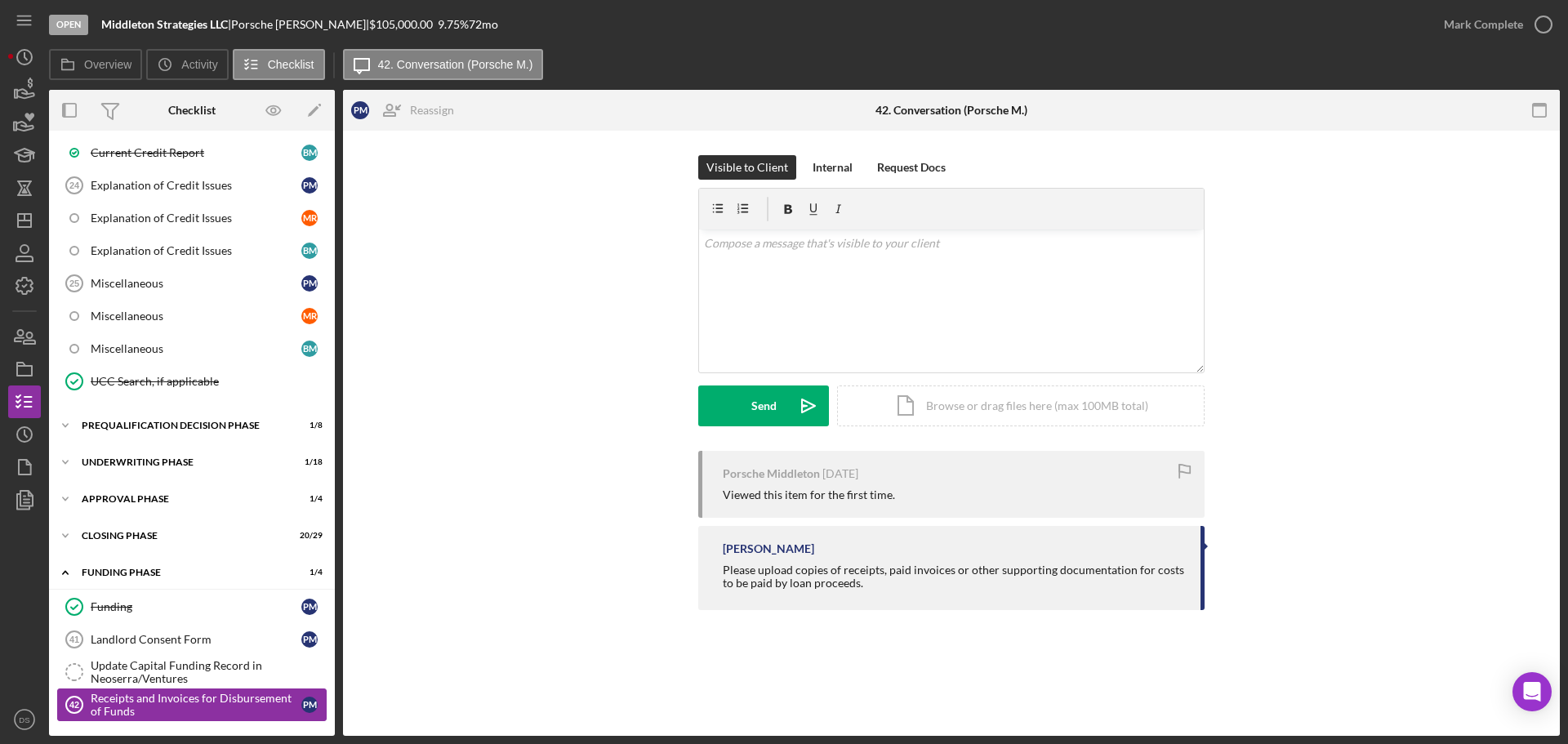
scroll to position [1512, 0]
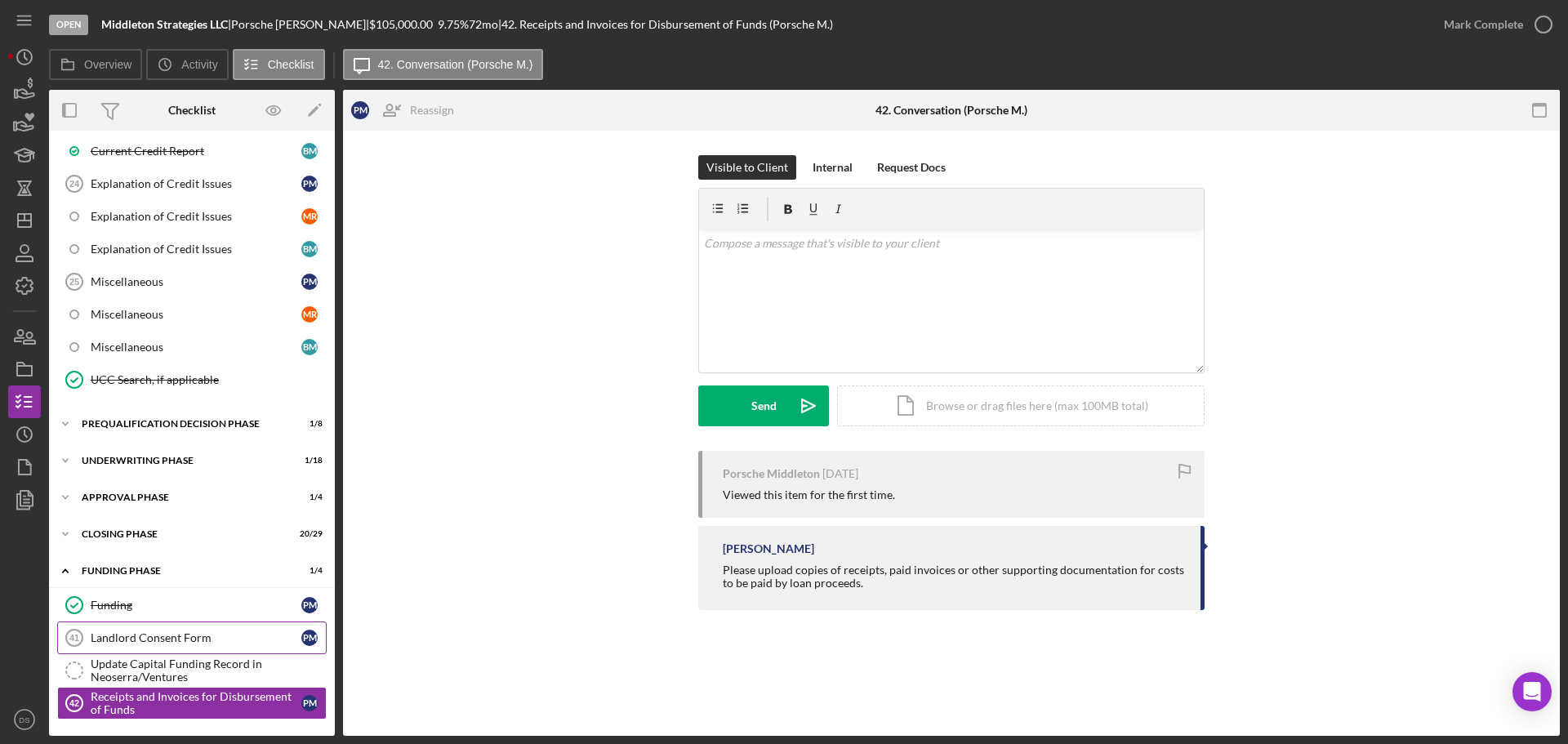
click at [212, 645] on div "Landlord Consent Form" at bounding box center [196, 638] width 211 height 13
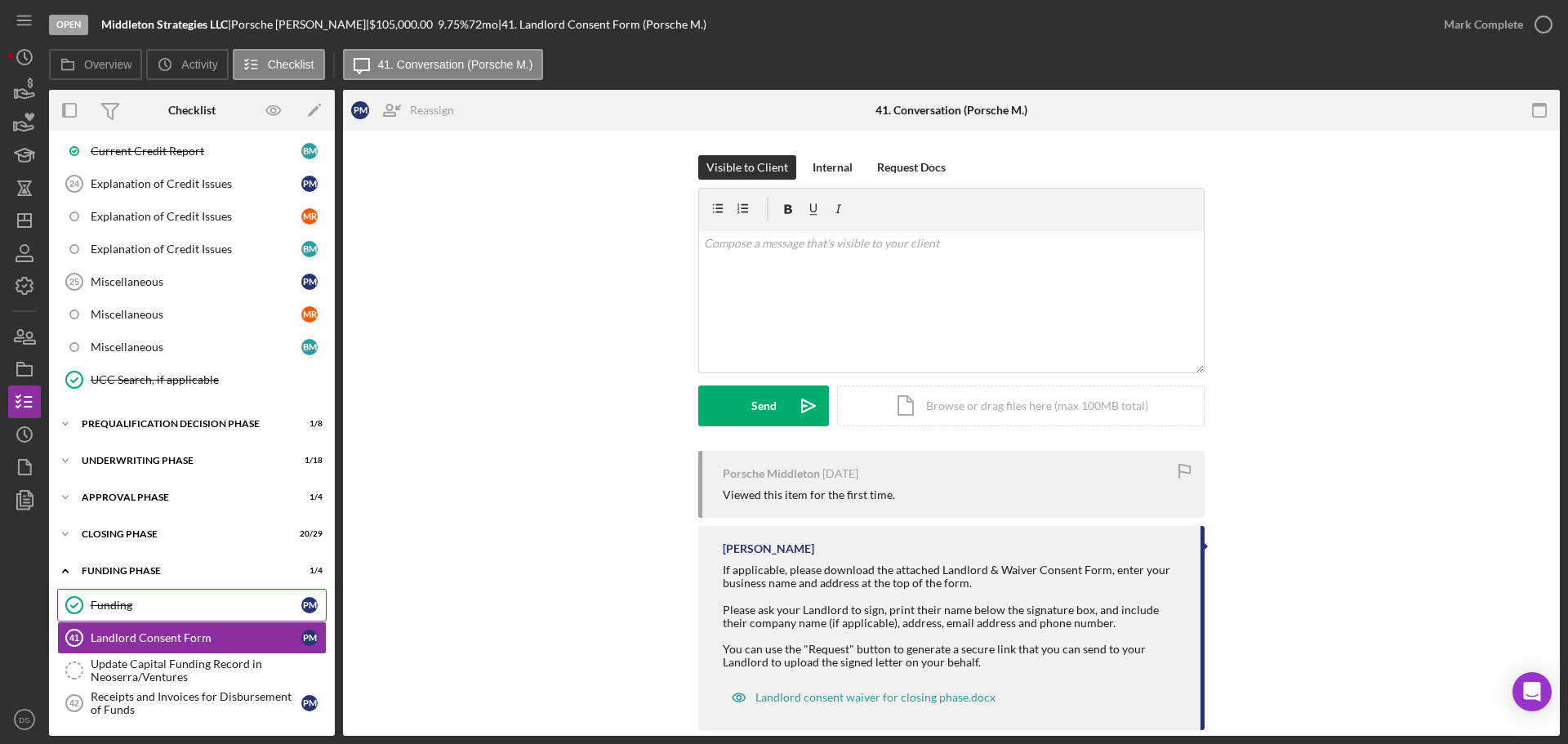
click at [220, 612] on div "Funding" at bounding box center [196, 605] width 211 height 13
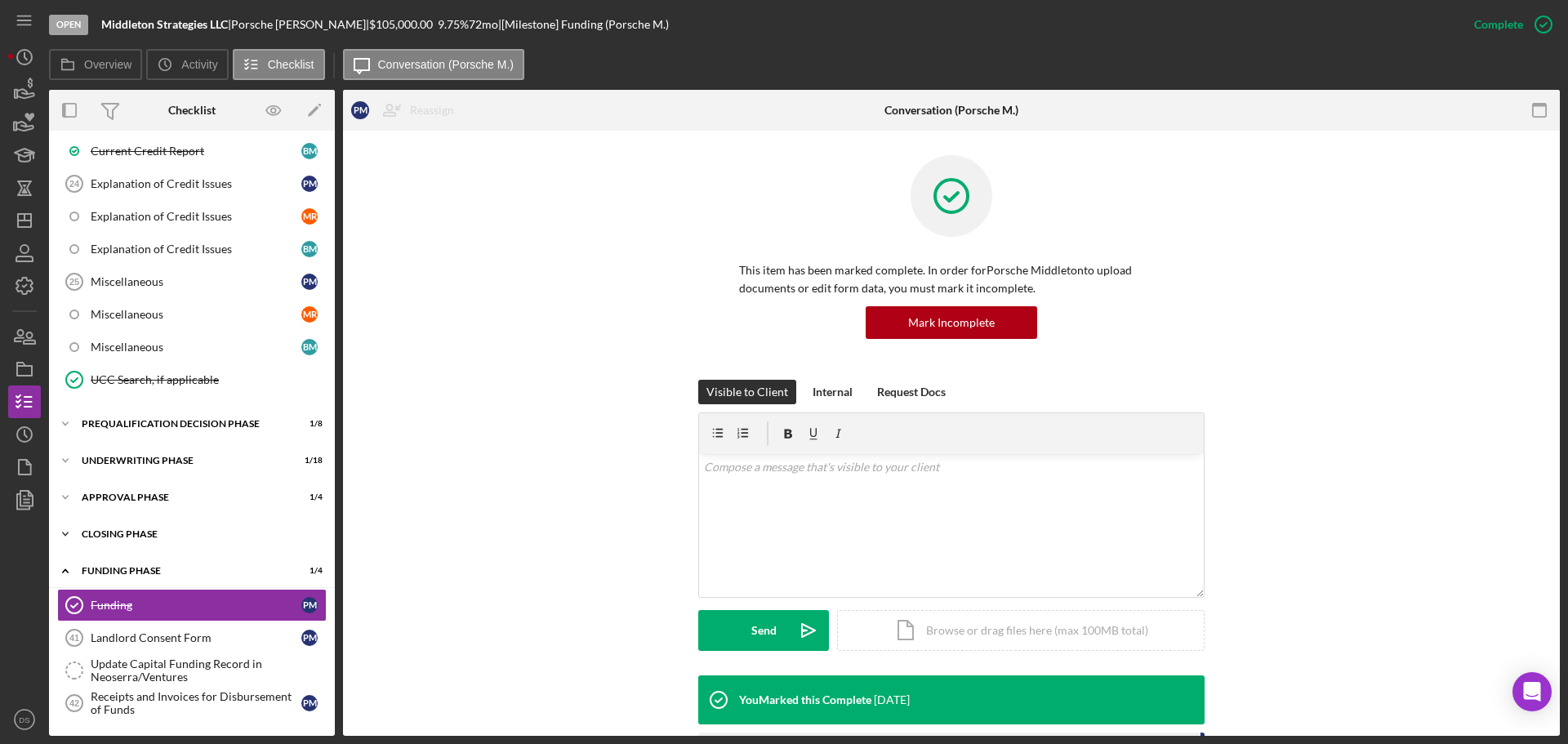
click at [132, 531] on div "Closing Phase" at bounding box center [197, 534] width 233 height 10
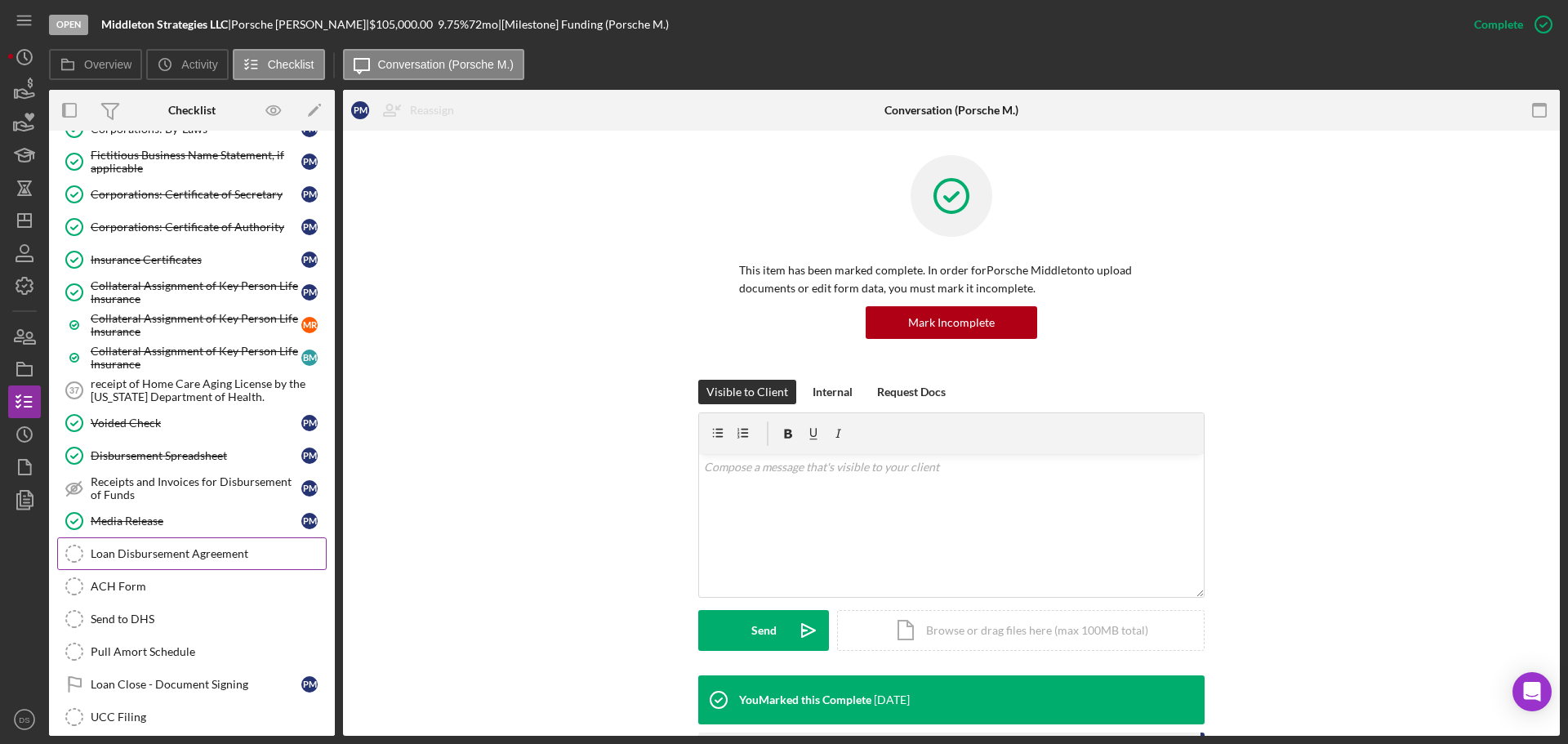
scroll to position [2247, 0]
click at [168, 418] on div "Voided Check" at bounding box center [196, 422] width 211 height 13
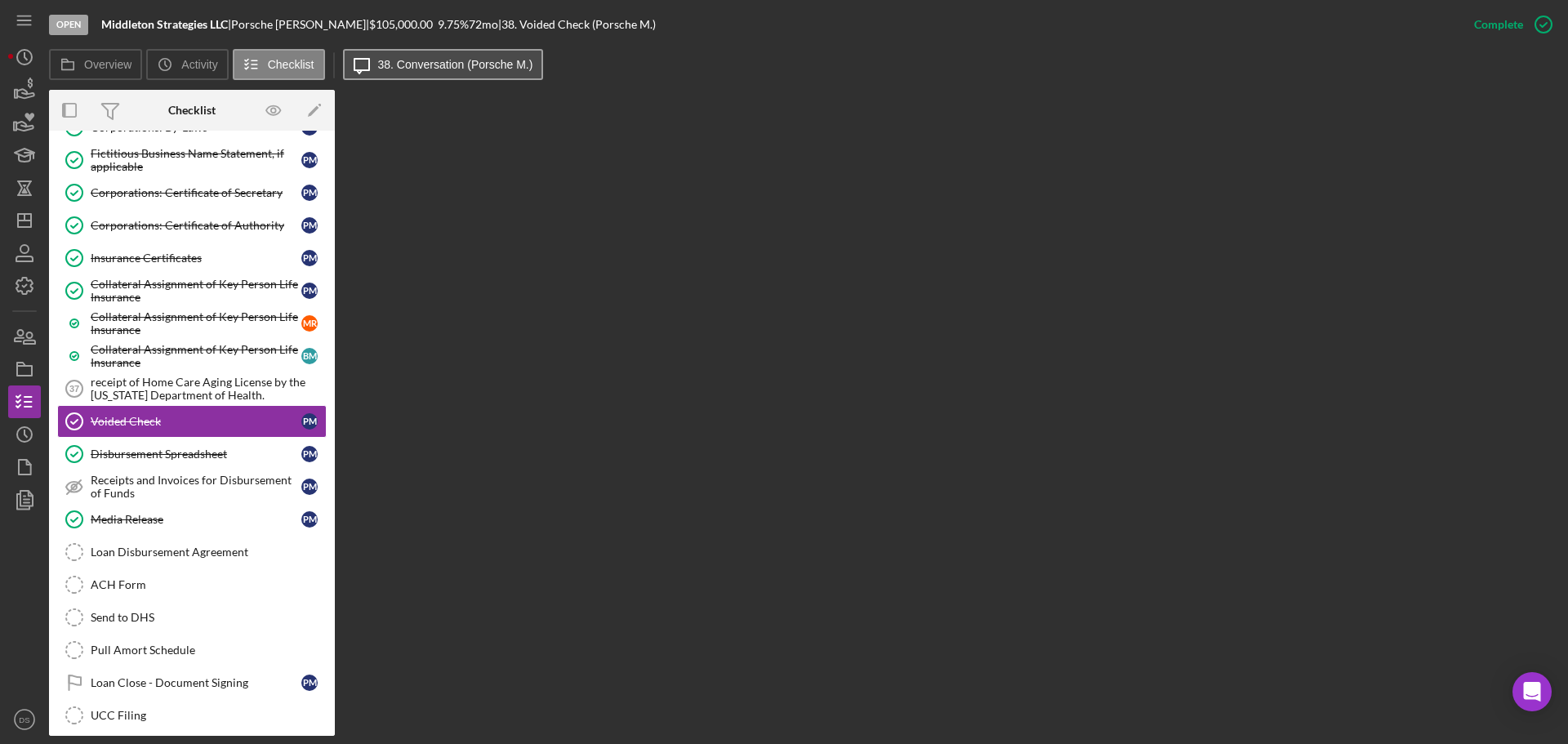
click at [465, 66] on label "38. Conversation (Porsche M.)" at bounding box center [455, 65] width 155 height 13
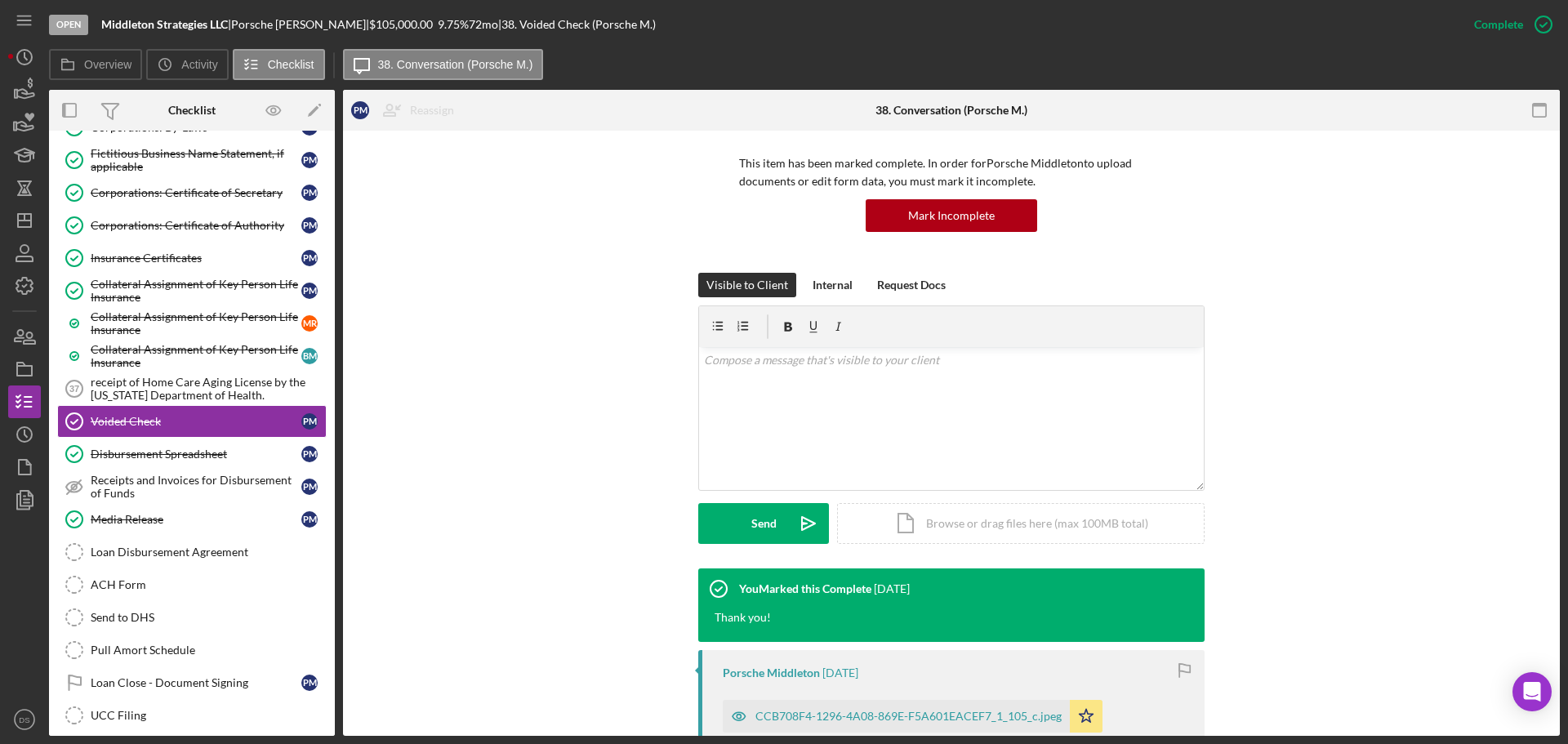
scroll to position [364, 0]
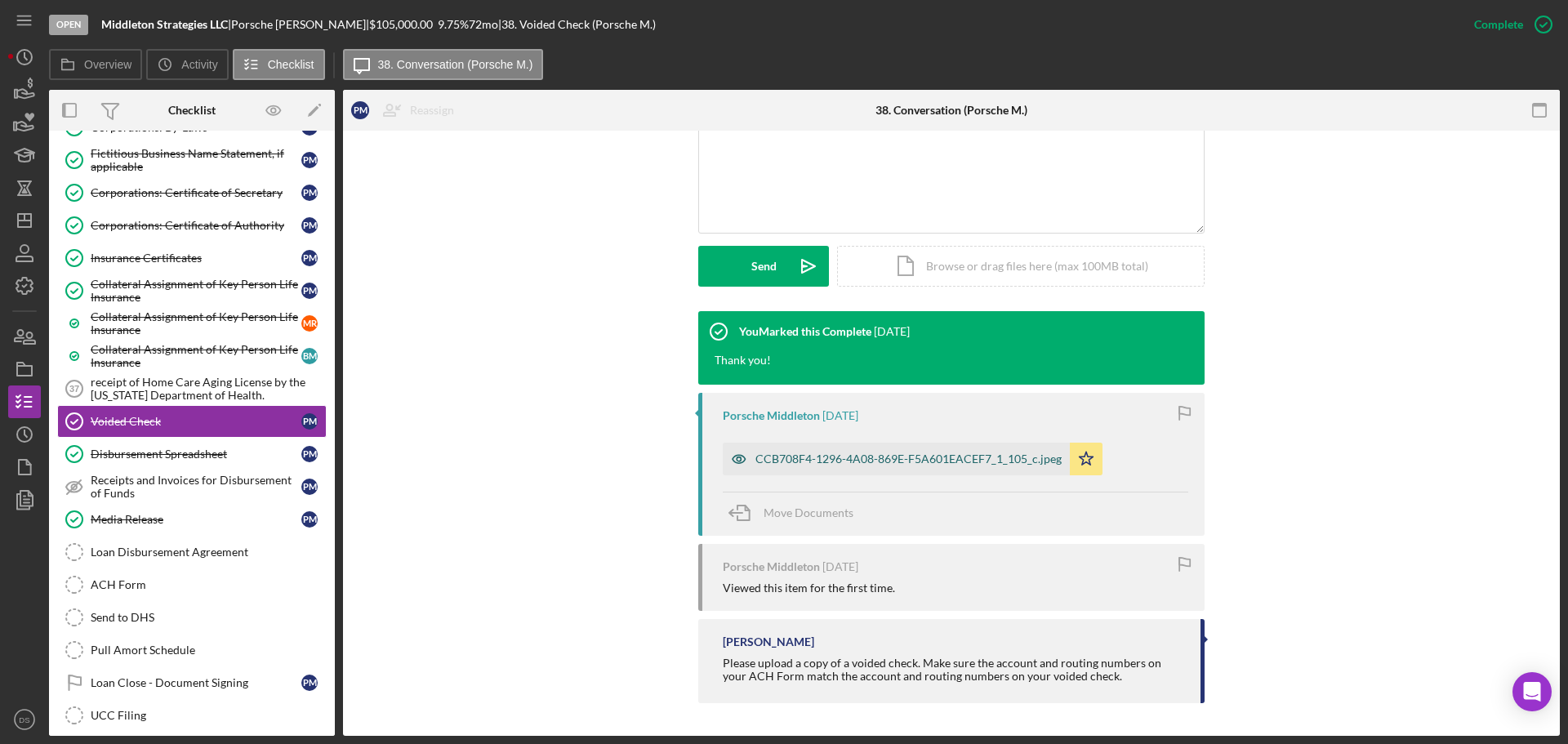
click at [855, 465] on div "CCB708F4-1296-4A08-869E-F5A601EACEF7_1_105_c.jpeg" at bounding box center [908, 459] width 306 height 13
